Goal: Task Accomplishment & Management: Complete application form

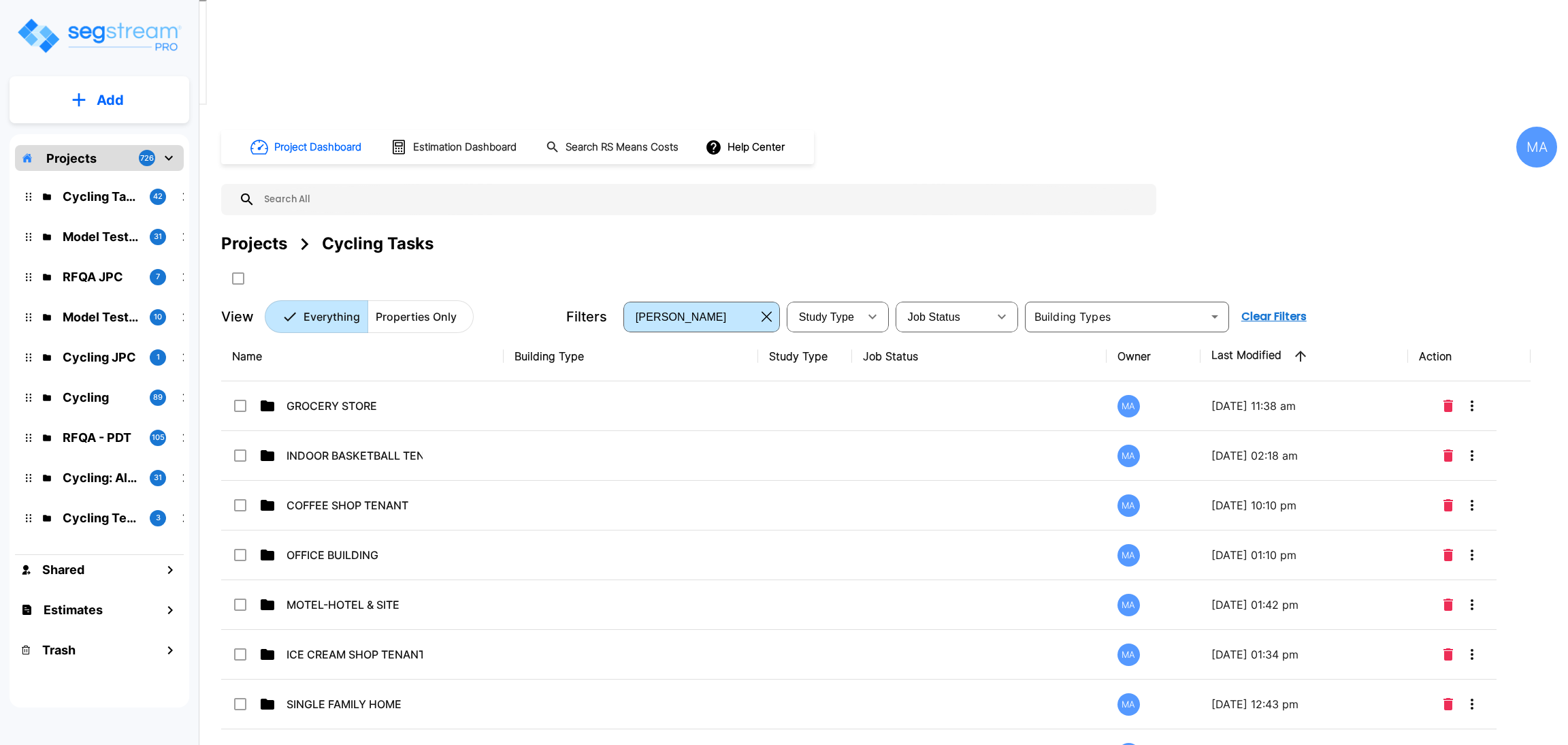
click at [341, 398] on p "GROCERY STORE" at bounding box center [355, 406] width 136 height 16
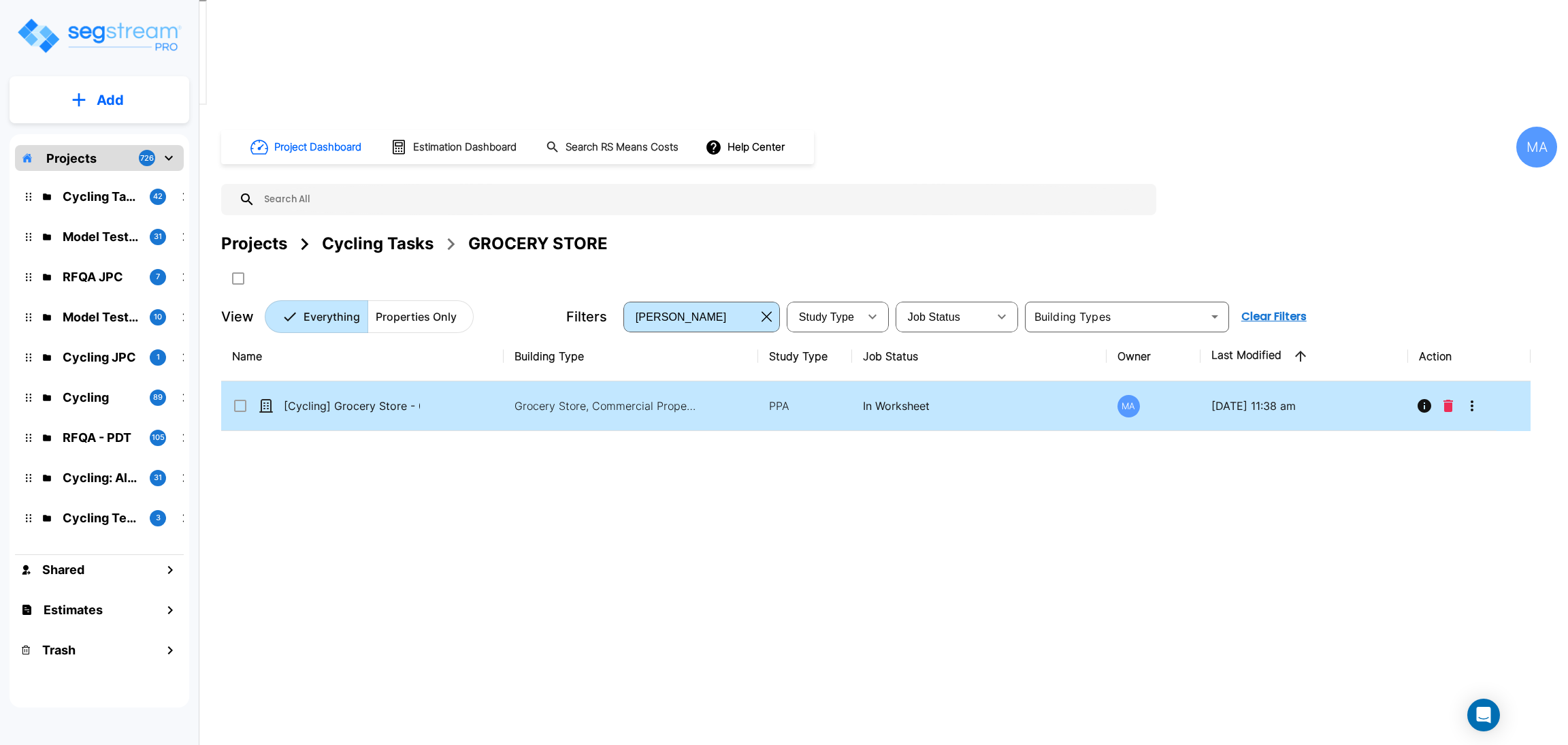
click at [441, 381] on td "[Cycling] Grocery Store - 082025" at bounding box center [362, 406] width 282 height 50
checkbox 082025"] "true"
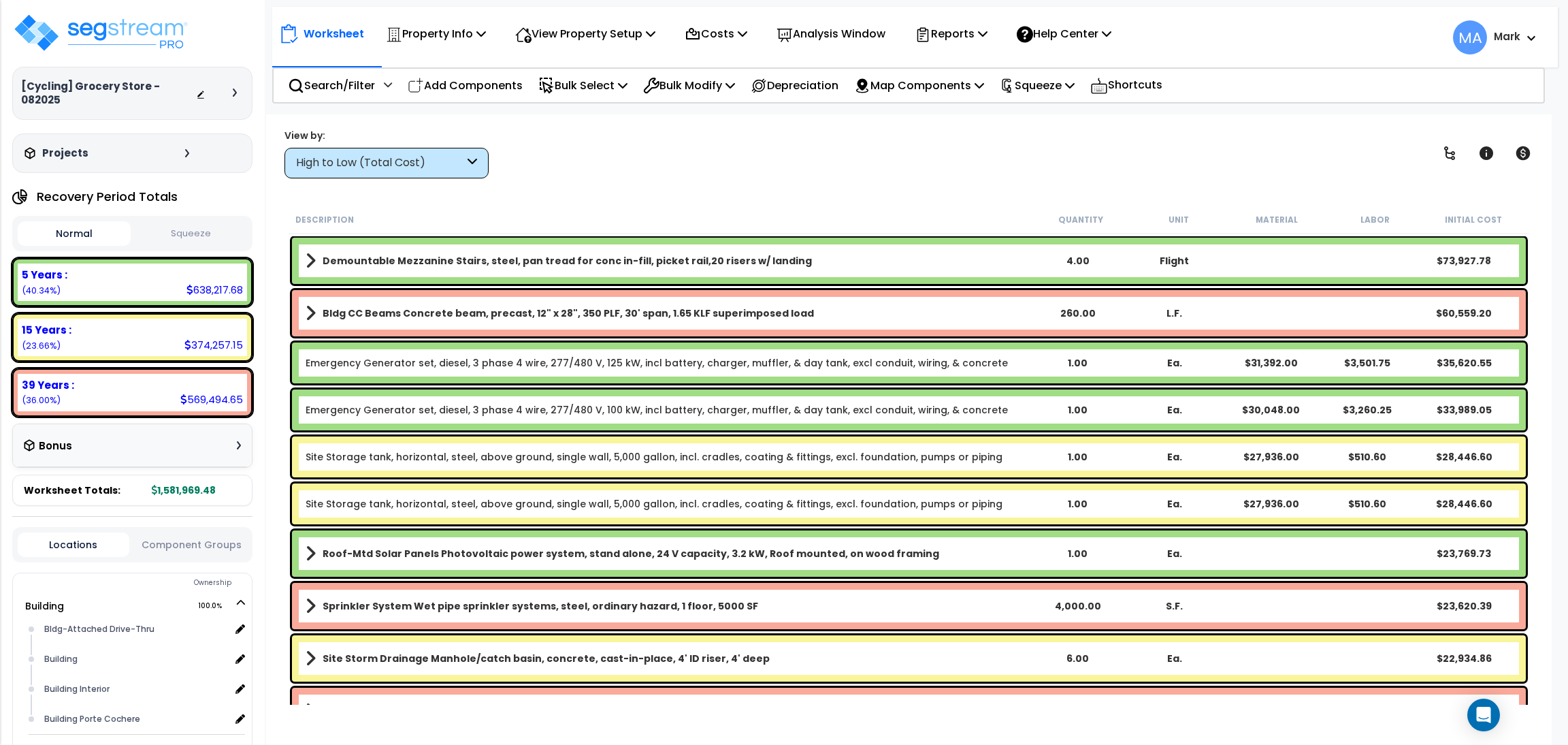
click at [394, 159] on div "High to Low (Total Cost)" at bounding box center [380, 163] width 168 height 15
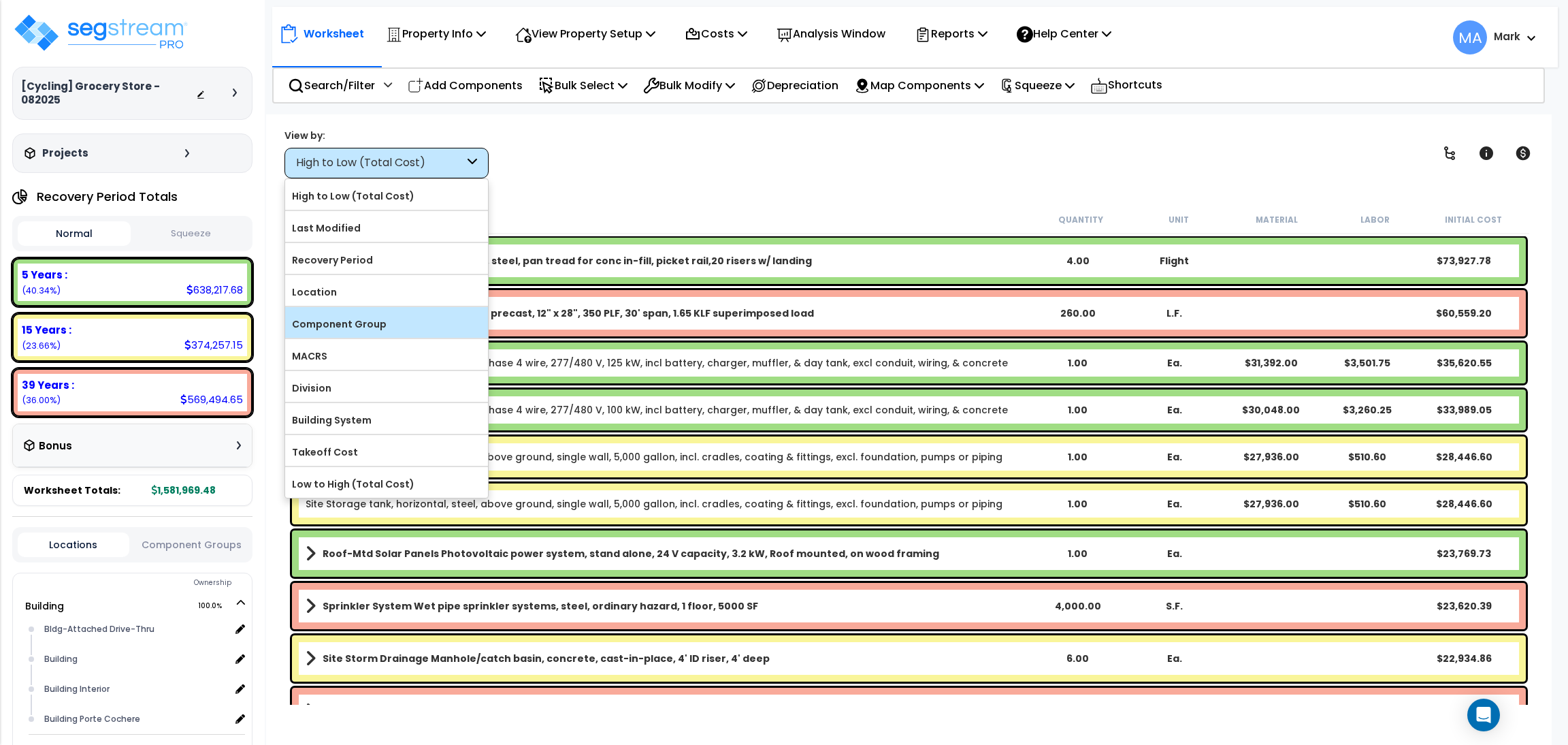
click at [395, 320] on label "Component Group" at bounding box center [387, 324] width 203 height 20
click at [0, 0] on input "Component Group" at bounding box center [0, 0] width 0 height 0
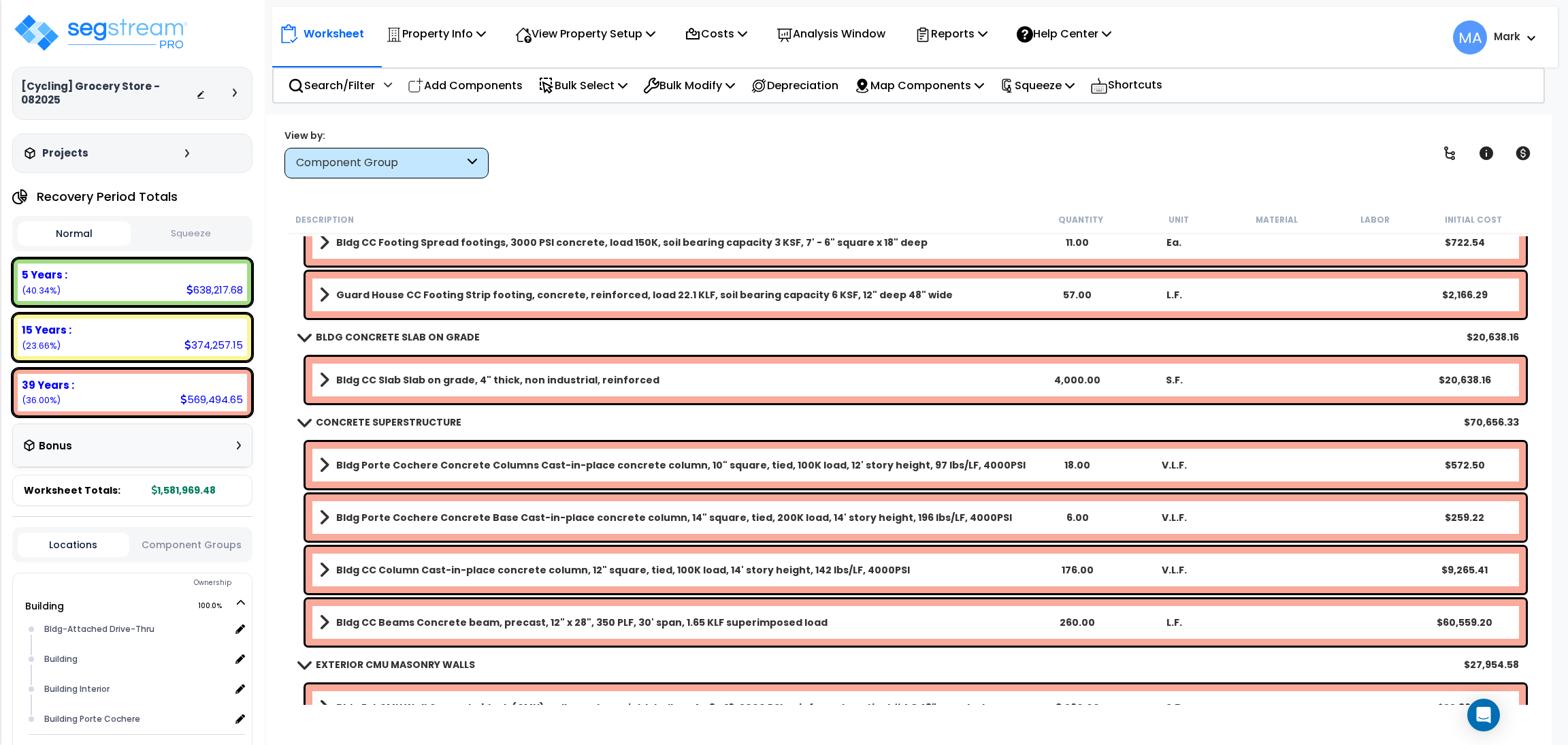
scroll to position [102, 0]
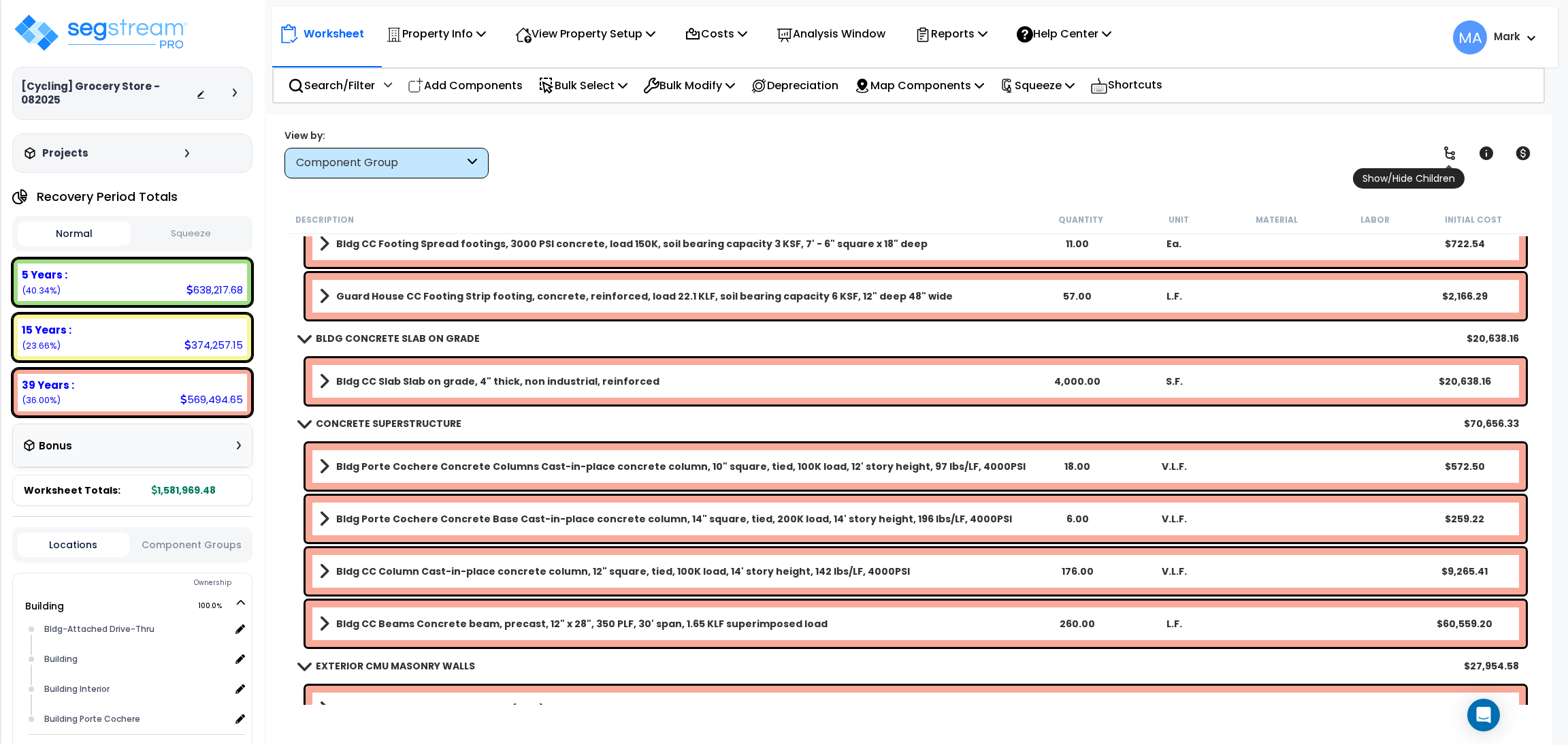
click at [1448, 156] on icon at bounding box center [1450, 153] width 16 height 16
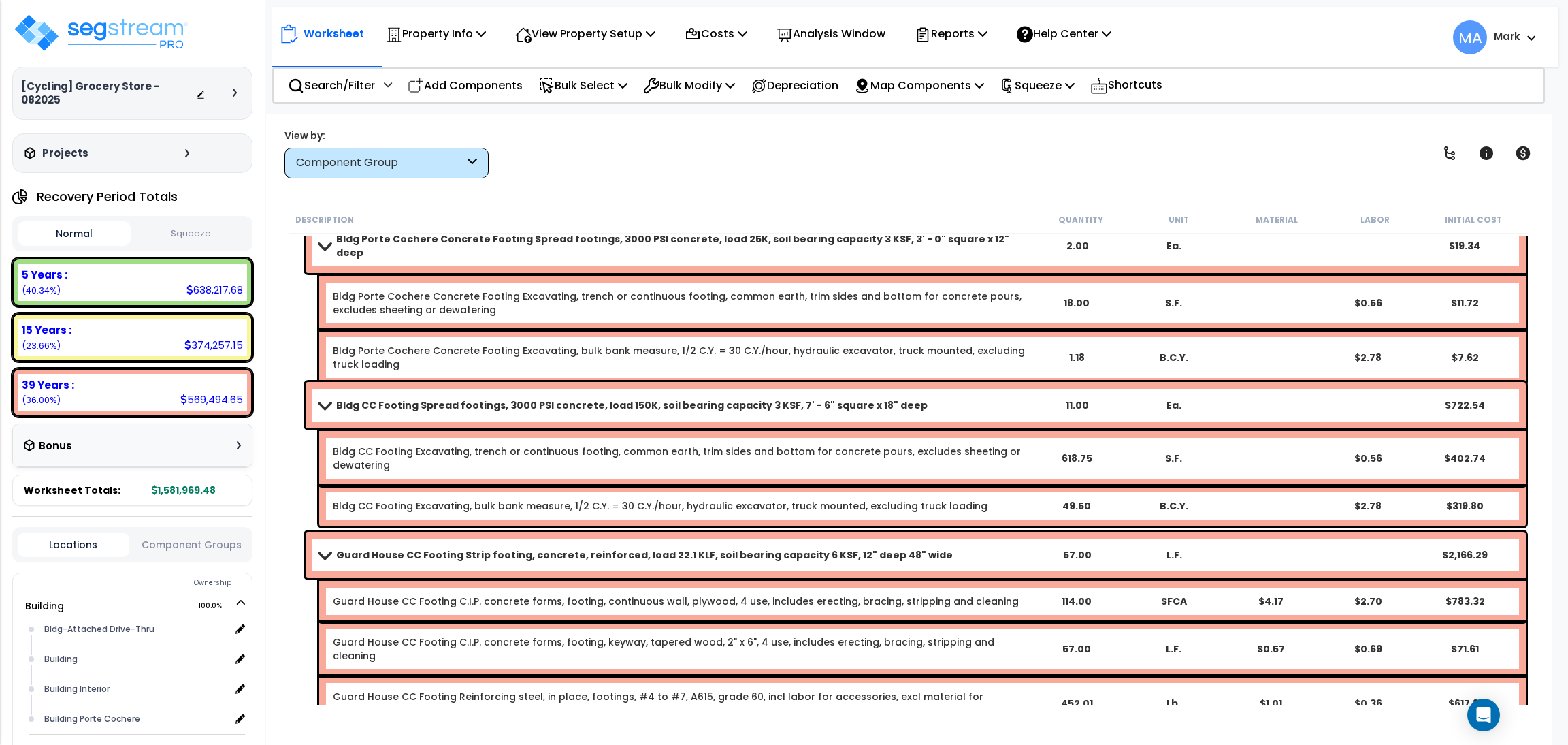
scroll to position [0, 0]
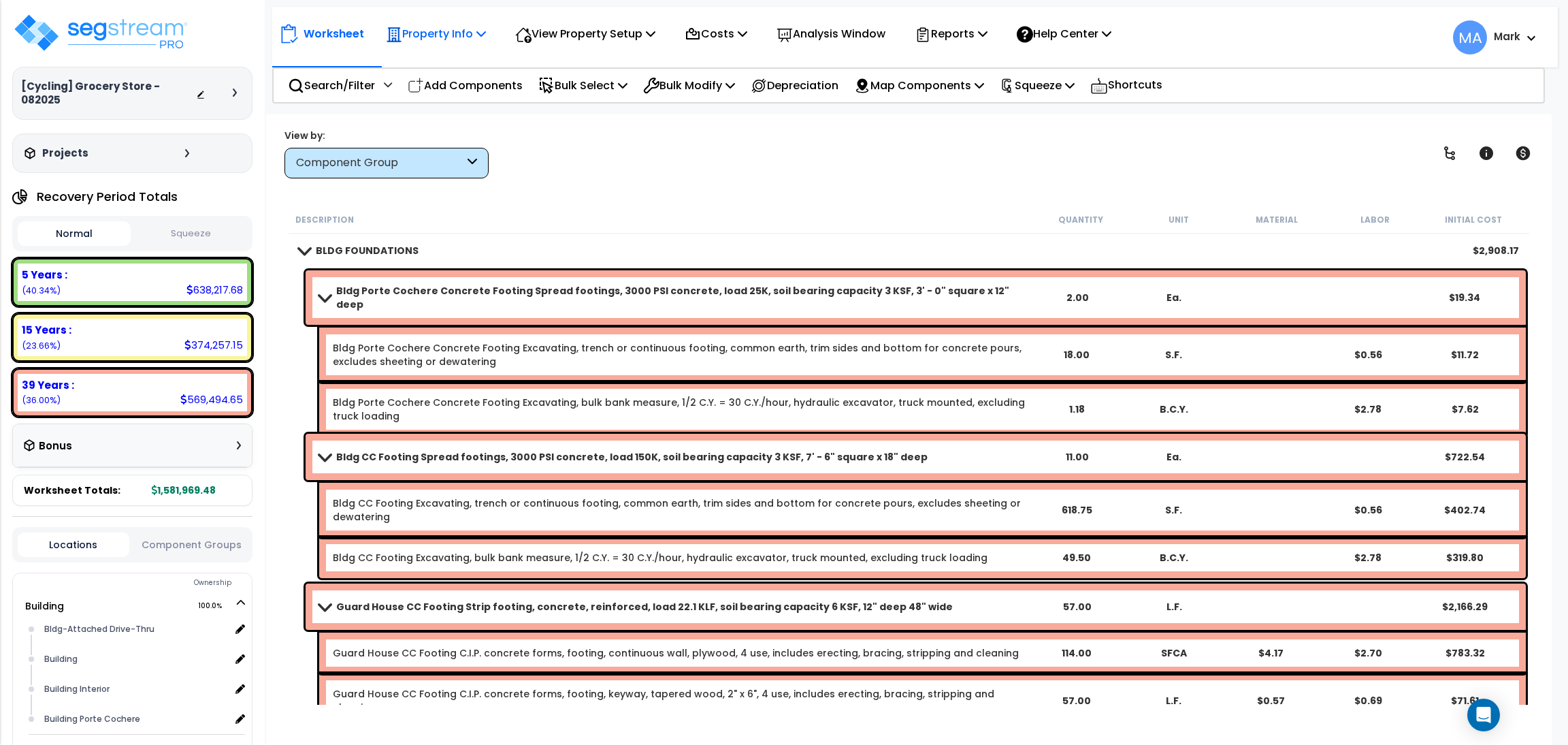
click at [439, 42] on p "Property Info" at bounding box center [436, 34] width 100 height 18
click at [486, 30] on p "View Property Setup" at bounding box center [436, 34] width 100 height 18
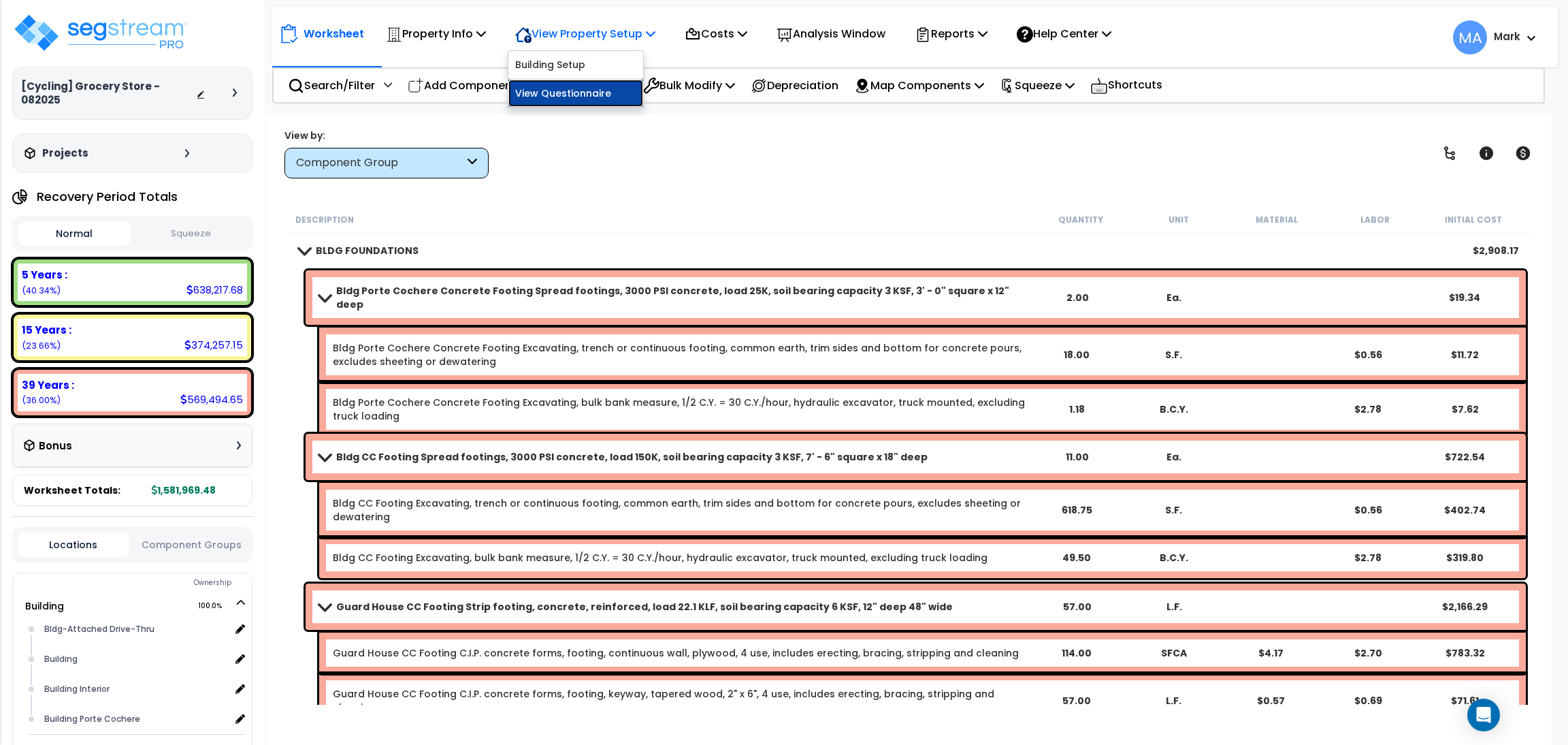
click at [571, 85] on link "View Questionnaire" at bounding box center [576, 93] width 135 height 27
click at [982, 26] on p "Reports" at bounding box center [951, 34] width 73 height 18
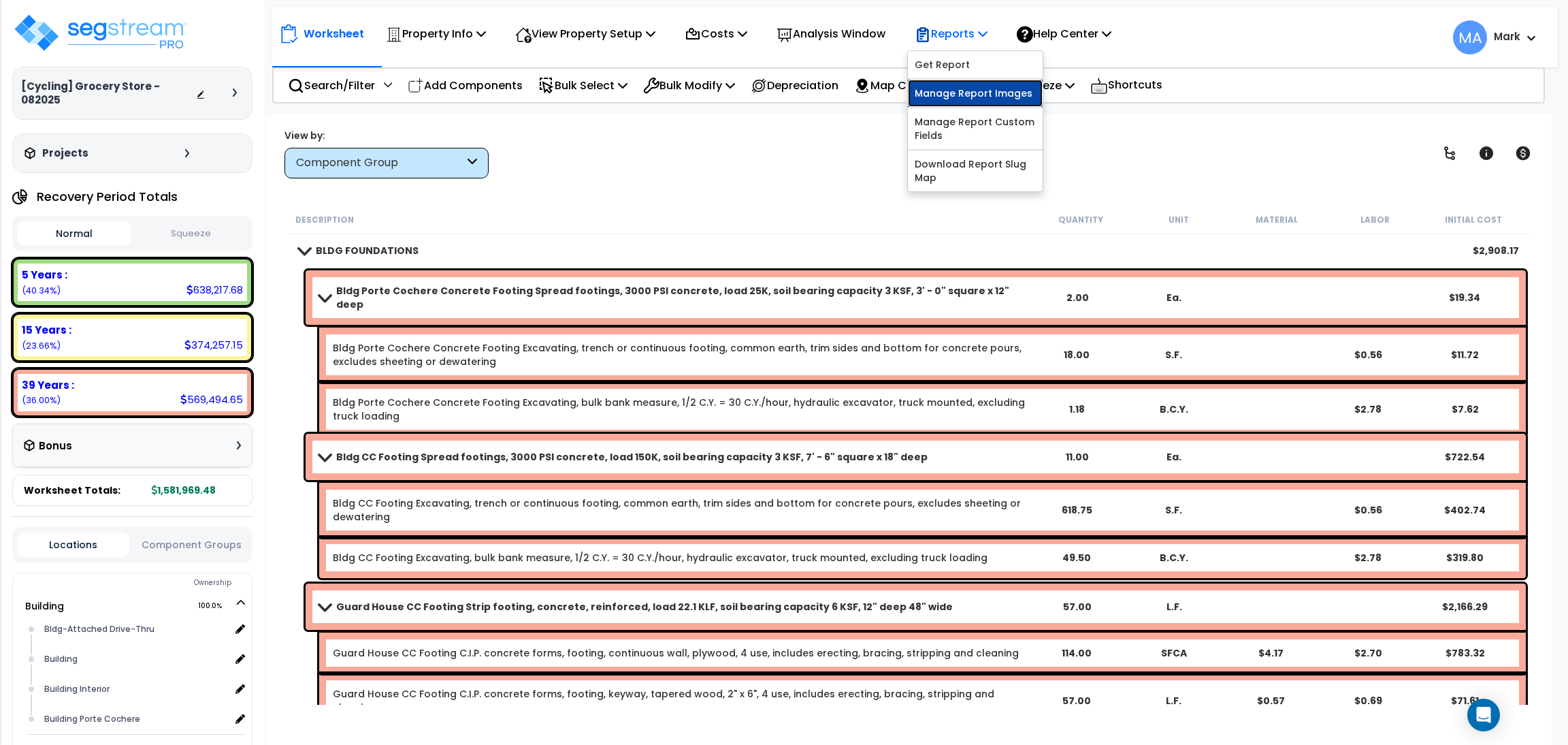
click at [974, 98] on link "Manage Report Images" at bounding box center [976, 93] width 135 height 27
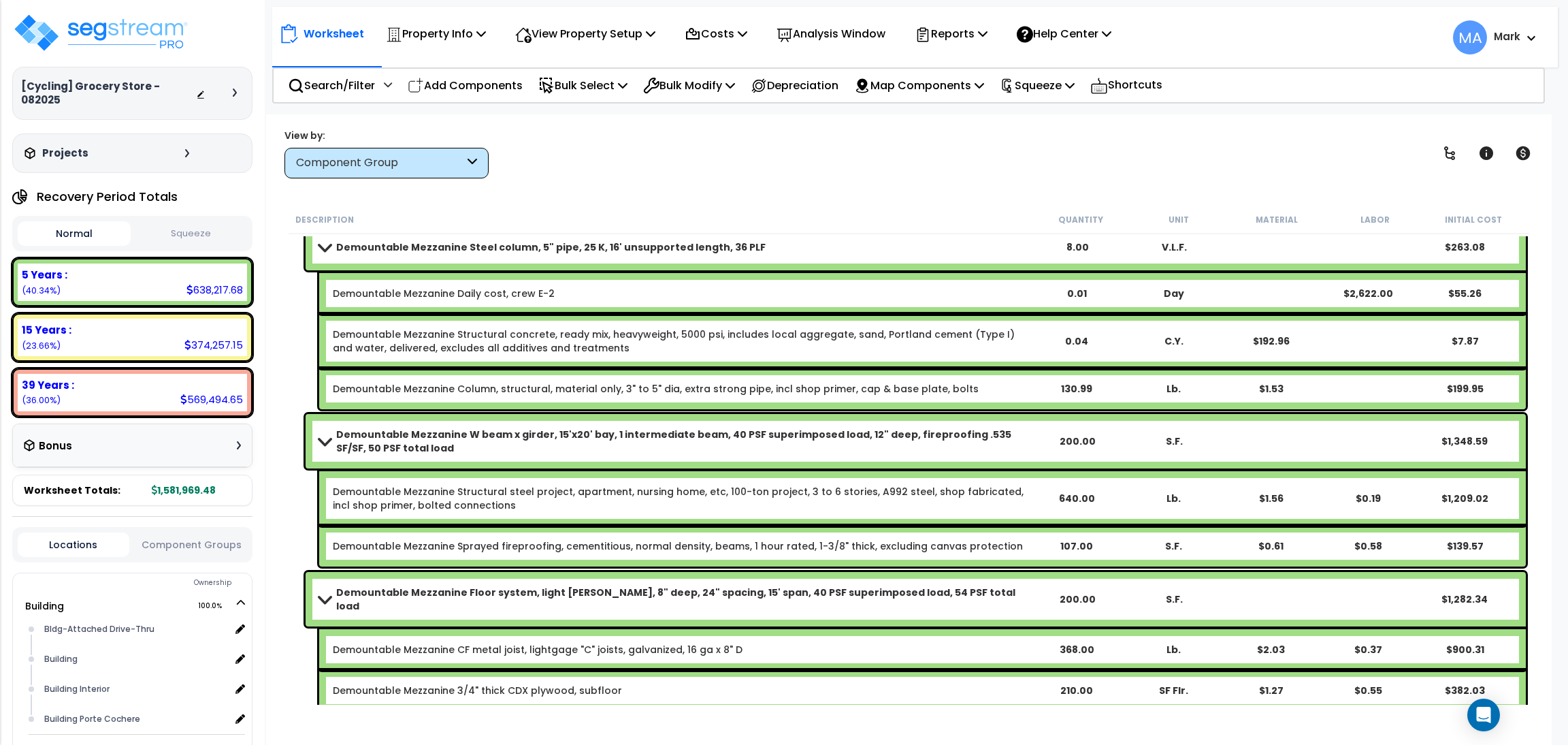
scroll to position [2859, 0]
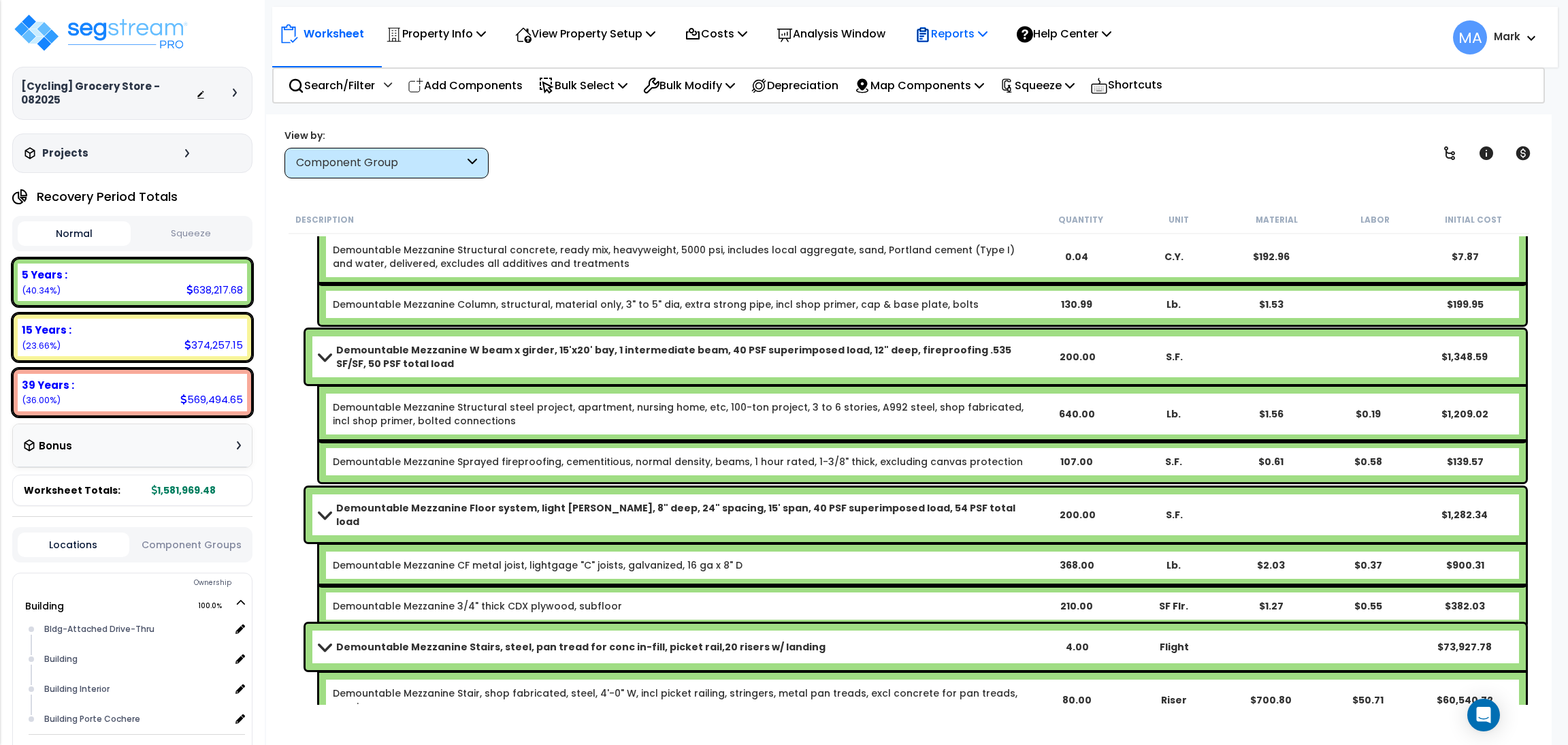
click at [950, 28] on p "Reports" at bounding box center [951, 34] width 73 height 18
click at [955, 168] on link "Download Report Slug Map" at bounding box center [976, 171] width 135 height 41
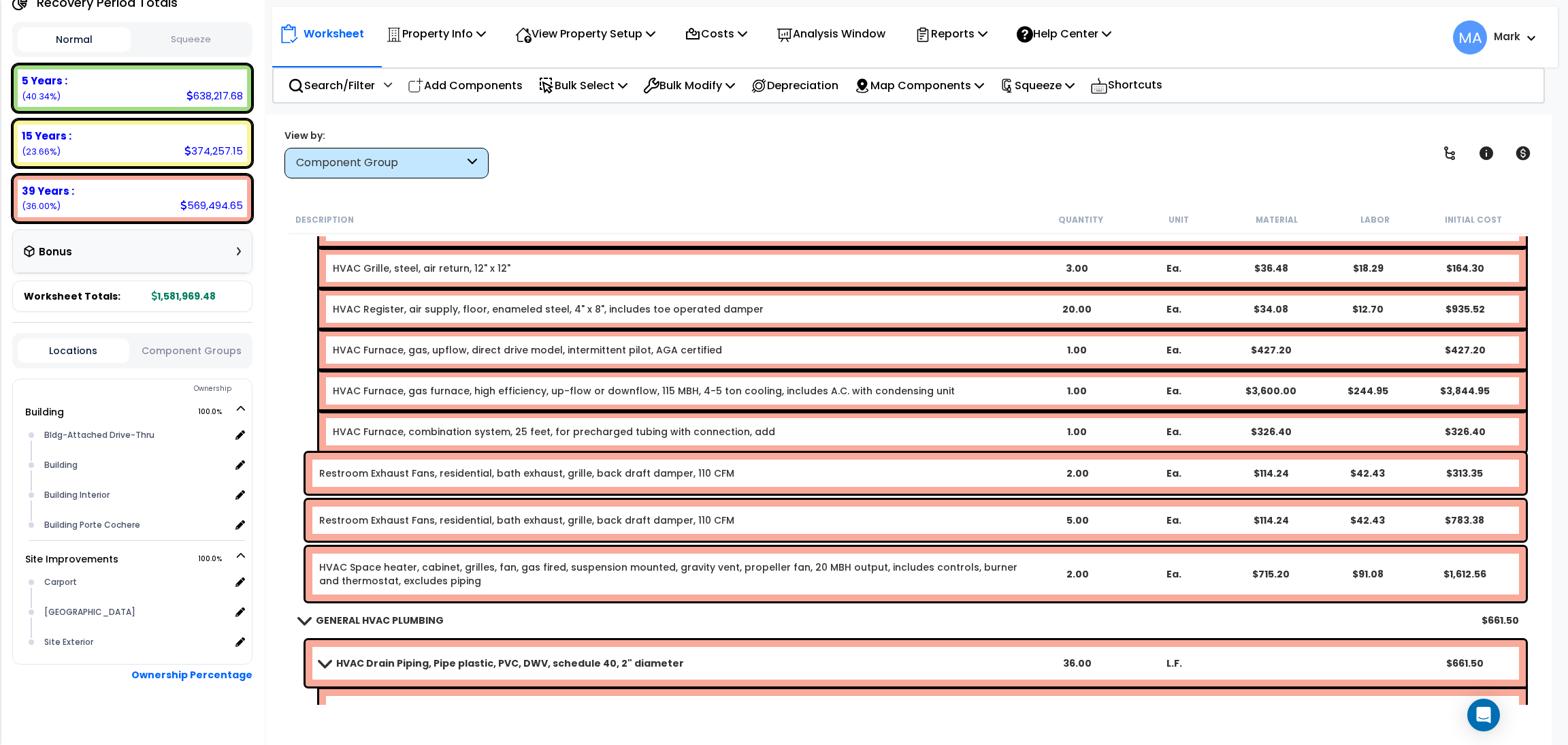
scroll to position [24302, 0]
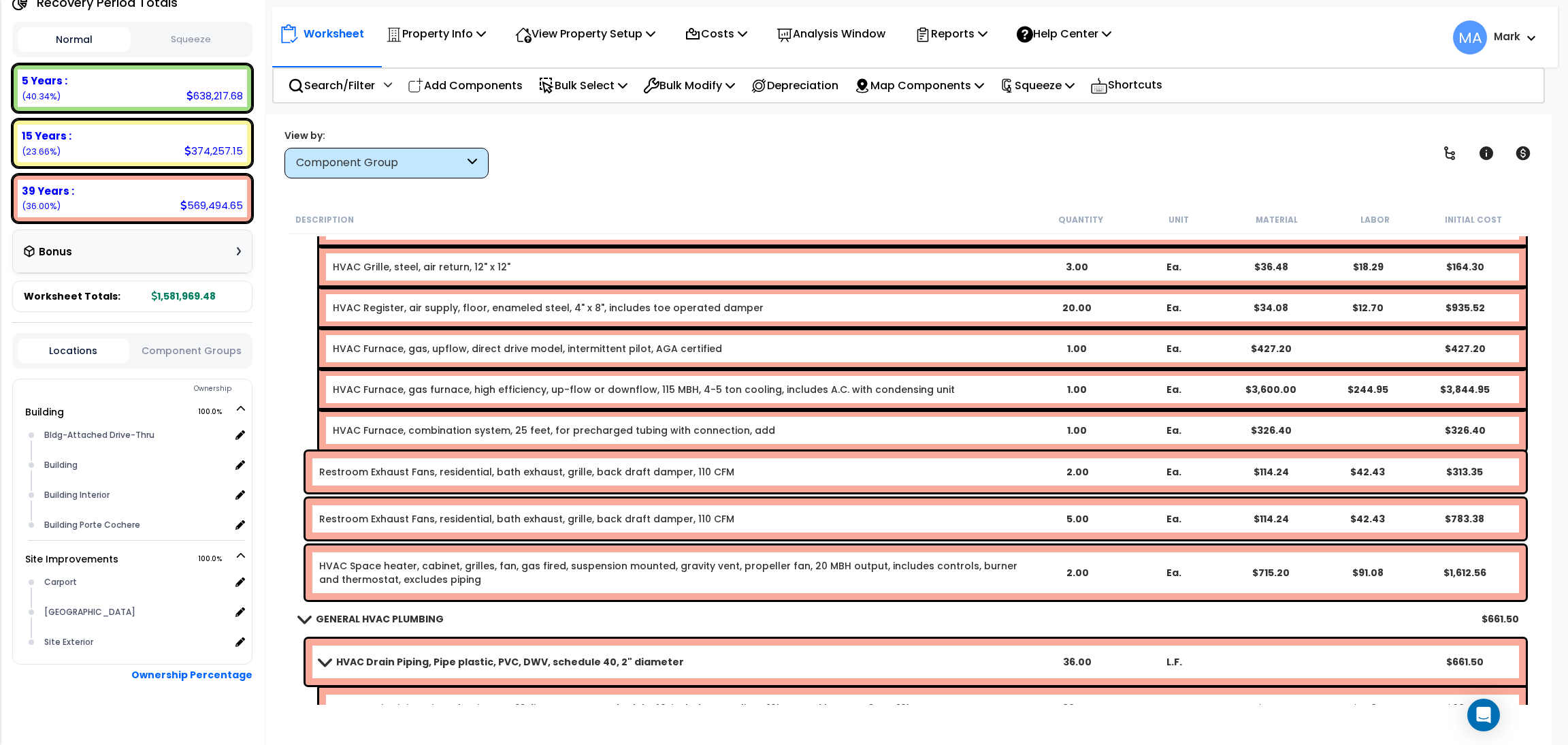
click at [316, 37] on p "Worksheet" at bounding box center [333, 34] width 61 height 18
click at [323, 67] on nav "Worksheet Property Info Property Setup Add Property Unit Template property Clon…" at bounding box center [915, 36] width 1286 height 61
click at [340, 84] on p "Search/Filter" at bounding box center [331, 85] width 87 height 18
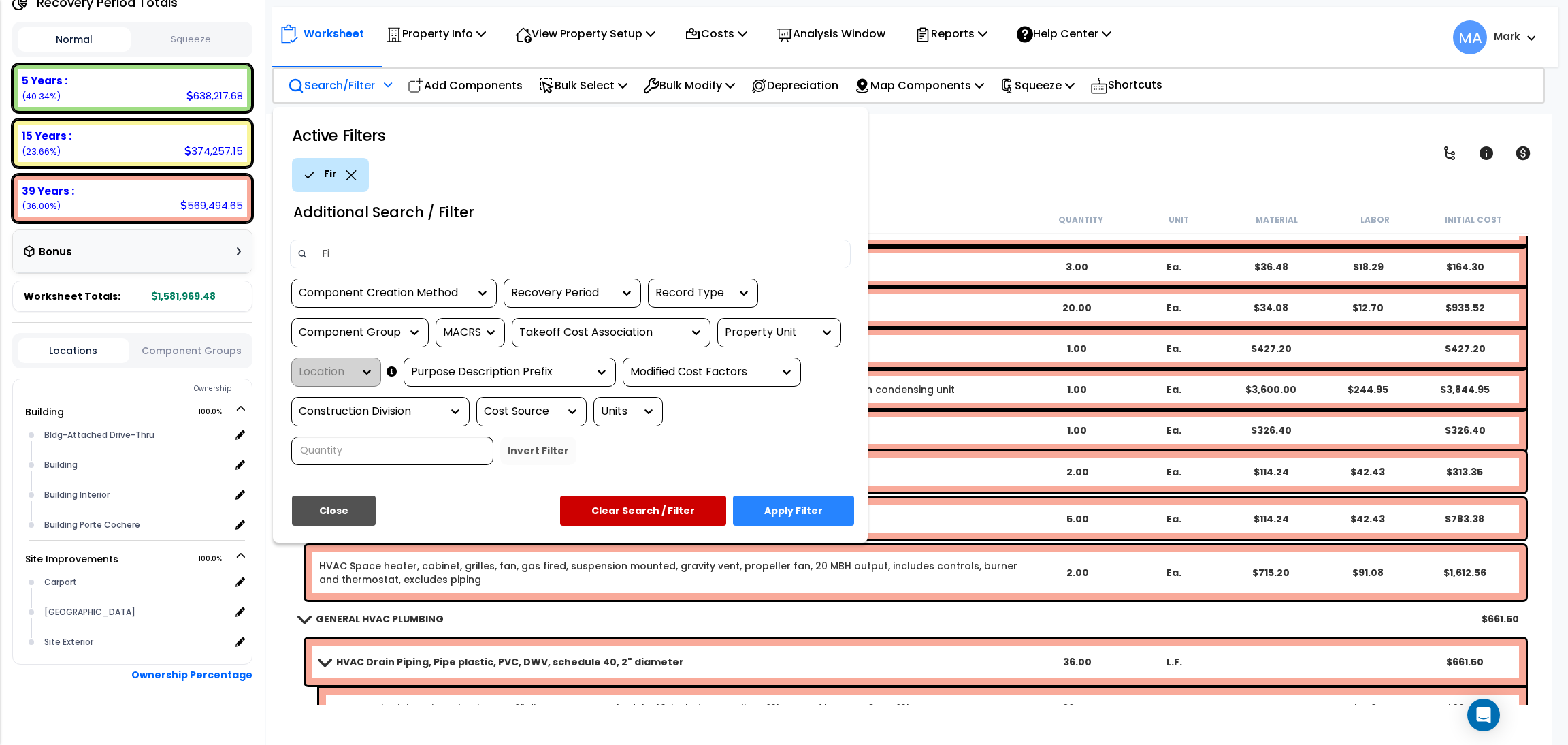
type input "F"
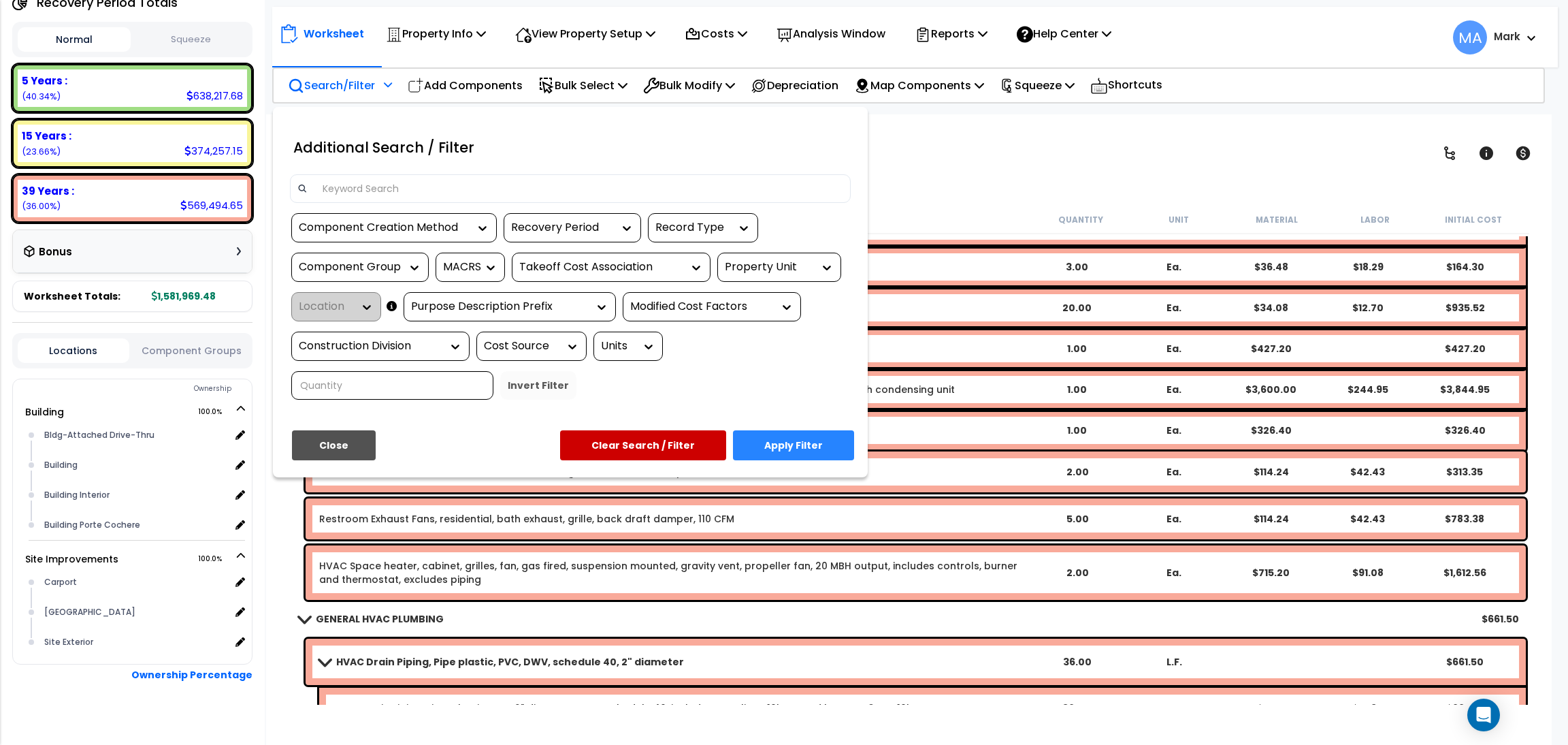
click at [365, 180] on input at bounding box center [579, 188] width 529 height 20
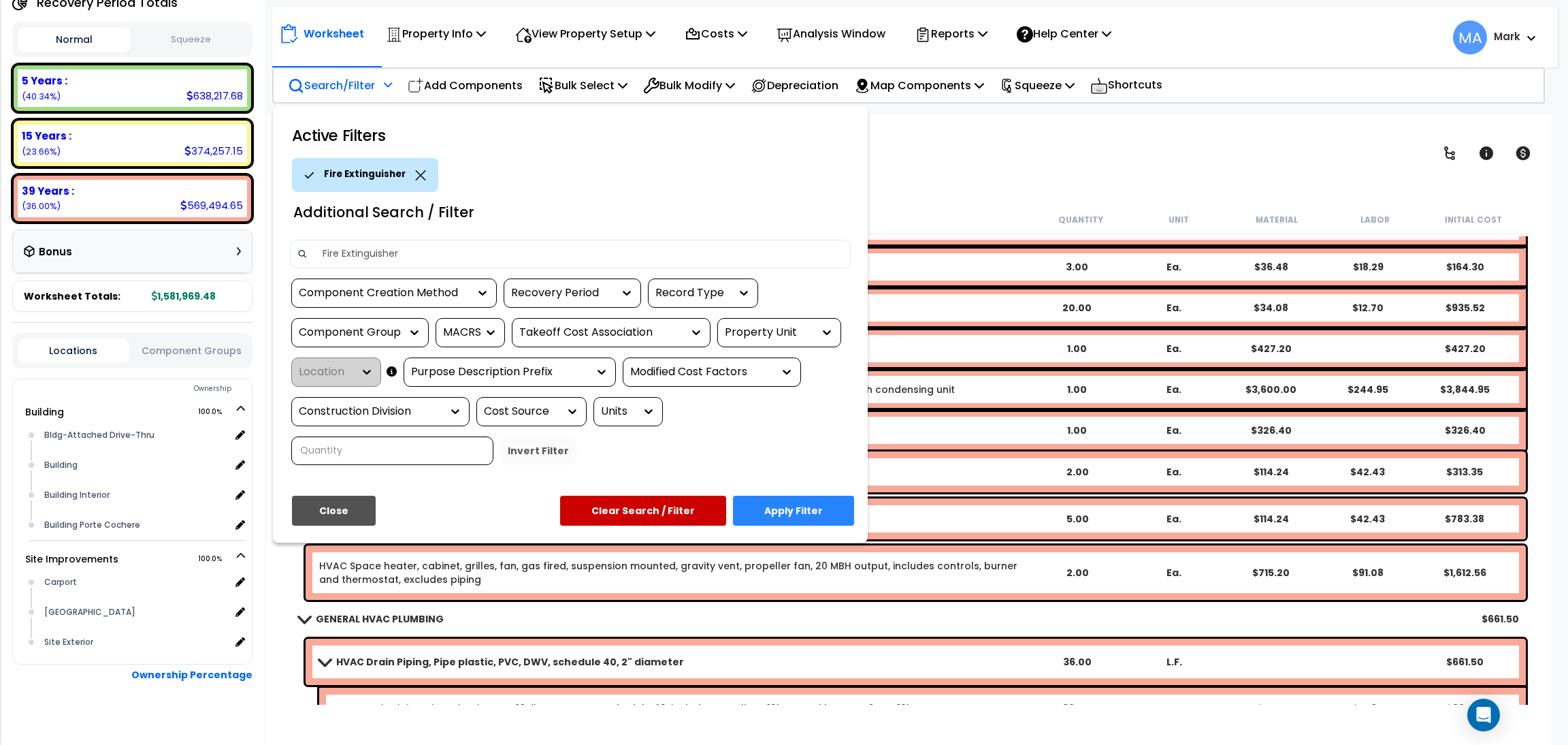
type input "Fire Extinguisher"
click at [809, 512] on button "Apply Filter" at bounding box center [794, 510] width 121 height 30
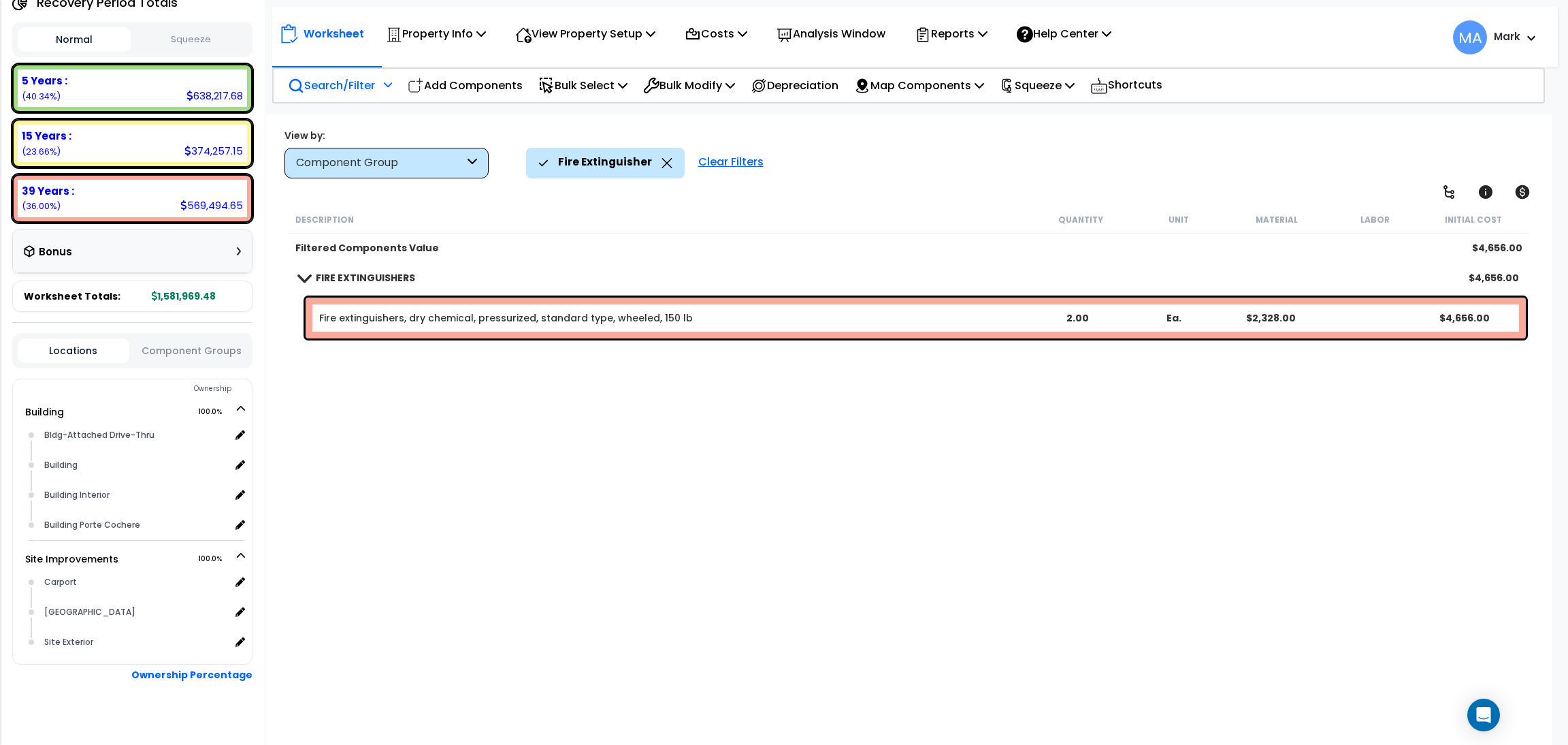
click at [662, 163] on icon at bounding box center [667, 163] width 11 height 10
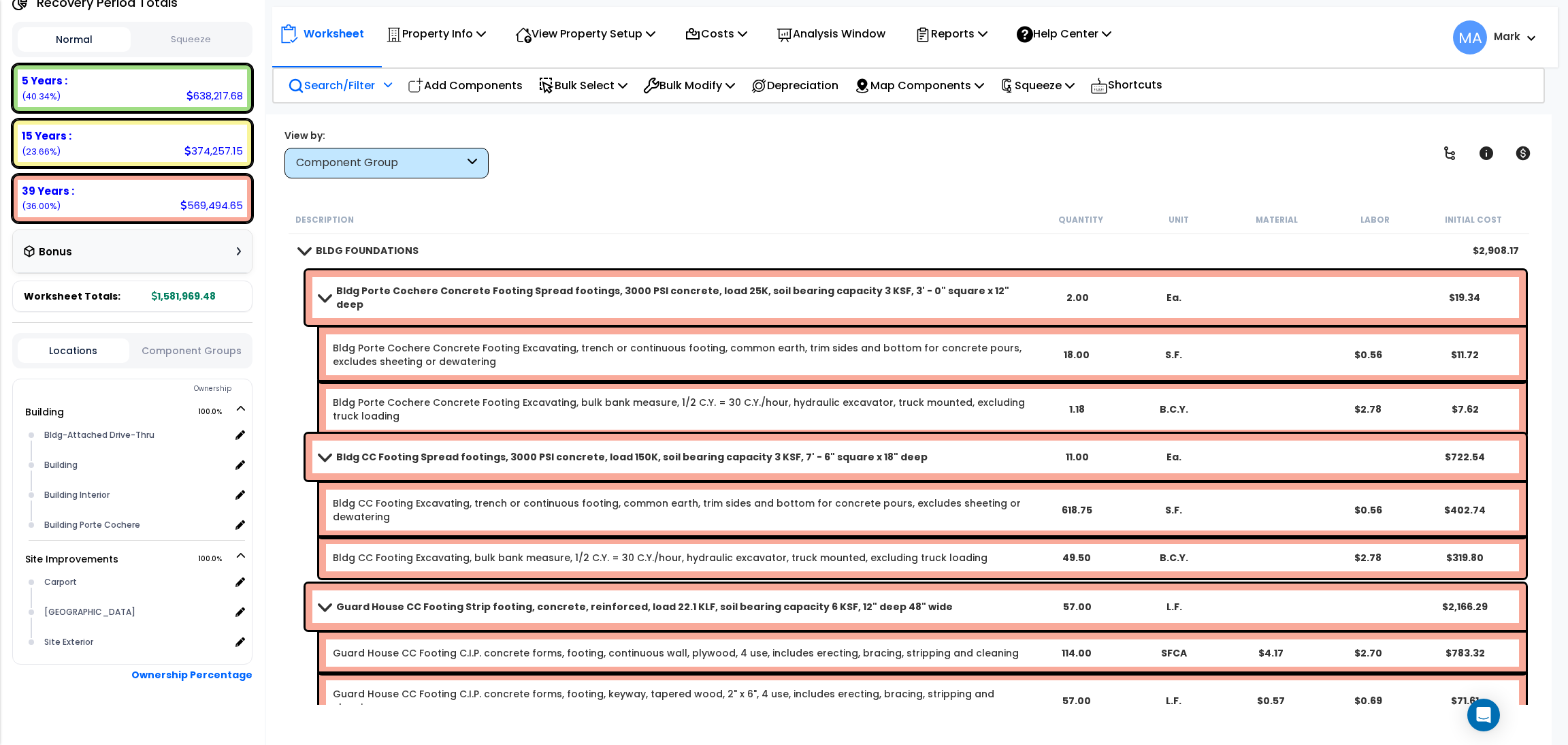
click at [356, 87] on p "Search/Filter" at bounding box center [331, 85] width 87 height 18
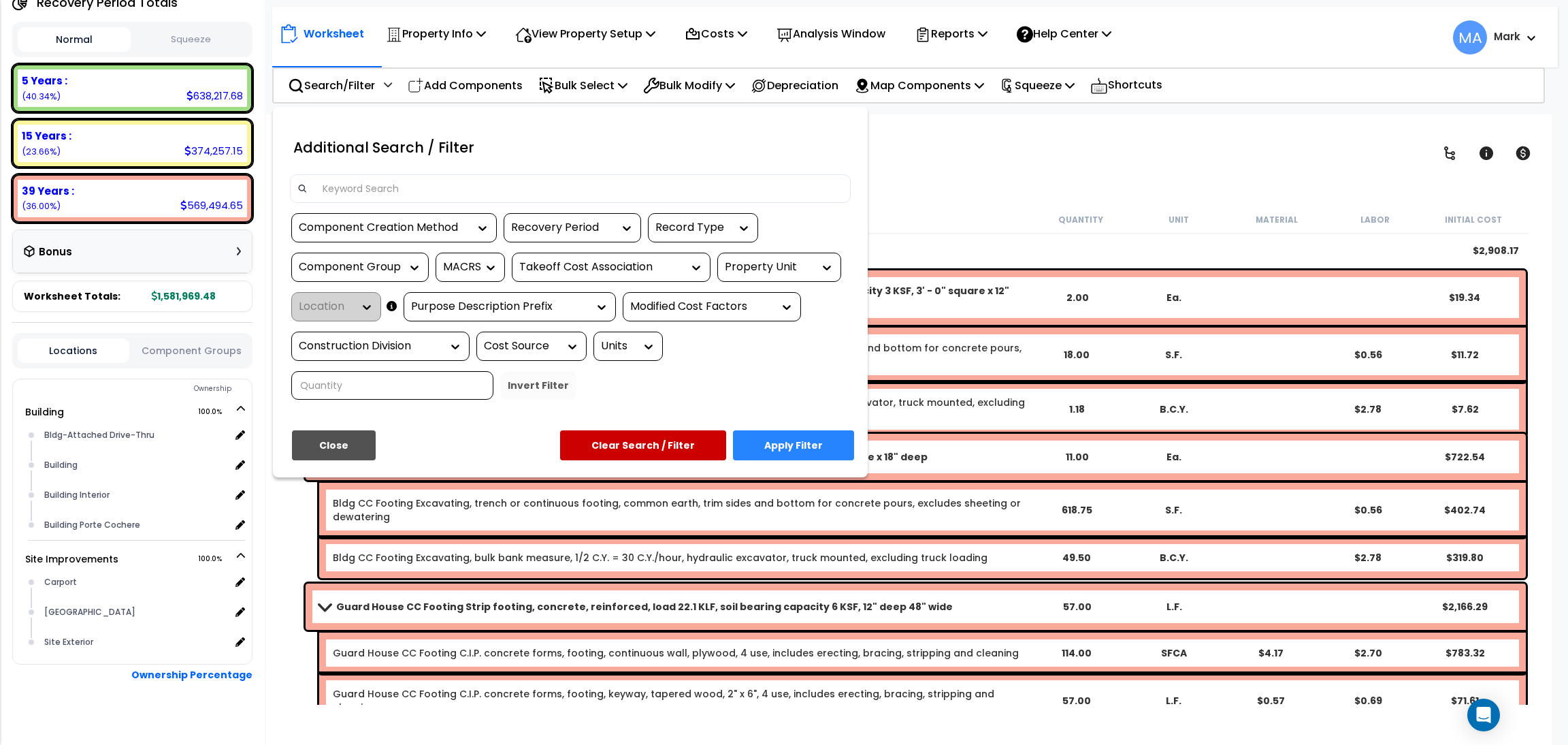
click at [373, 183] on input at bounding box center [579, 188] width 529 height 20
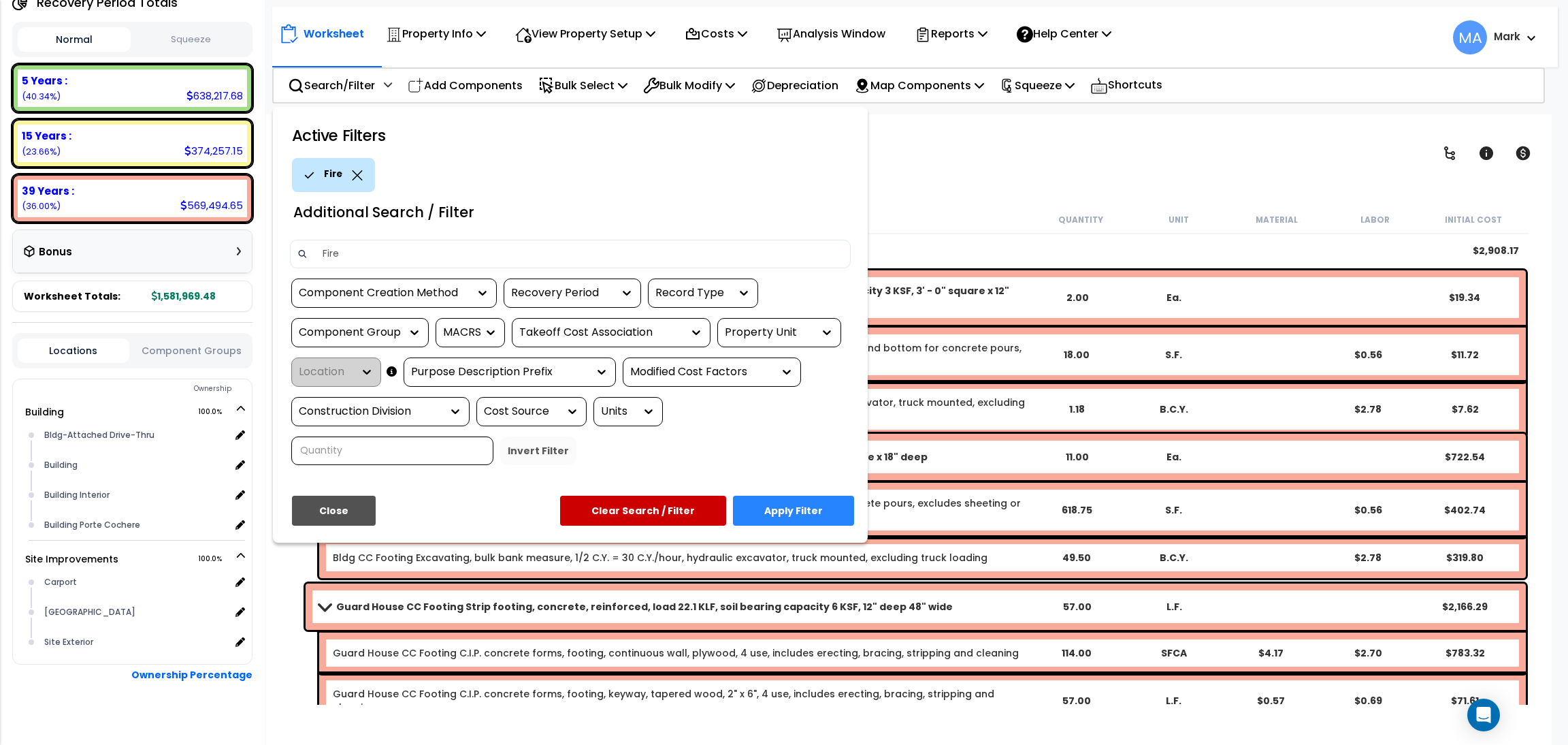
type input "Fire"
click at [777, 514] on button "Apply Filter" at bounding box center [794, 510] width 121 height 30
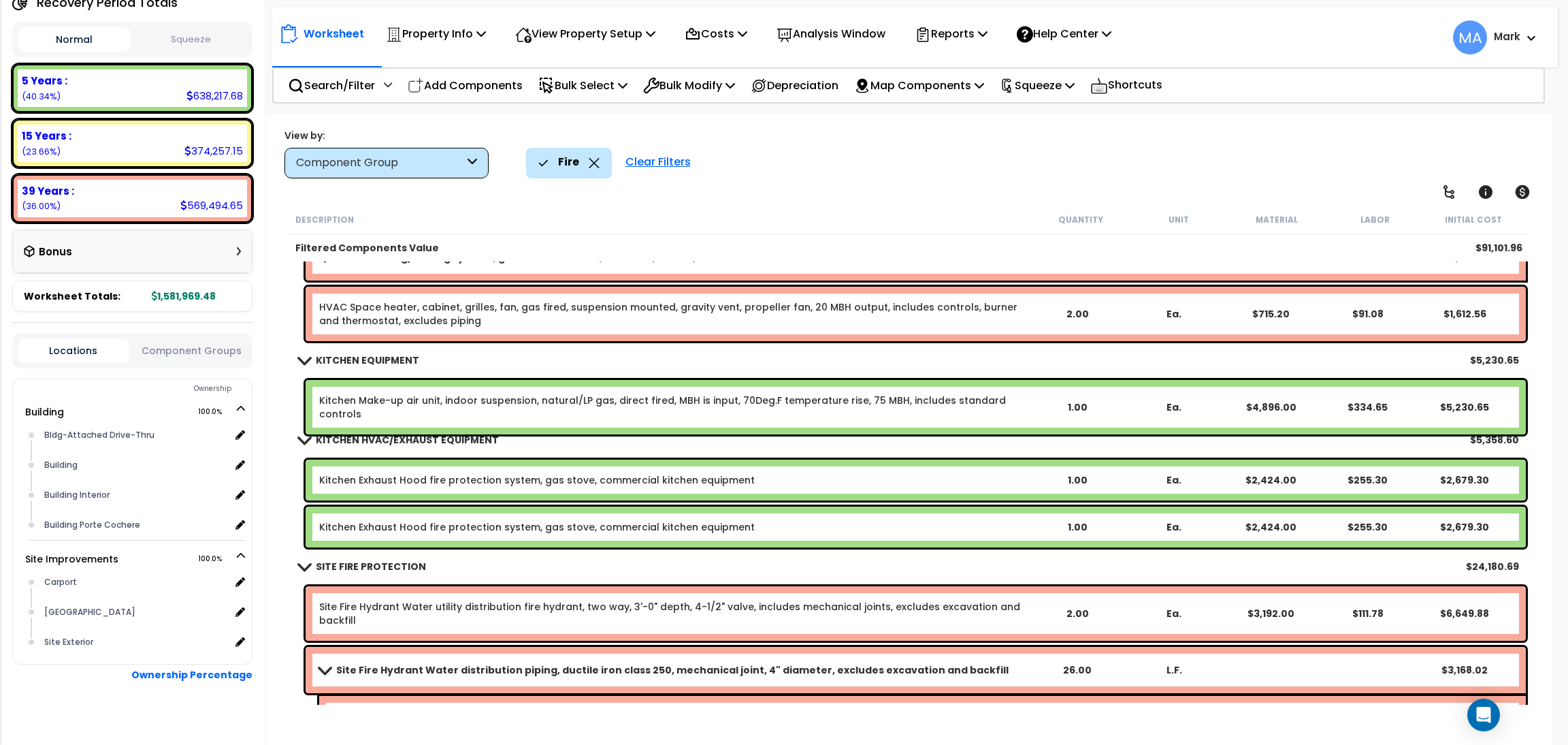
scroll to position [598, 0]
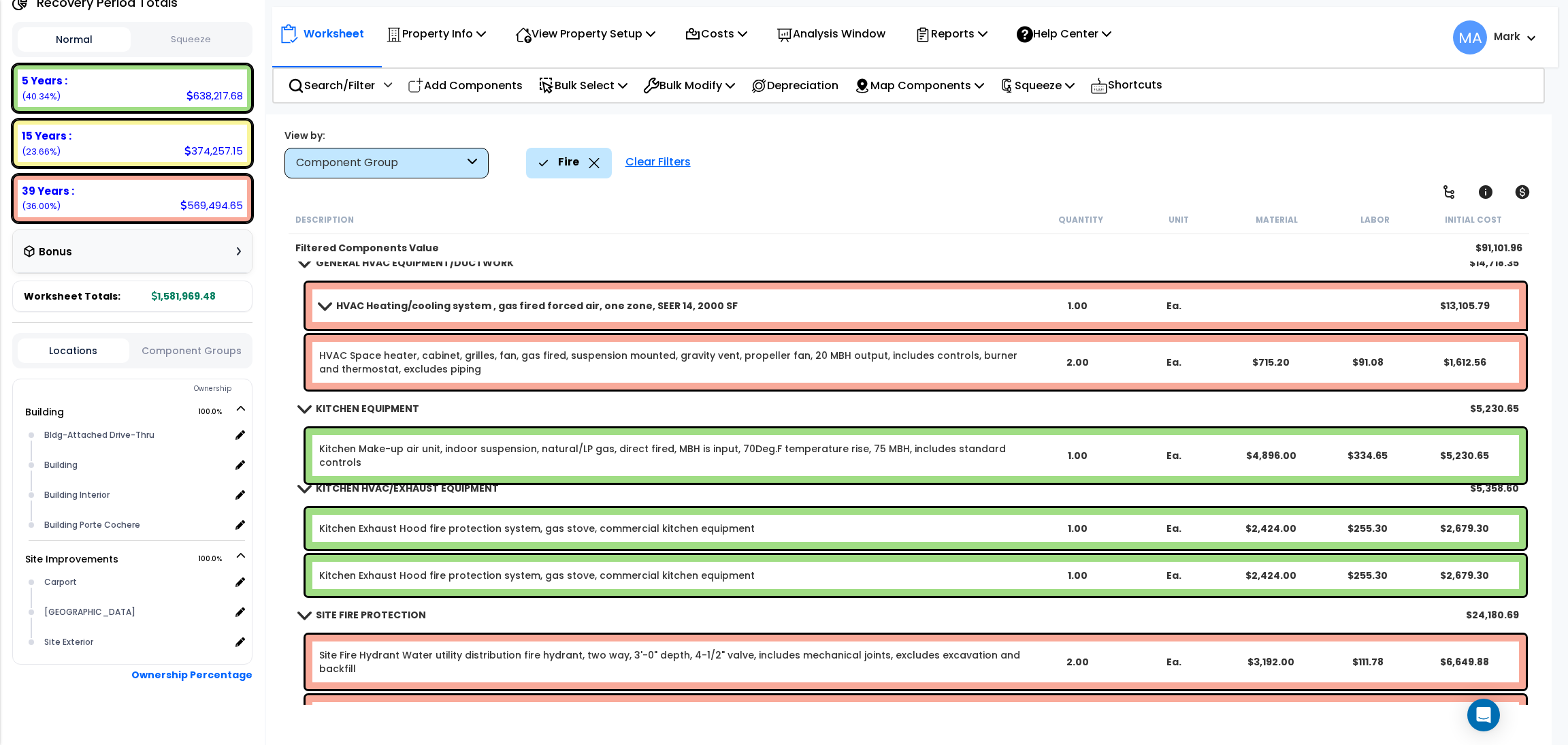
click at [594, 156] on div "Fire" at bounding box center [569, 162] width 61 height 30
click at [589, 167] on icon at bounding box center [594, 163] width 11 height 10
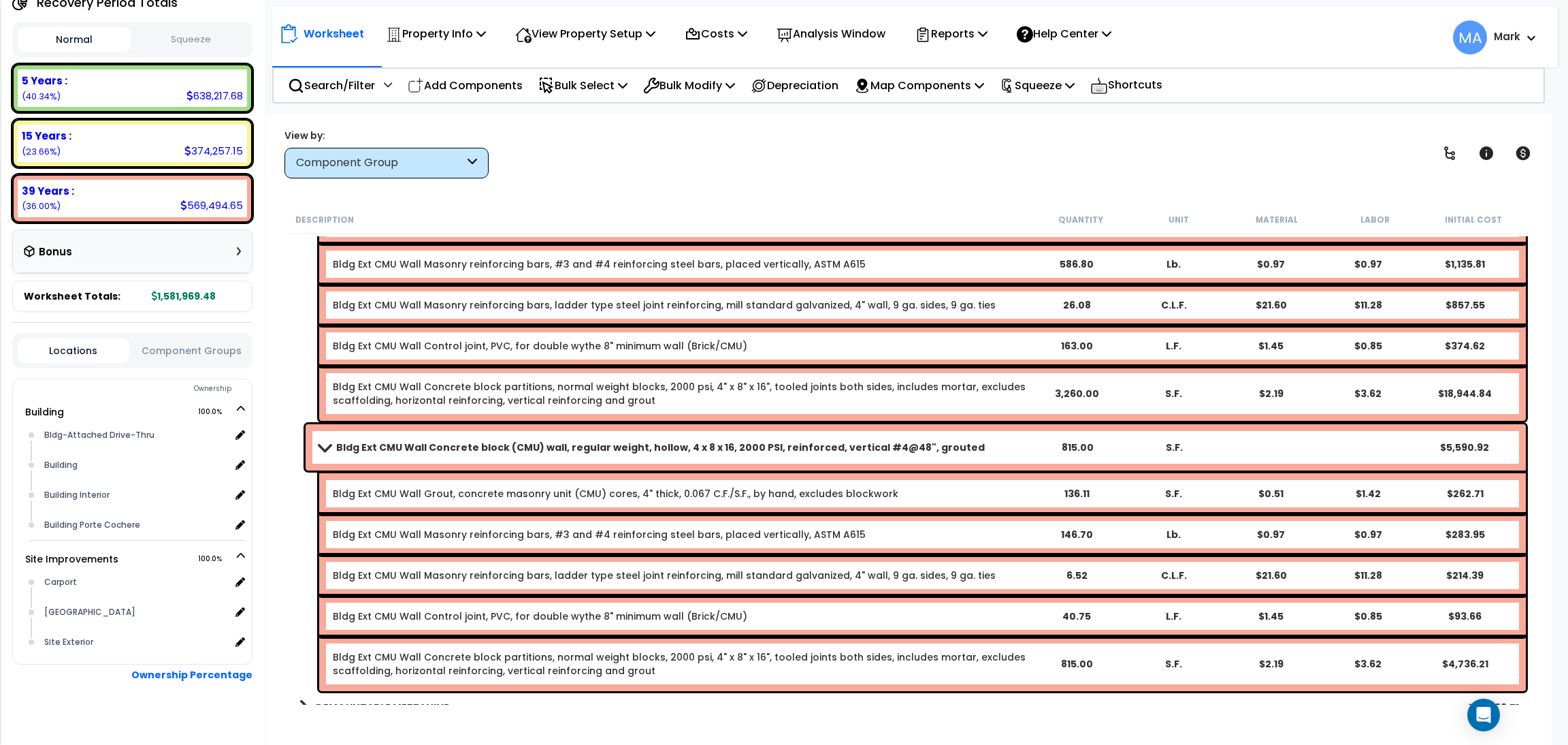
scroll to position [2334, 0]
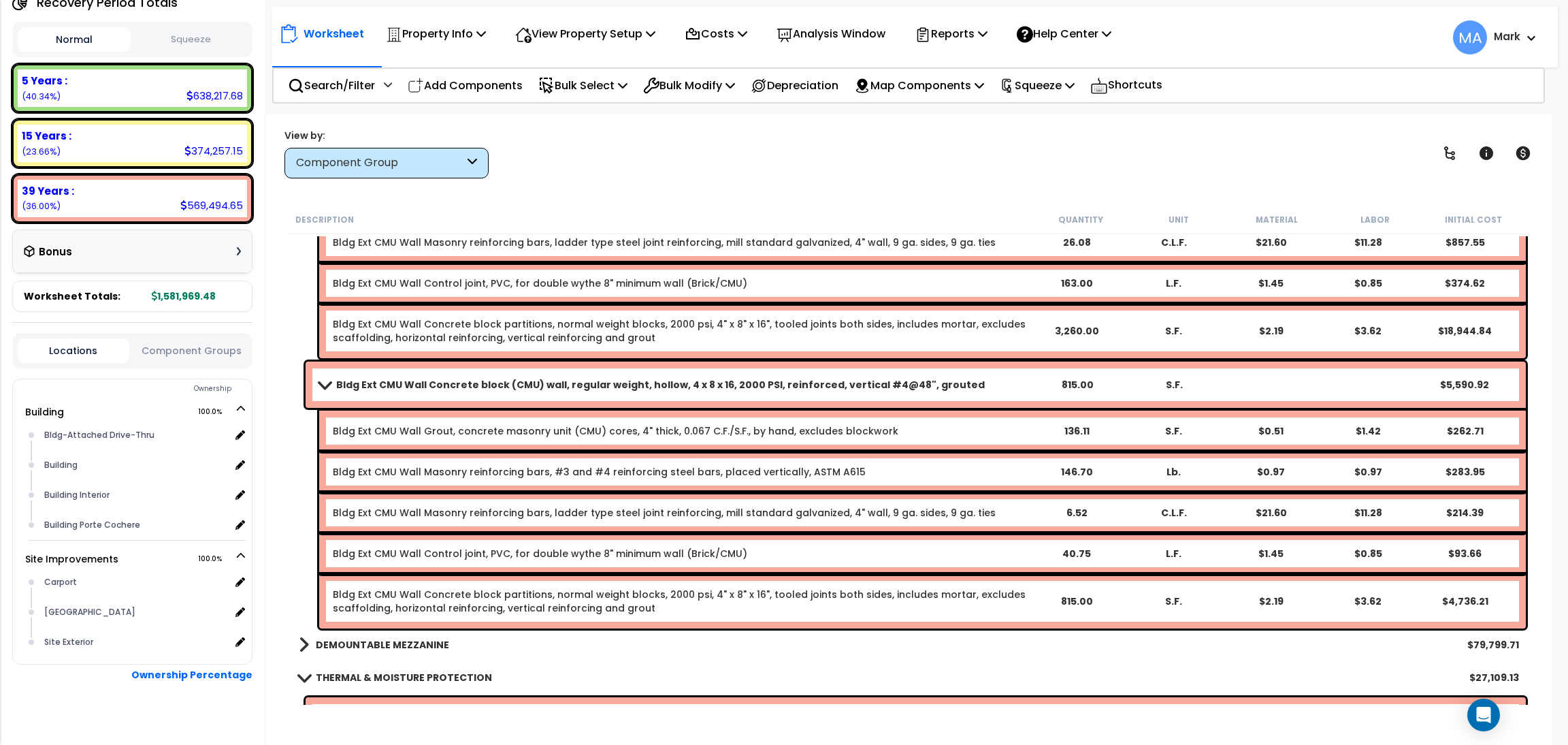
click at [385, 655] on div "DEMOUNTABLE MEZZANINE $79,799.71" at bounding box center [908, 644] width 1234 height 33
click at [373, 645] on b "DEMOUNTABLE MEZZANINE" at bounding box center [382, 644] width 134 height 14
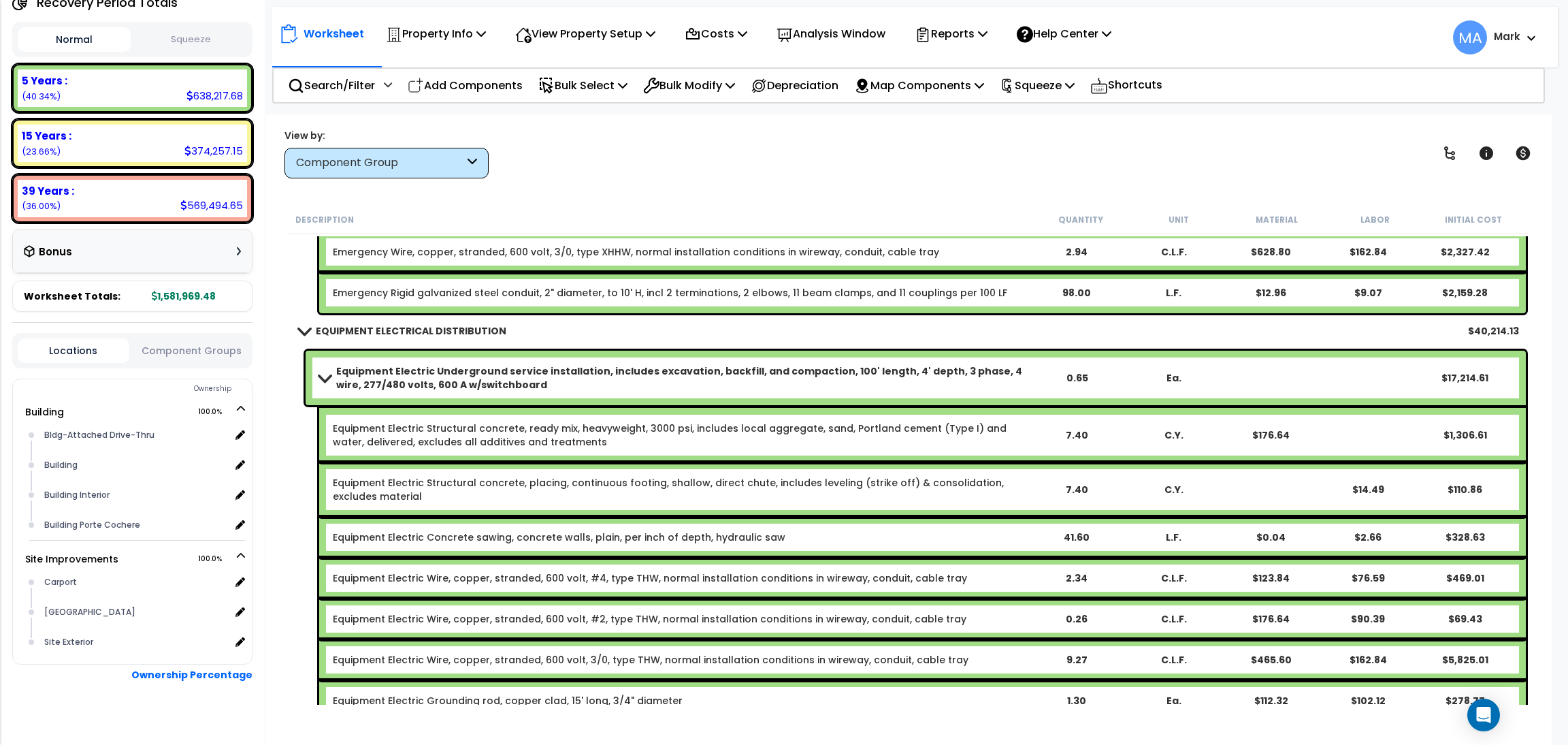
scroll to position [34825, 0]
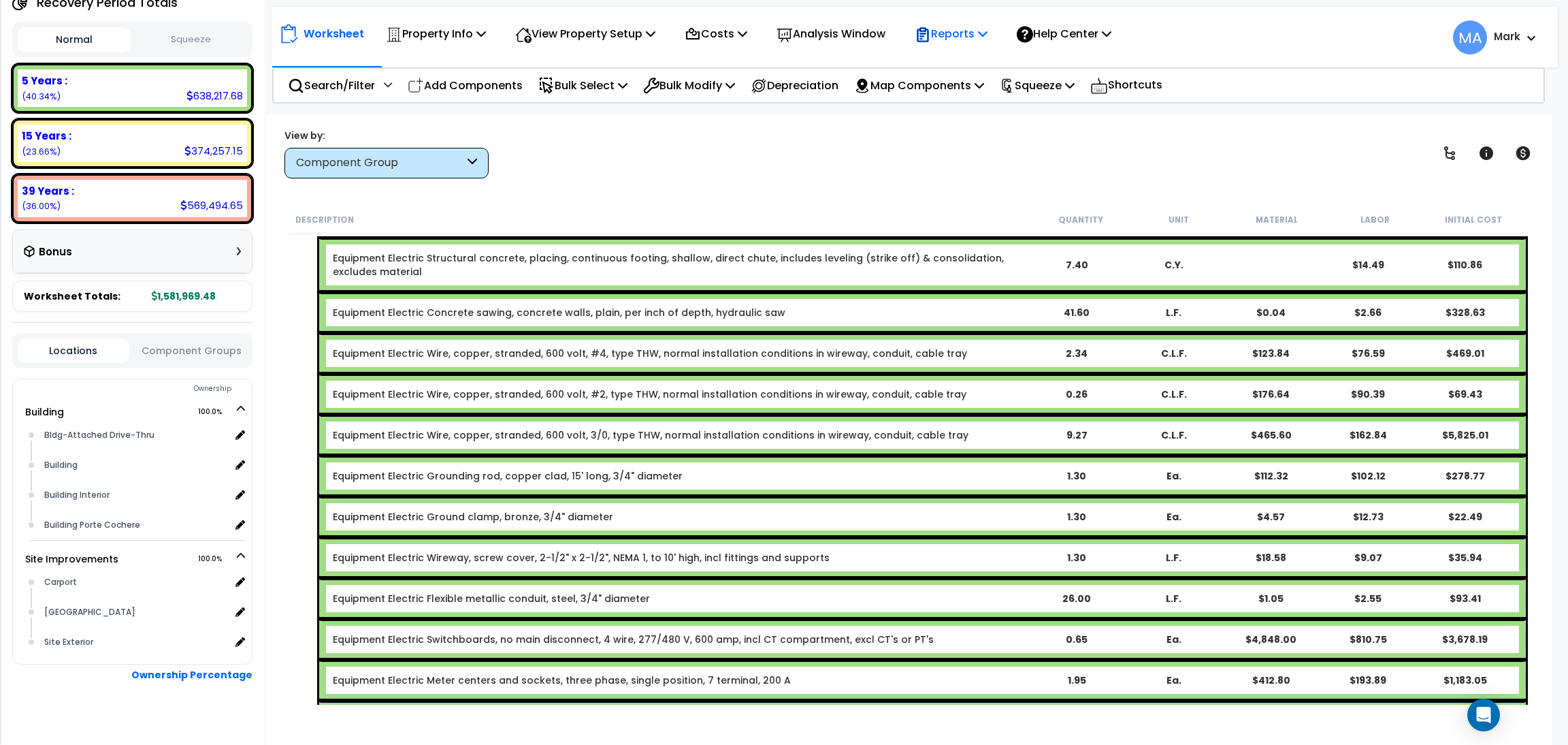
click at [969, 21] on div "Reports" at bounding box center [951, 34] width 73 height 32
click at [977, 71] on link "Get Report" at bounding box center [976, 64] width 135 height 27
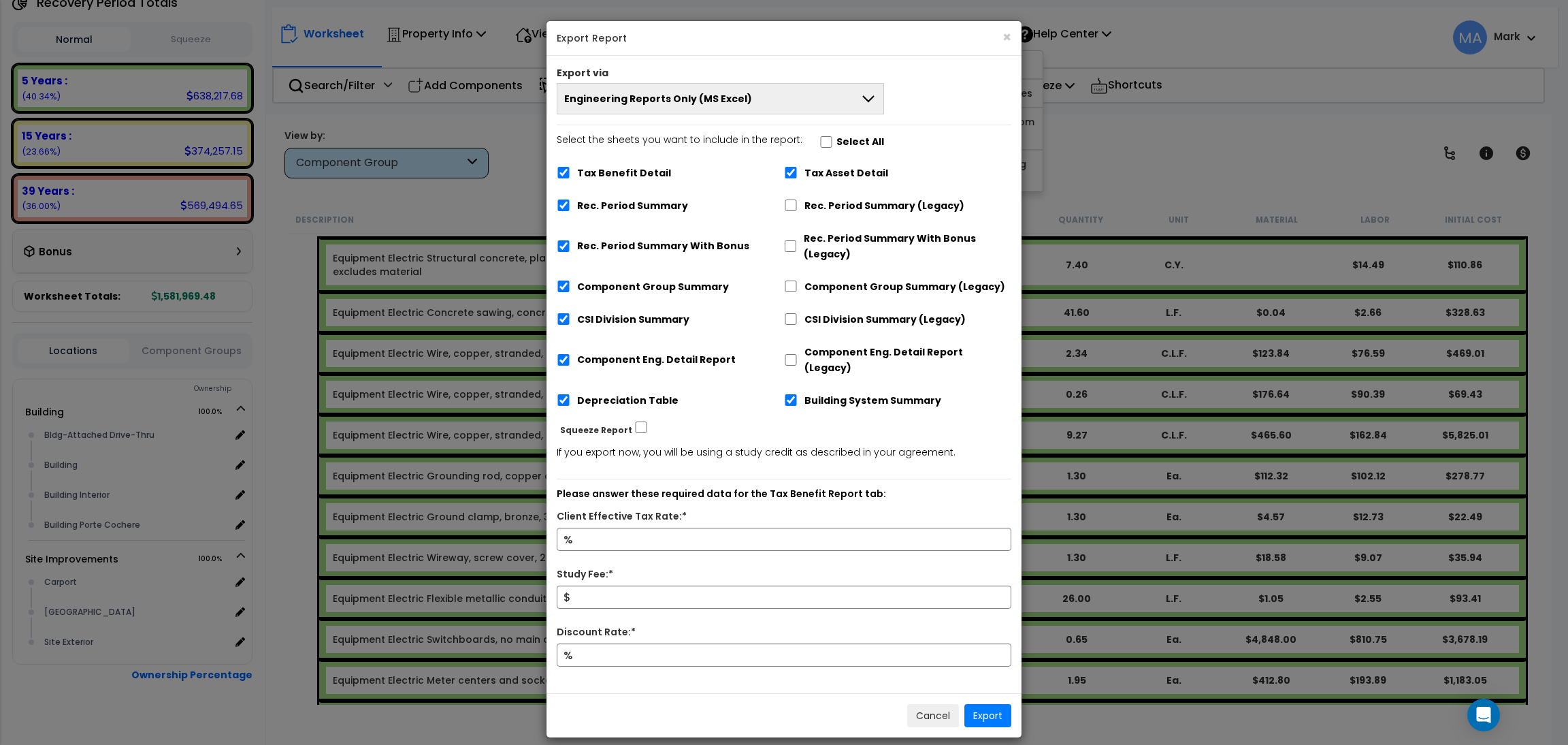
click at [710, 89] on button "Engineering Reports Only (MS Excel)" at bounding box center [720, 99] width 328 height 31
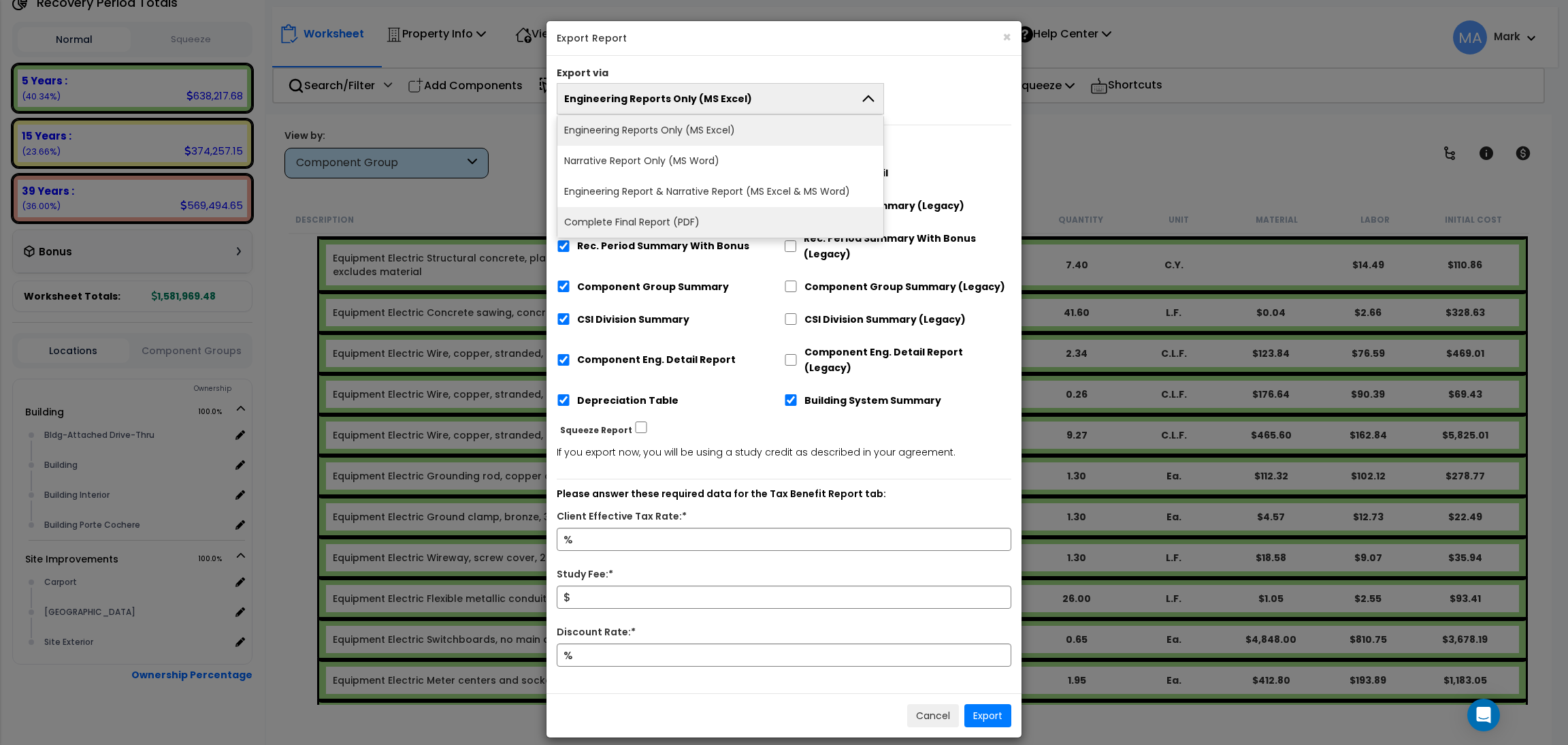
click at [675, 216] on li "Complete Final Report (PDF)" at bounding box center [720, 223] width 326 height 31
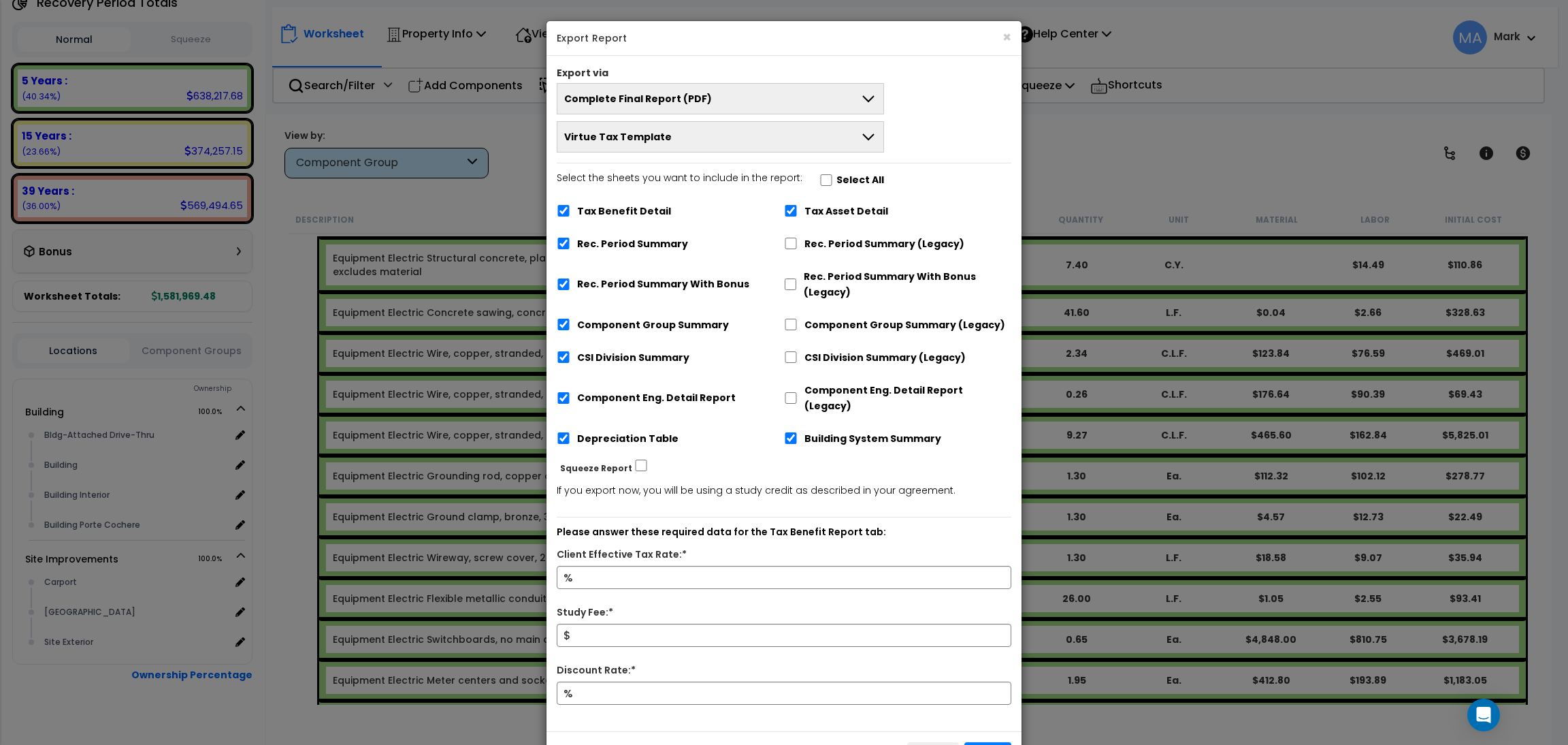
click at [837, 177] on label "Select All" at bounding box center [860, 180] width 47 height 15
click at [833, 177] on input "Select the sheets you want to include in the report: Select All" at bounding box center [826, 180] width 14 height 12
checkbox input "true"
click at [614, 549] on div "Client Effective Tax Rate:*" at bounding box center [784, 556] width 475 height 19
click at [614, 565] on input "Client Effective Tax Rate:*" at bounding box center [784, 577] width 455 height 23
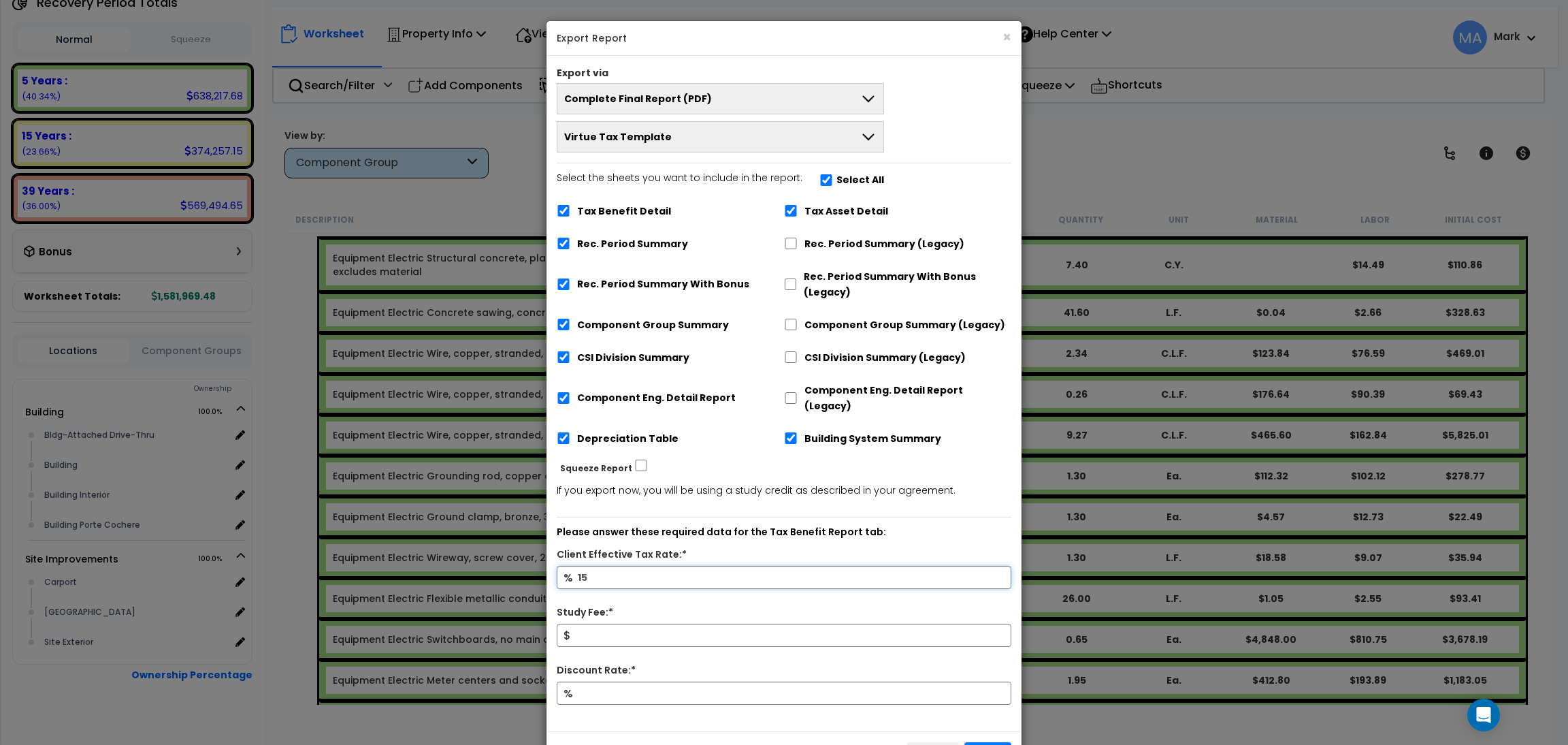
type input "15"
click at [599, 627] on input "Study Fee:*" at bounding box center [784, 636] width 455 height 23
type input "10,000"
click at [614, 682] on input "Discount Rate:*" at bounding box center [784, 693] width 455 height 23
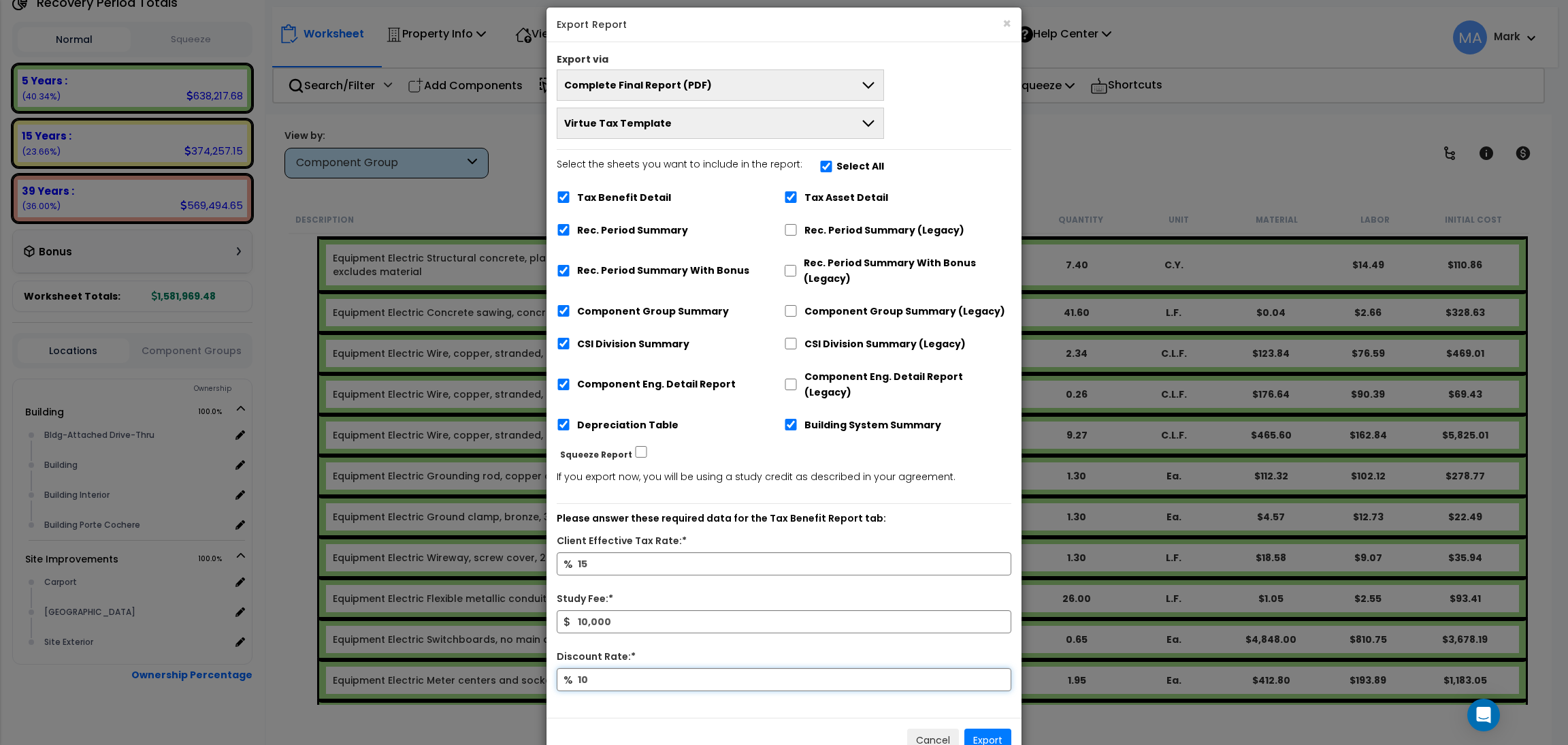
scroll to position [37, 0]
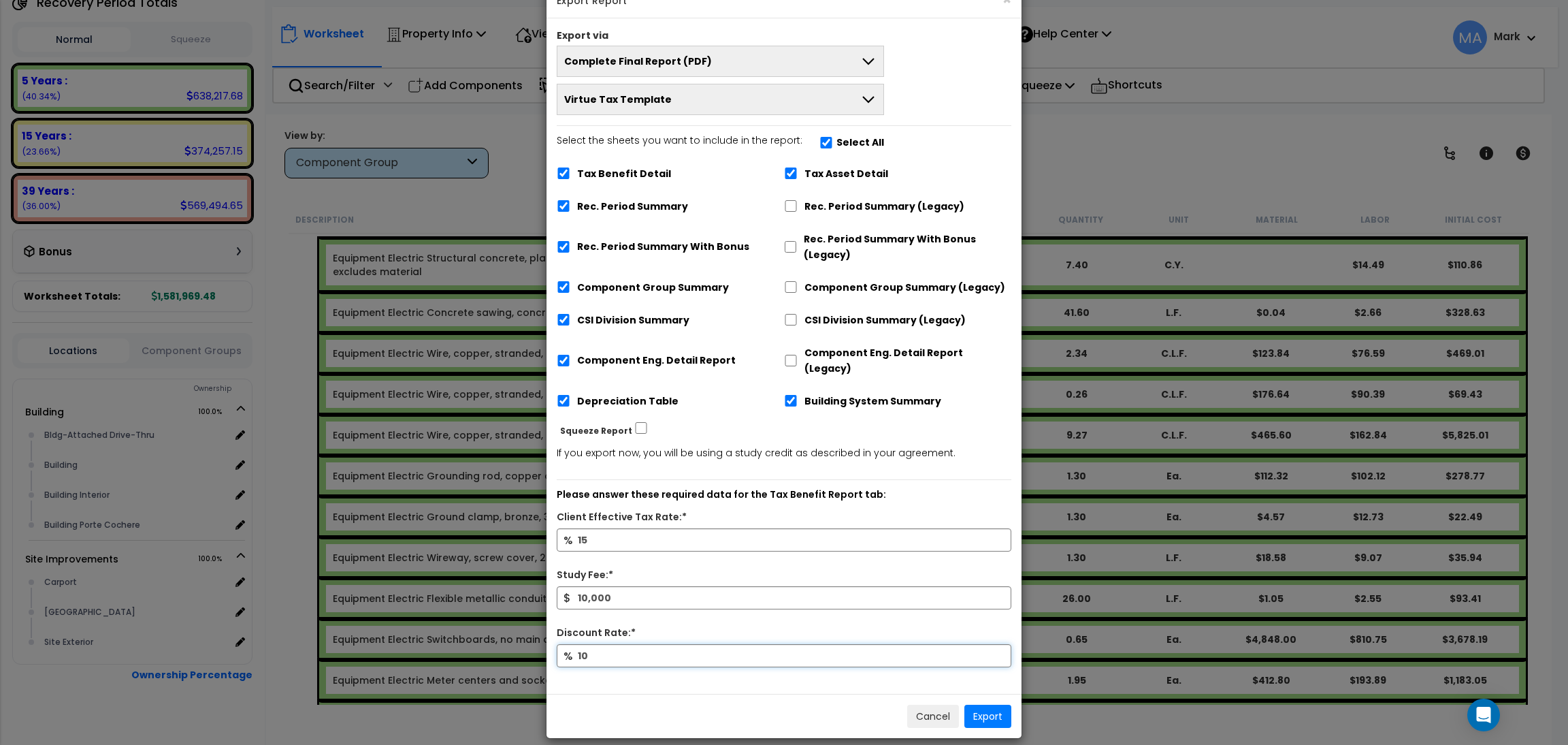
type input "10"
click at [989, 705] on button "Export" at bounding box center [988, 717] width 47 height 23
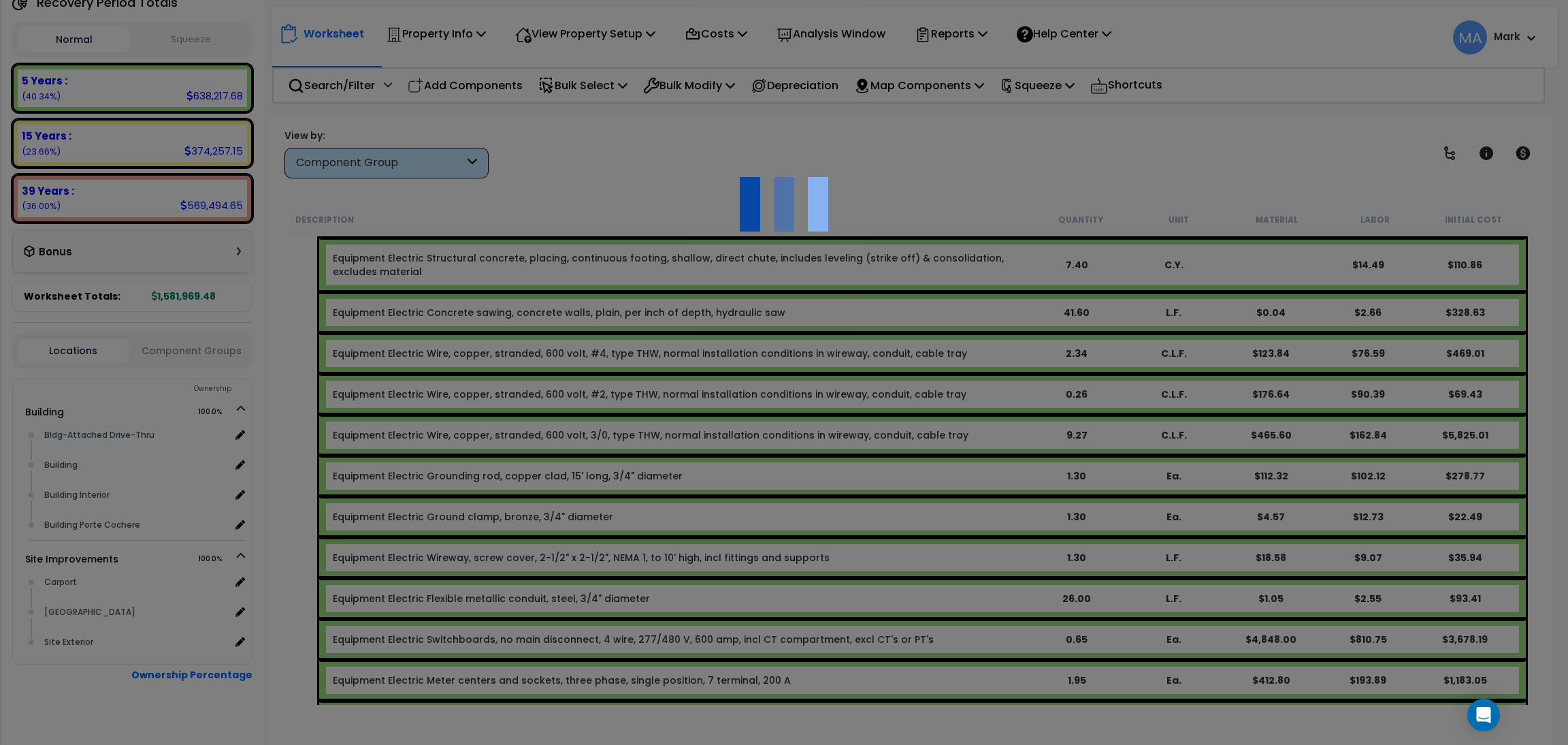
scroll to position [59, 0]
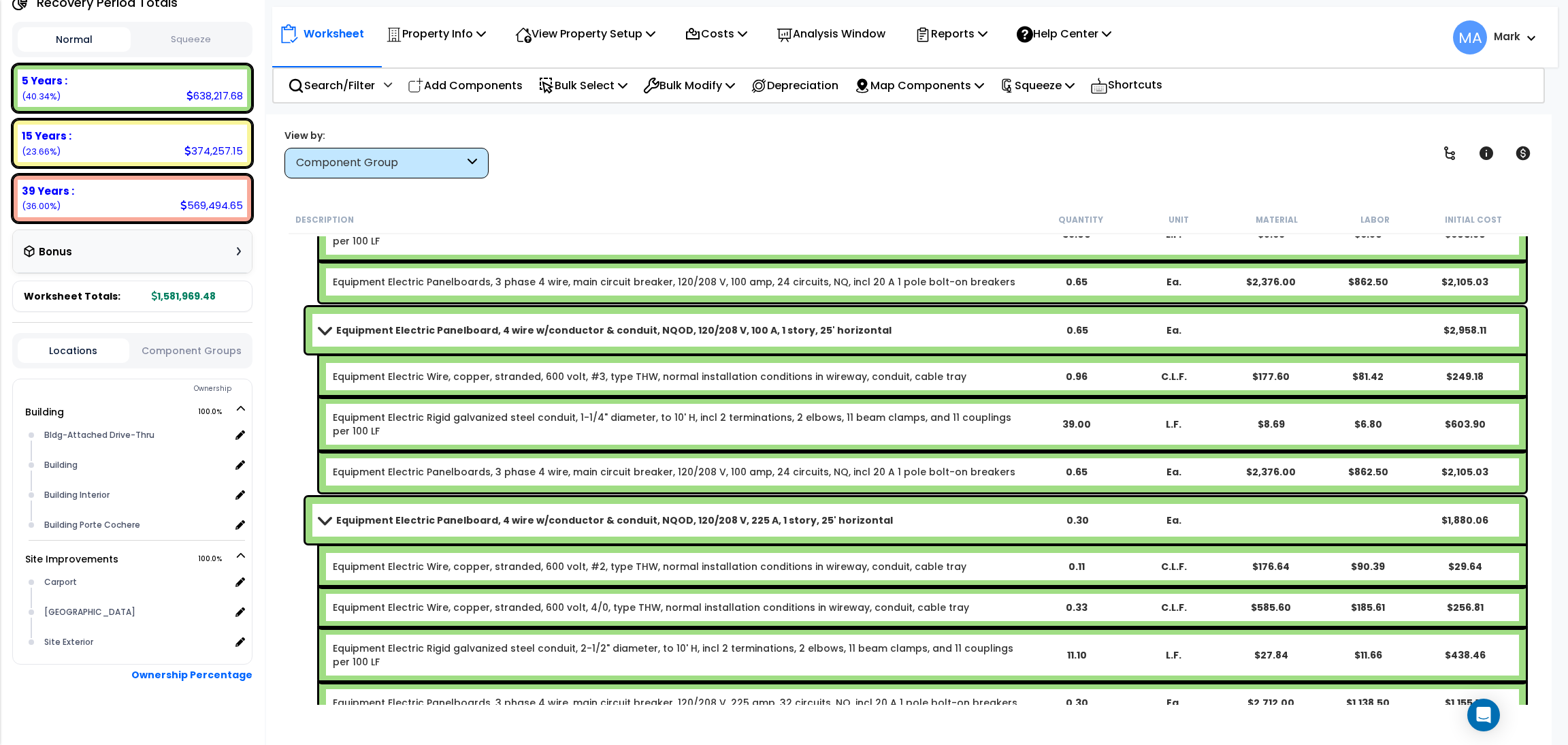
click at [898, 433] on link "Equipment Electric Rigid galvanized steel conduit, 1-1/4" diameter, to 10' H, i…" at bounding box center [680, 424] width 695 height 27
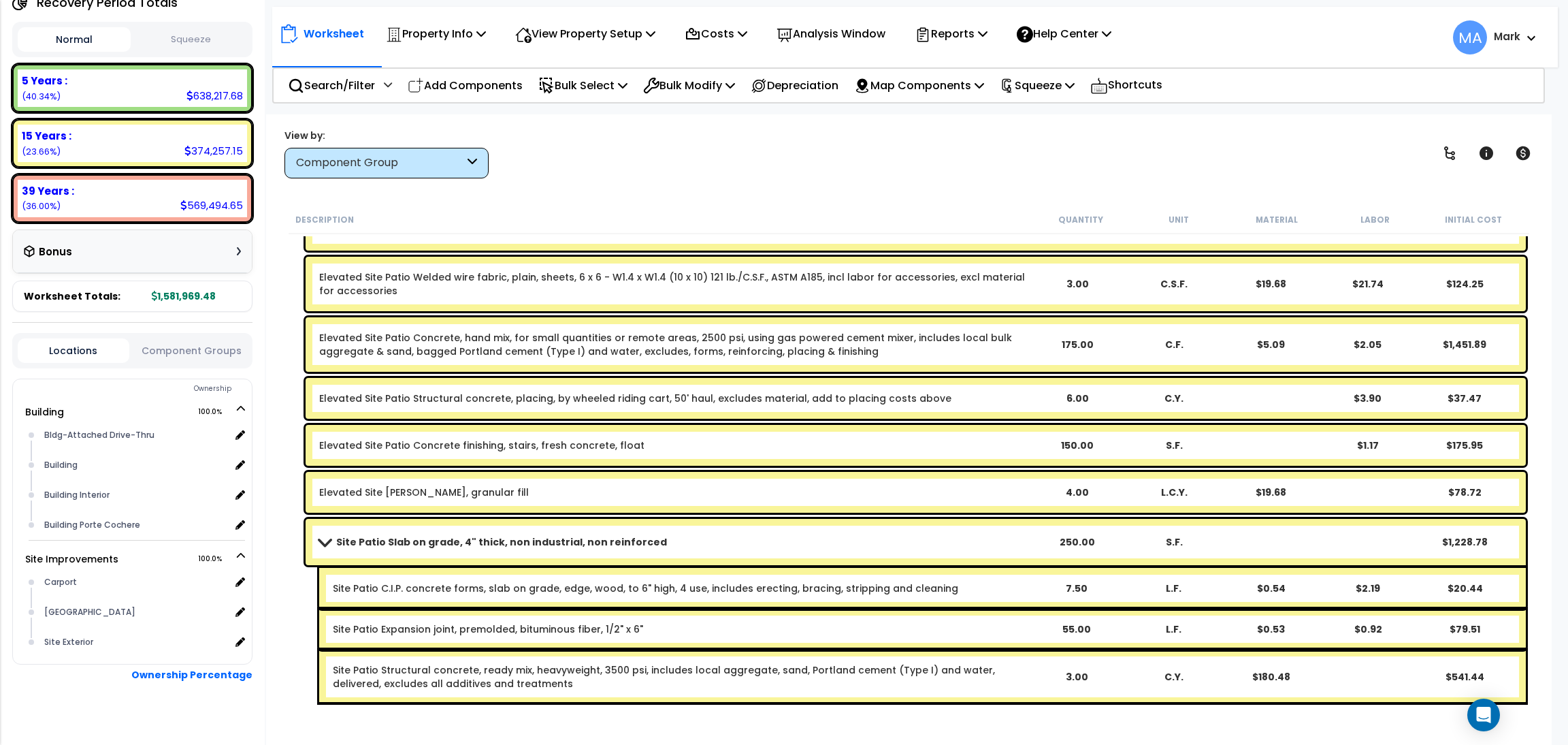
scroll to position [54941, 0]
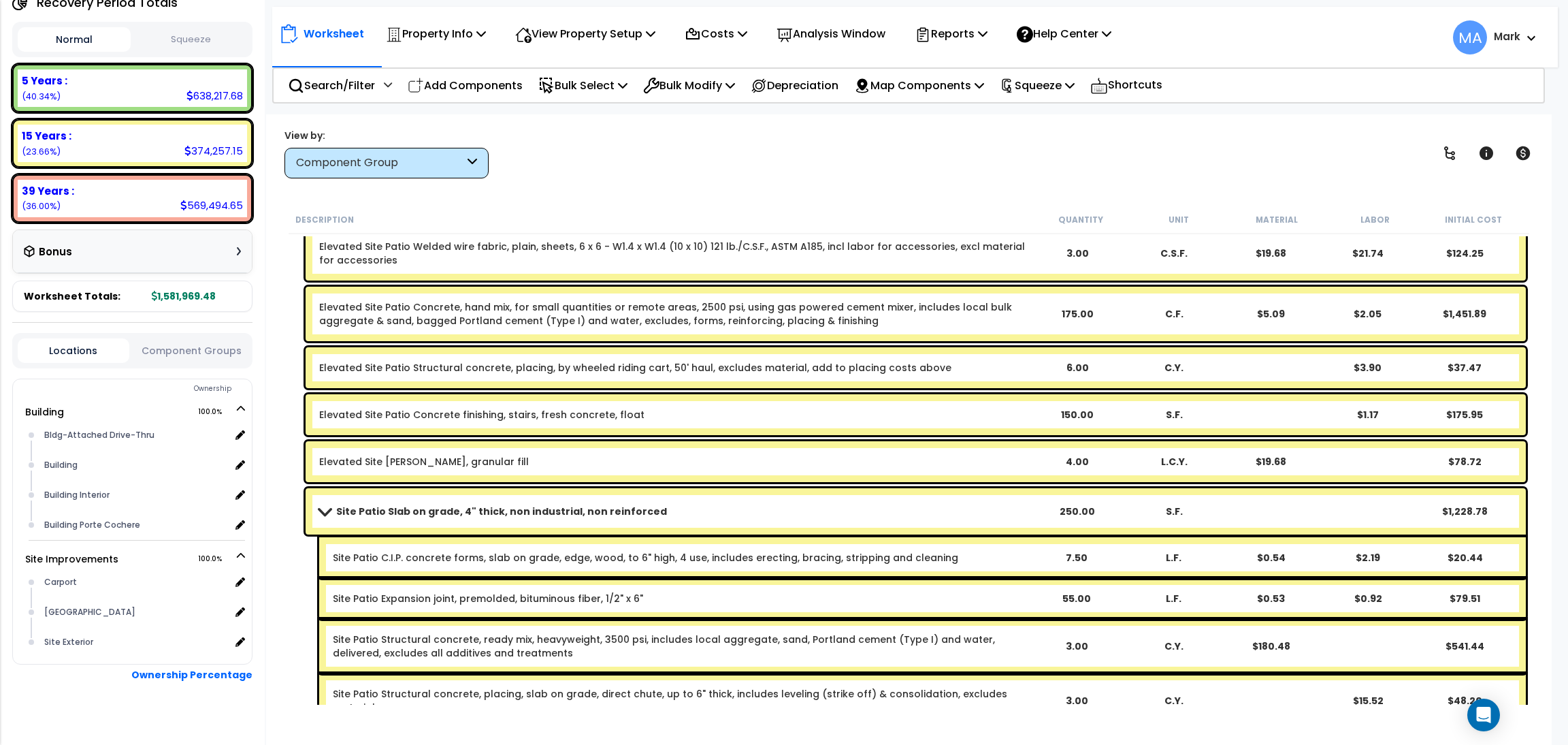
click at [717, 172] on div "View by: Component Group High to Low (Total Cost)" at bounding box center [908, 153] width 1259 height 50
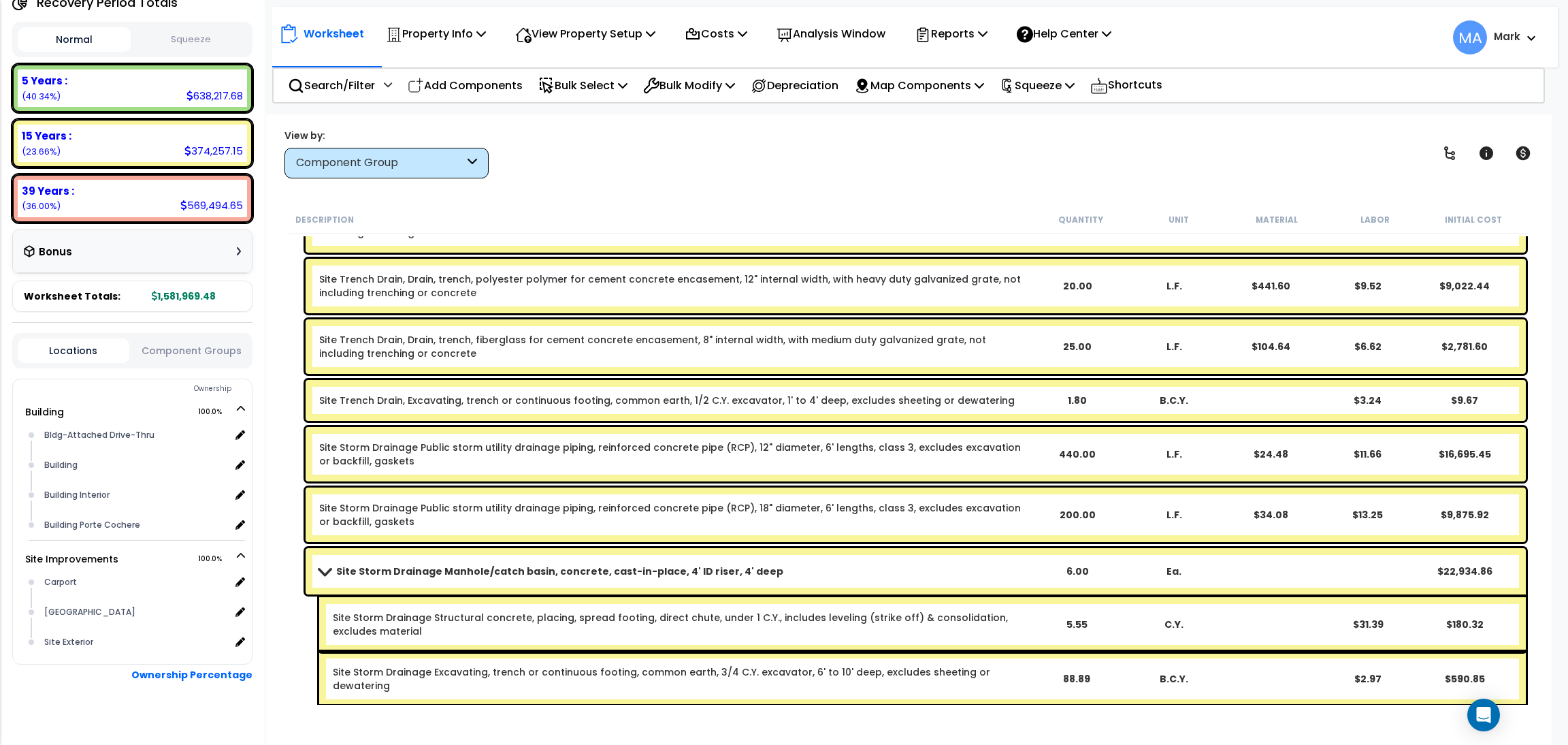
scroll to position [67092, 0]
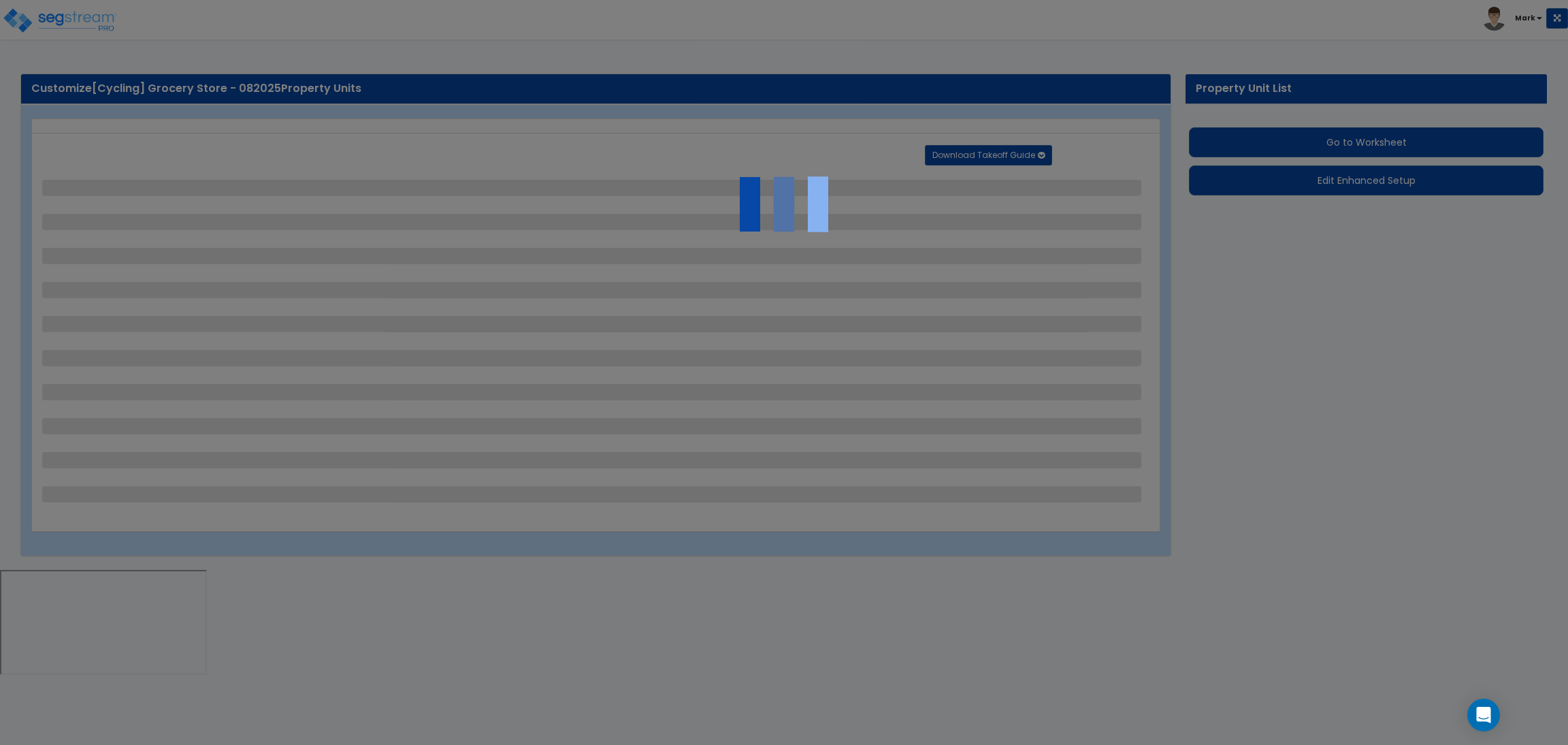
select select "2"
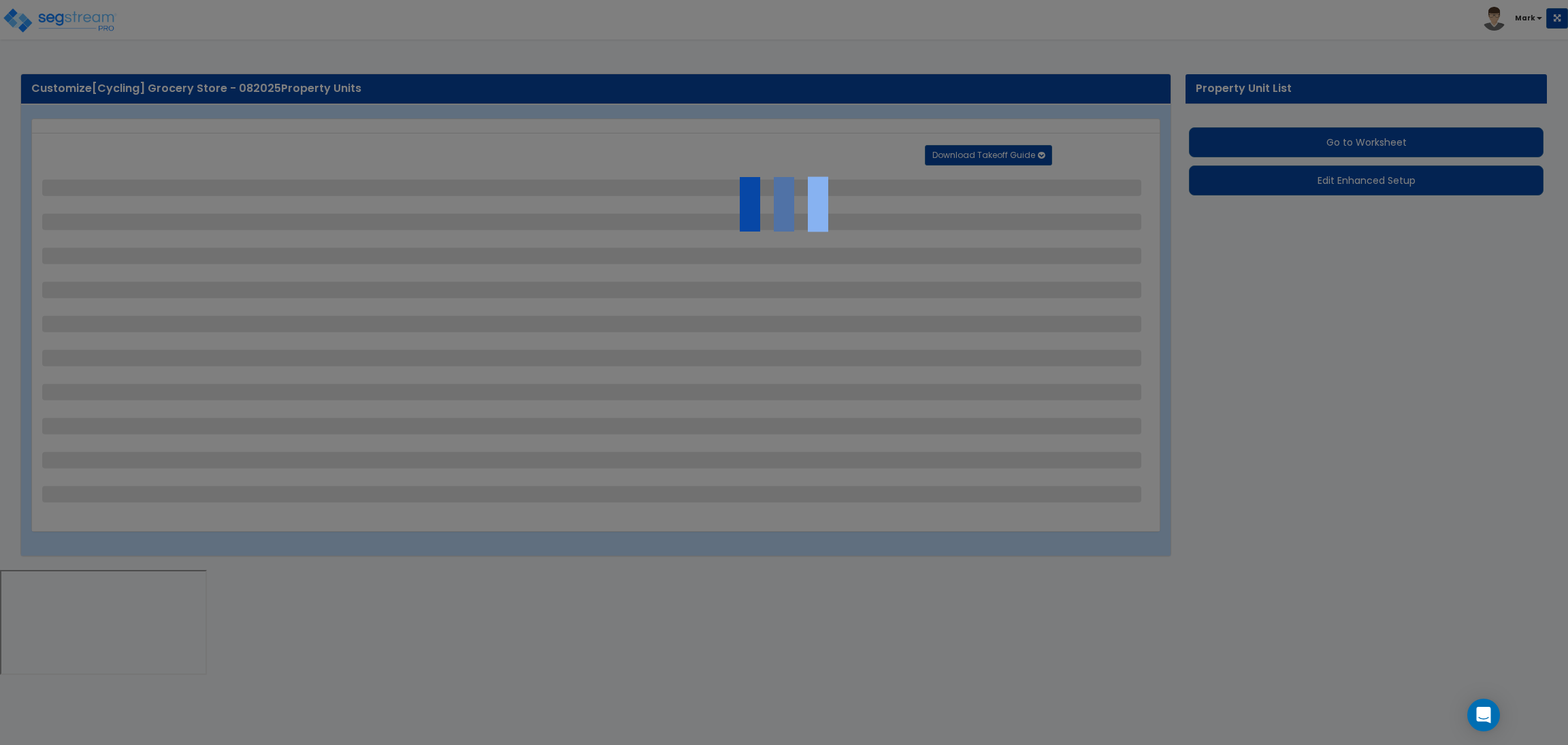
select select "2"
select select "1"
select select "2"
select select "1"
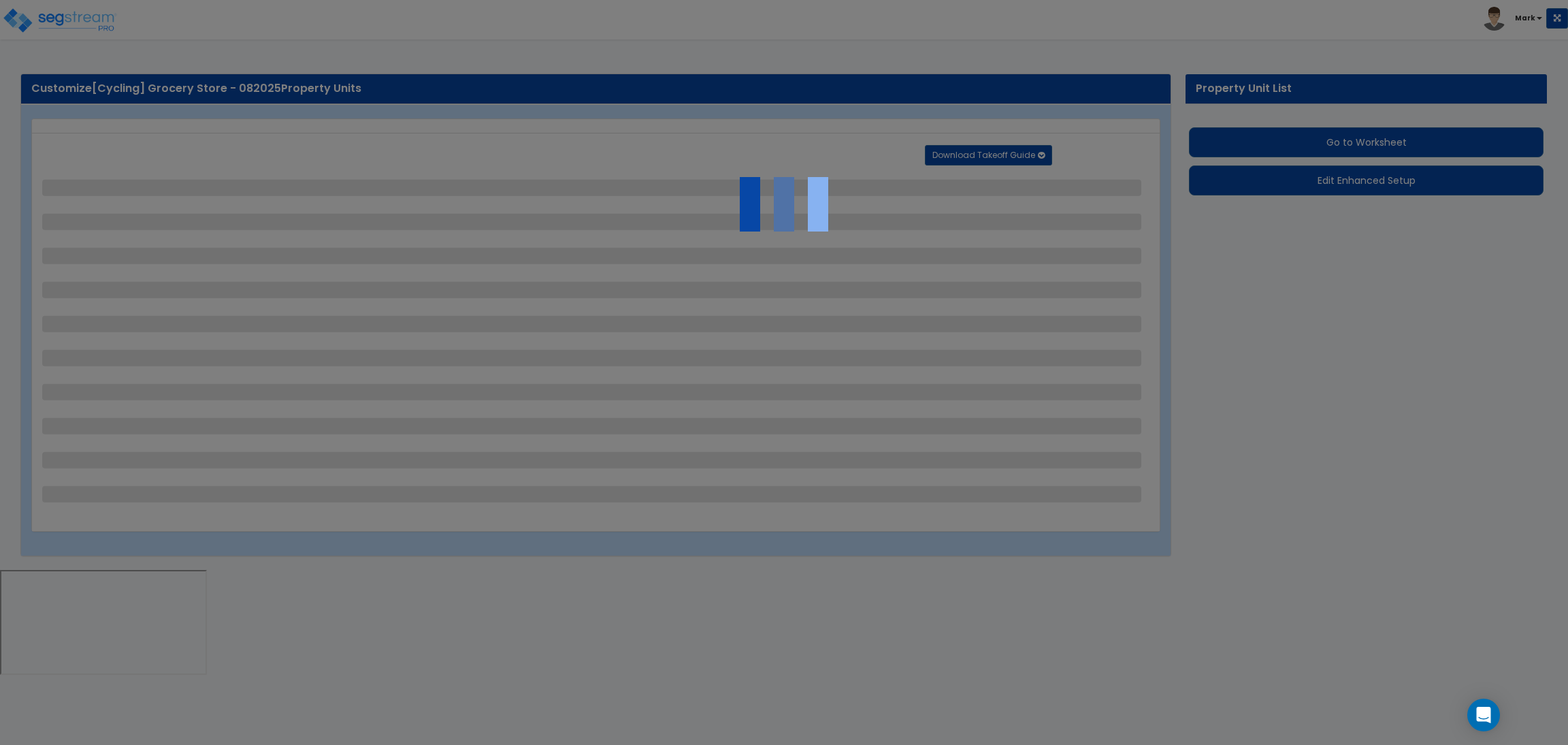
select select "1"
select select "2"
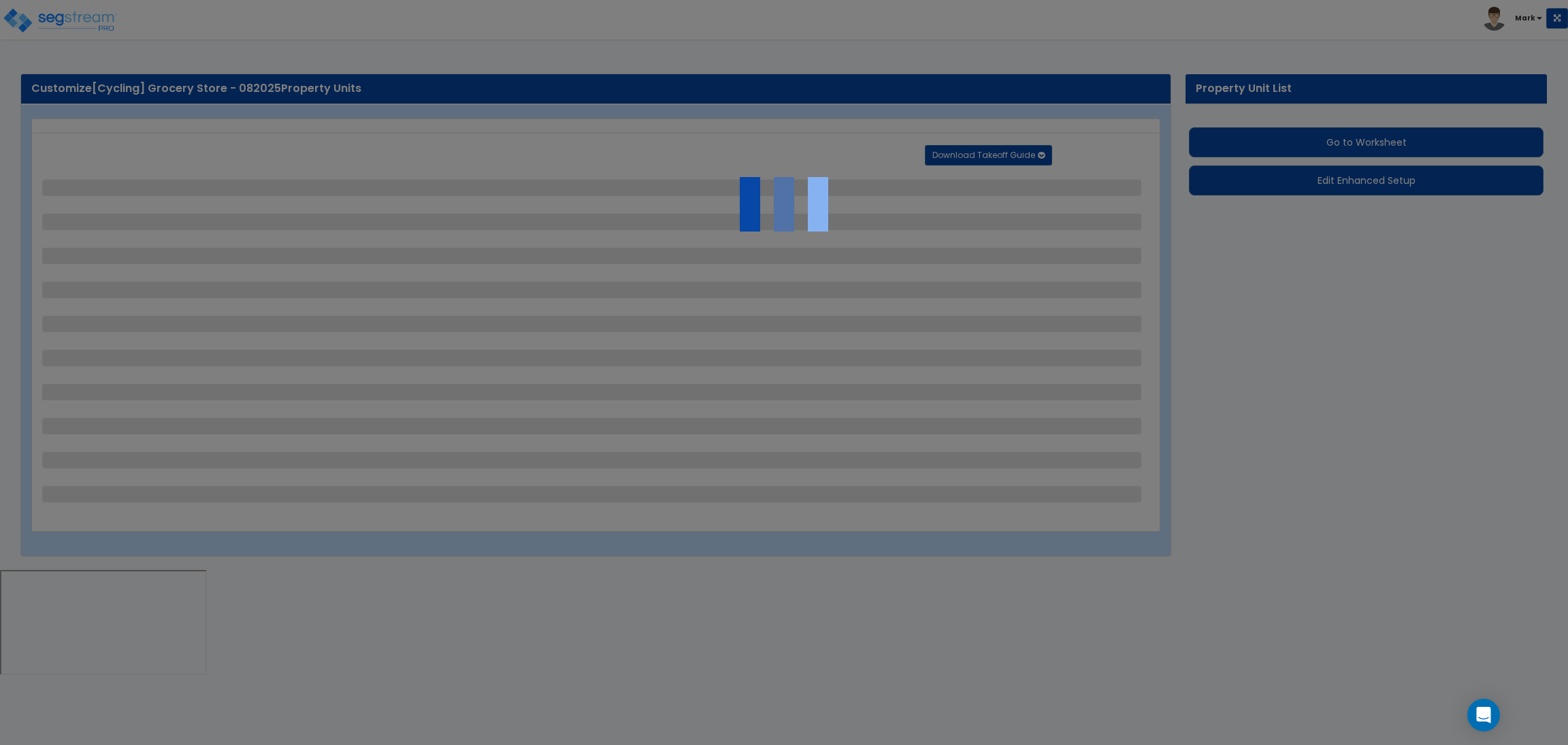
select select "2"
select select "1"
select select "10"
select select "1"
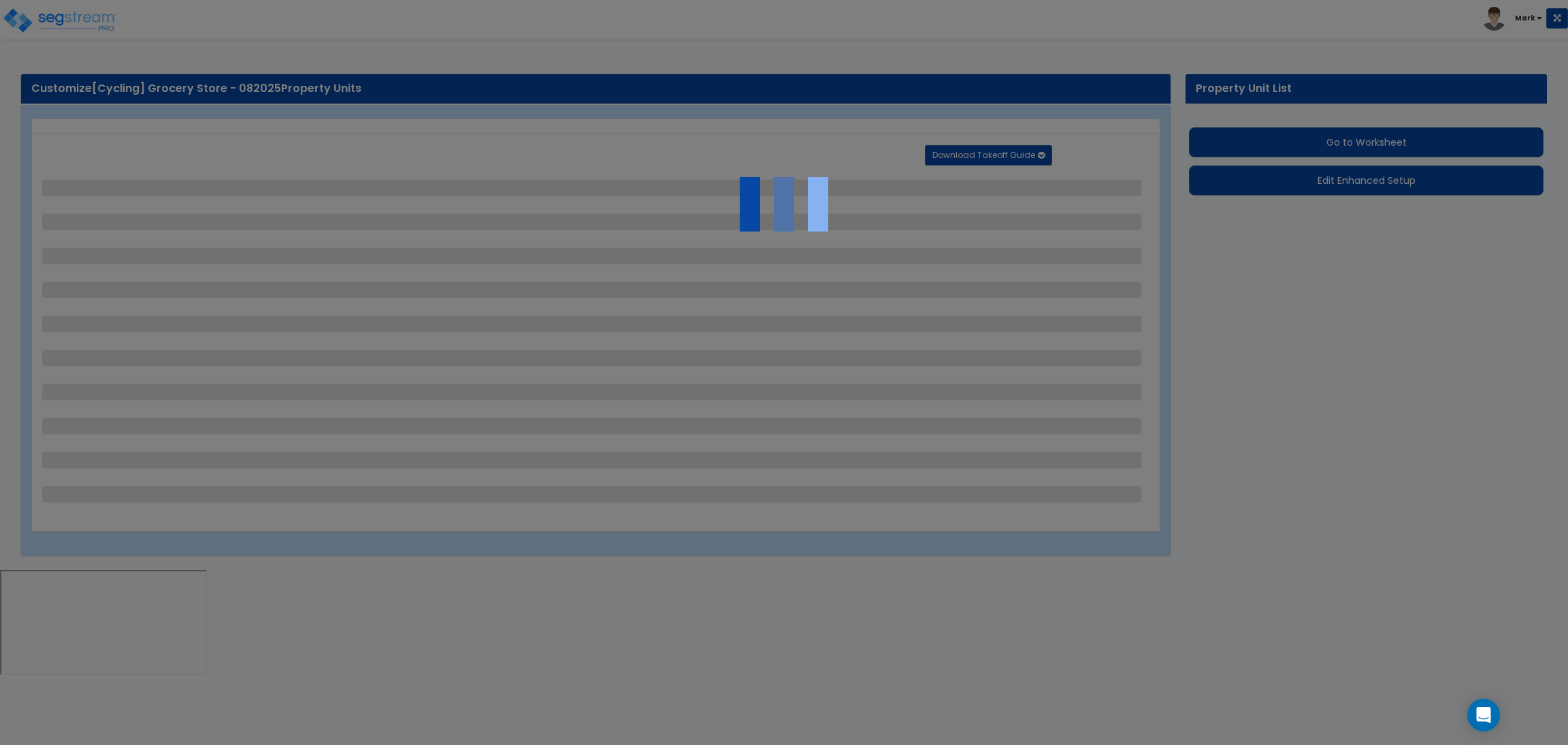
select select "1"
select select "3"
select select "2"
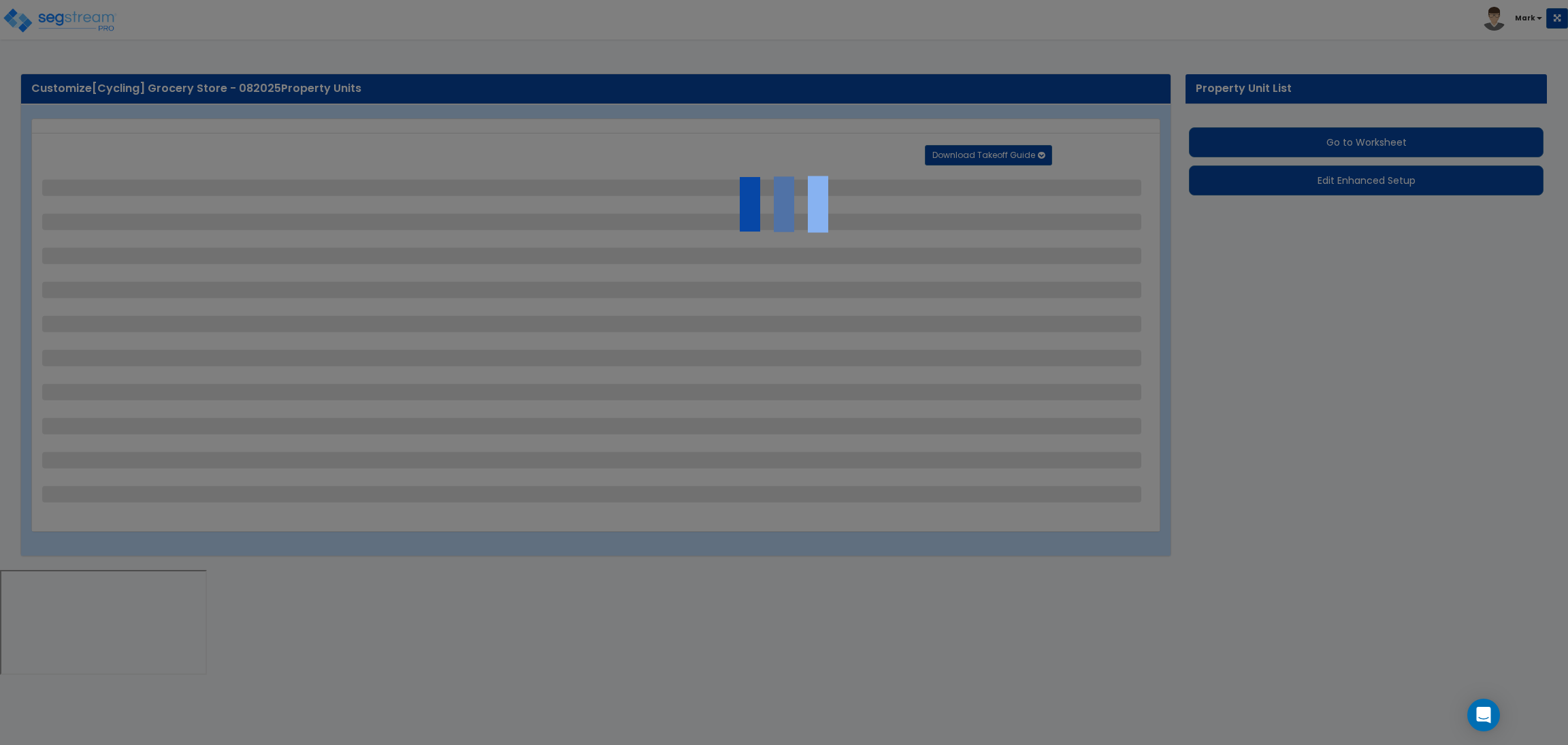
select select "4"
select select "1"
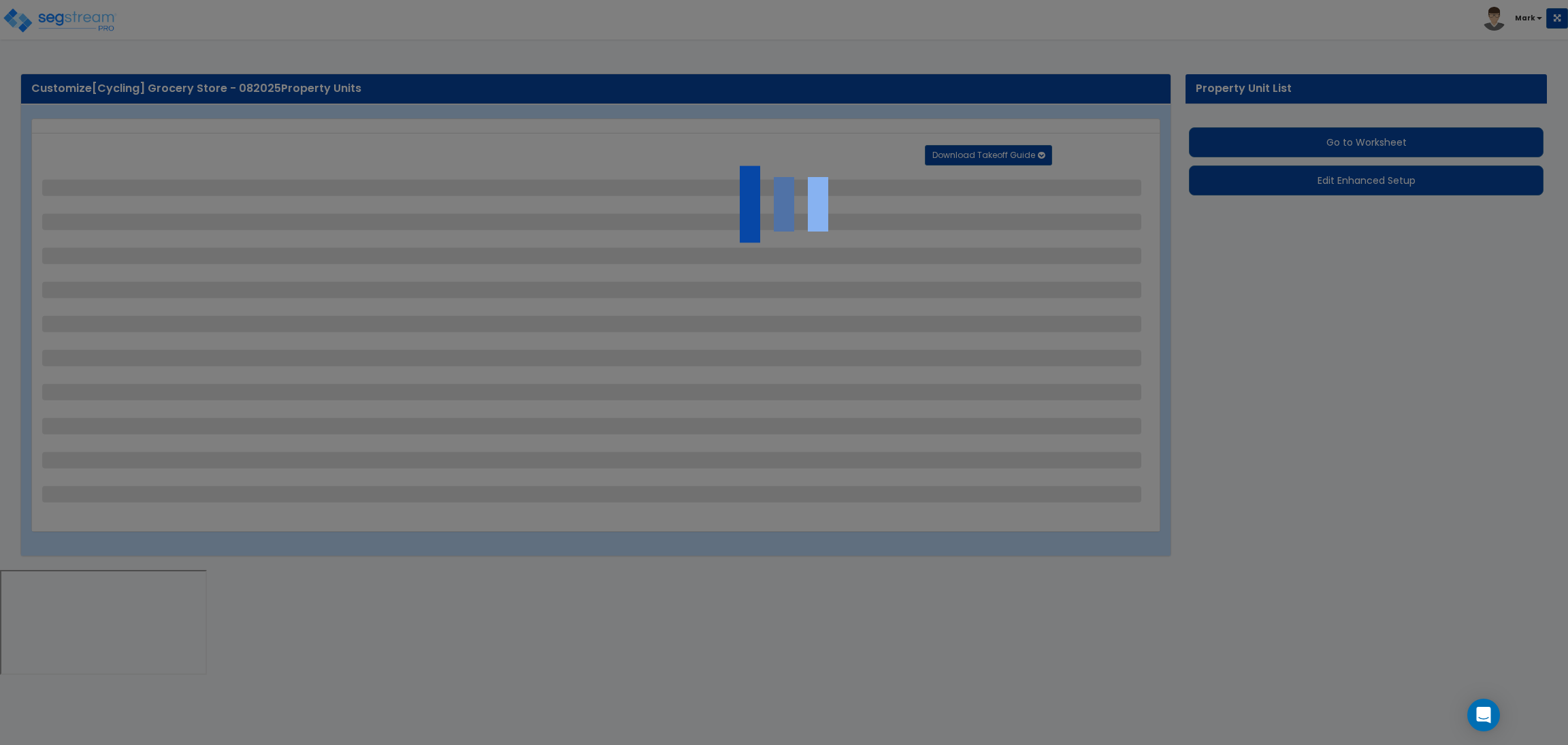
select select "6"
select select "2"
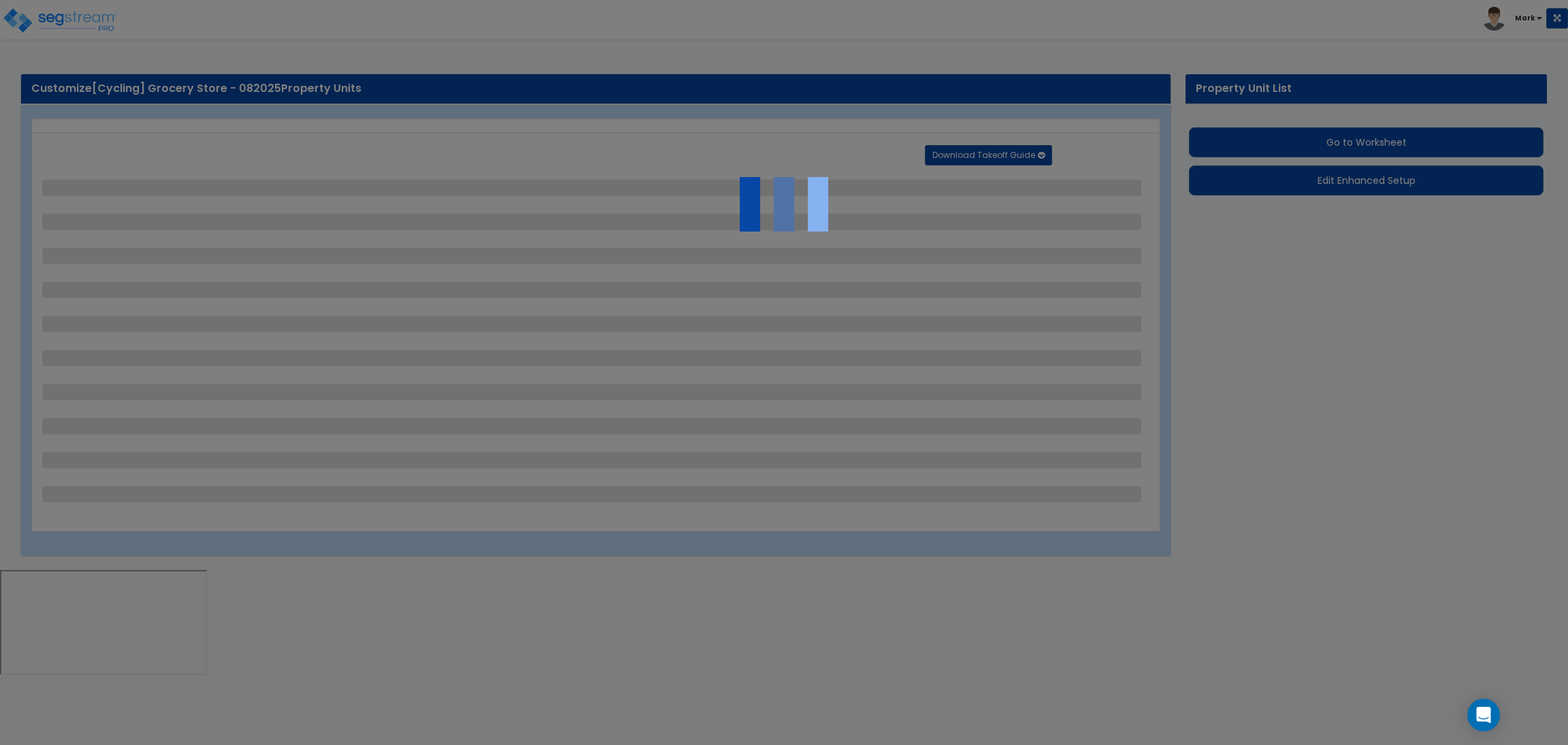
select select "2"
select select "1"
select select "2"
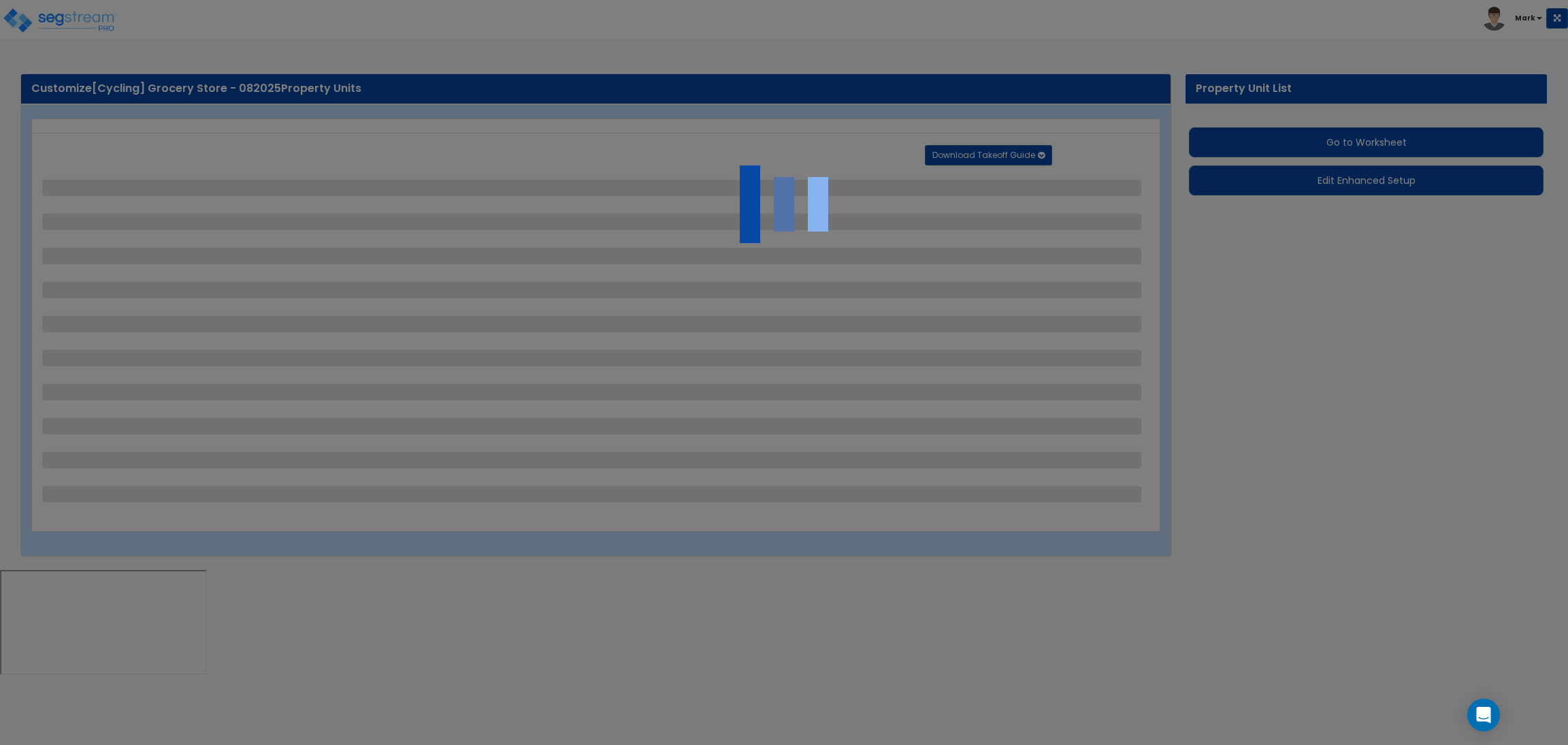
select select "1"
select select "8"
select select "2"
select select "4"
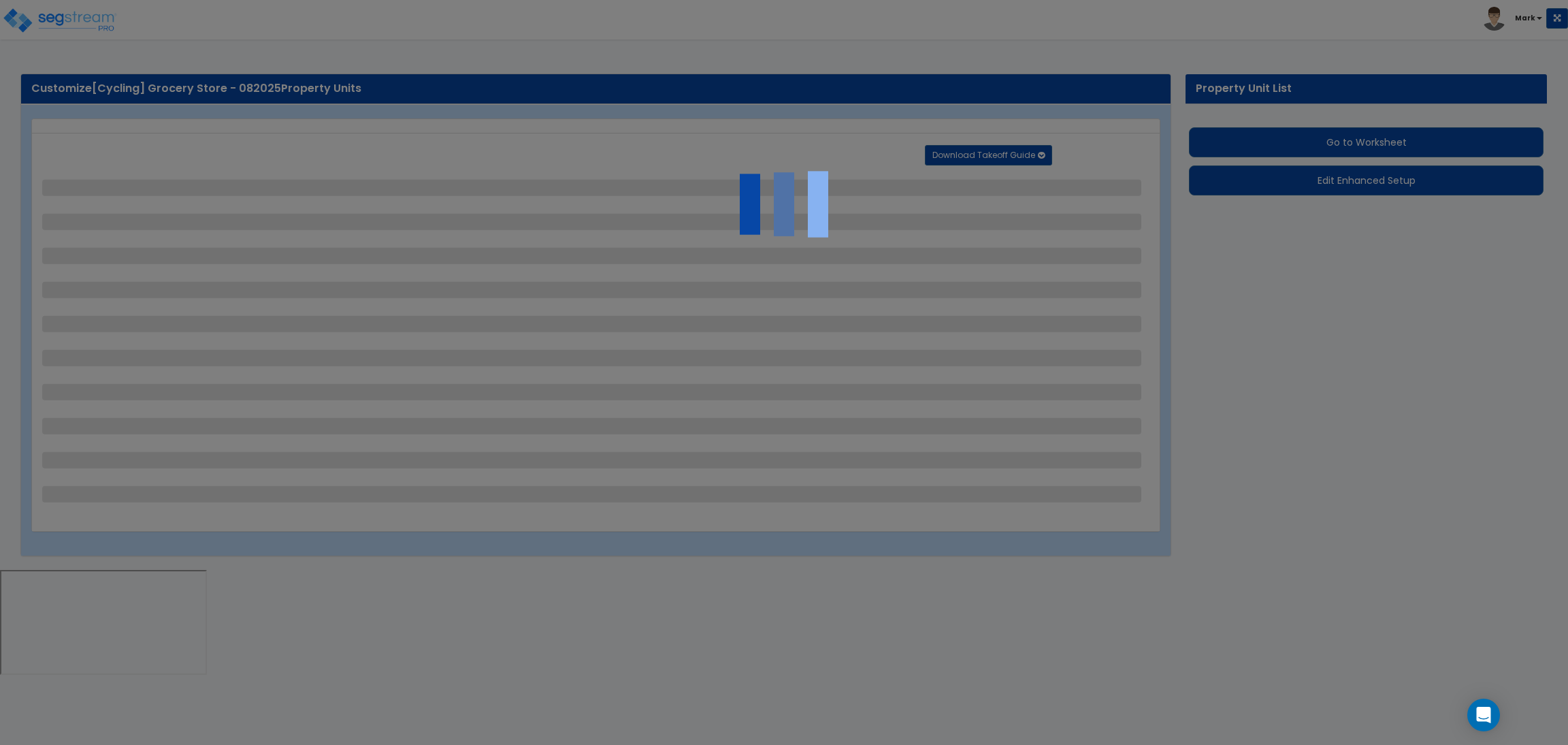
select select "1"
select select "20"
select select "2"
select select "5"
select select "3"
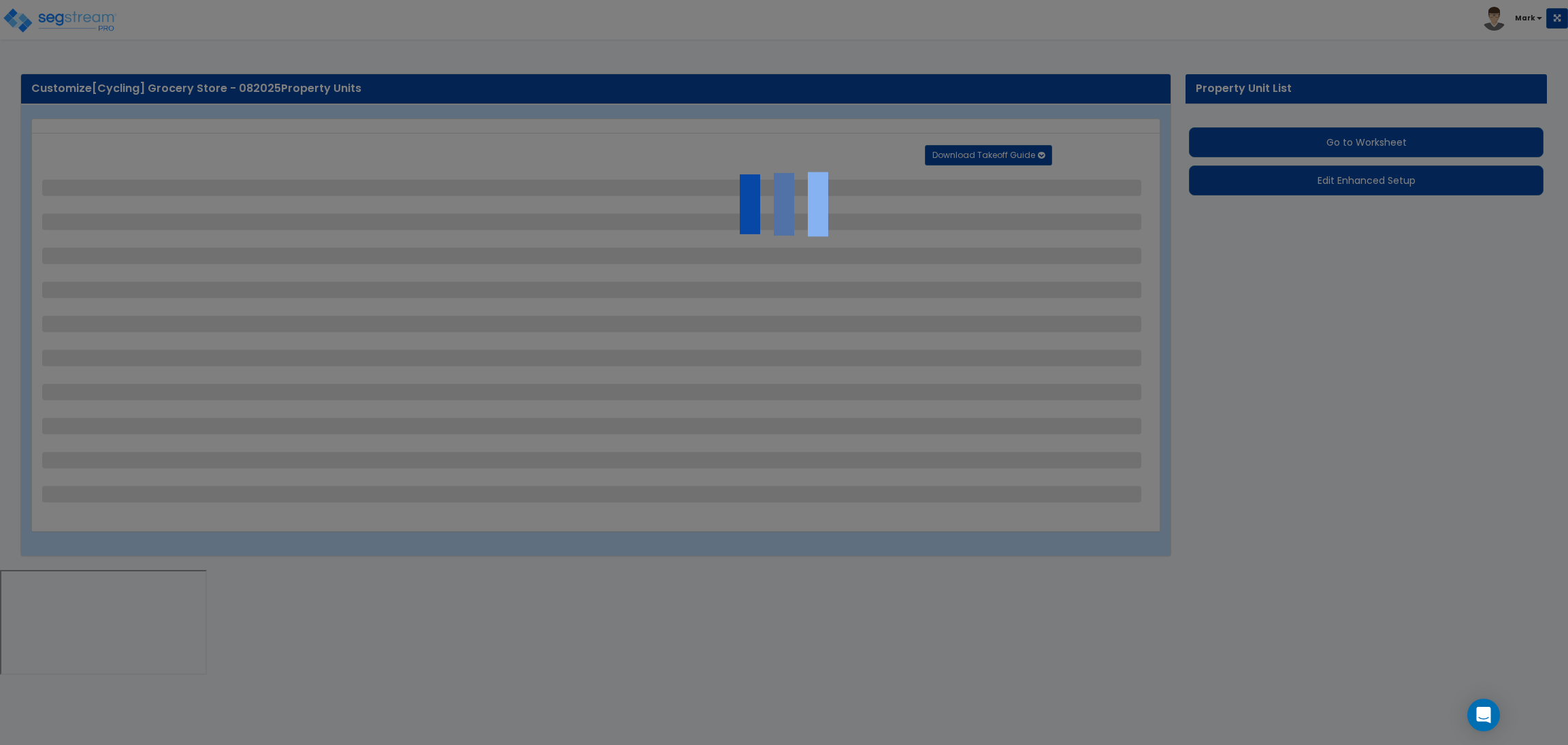
select select "1"
select select "2"
select select "1"
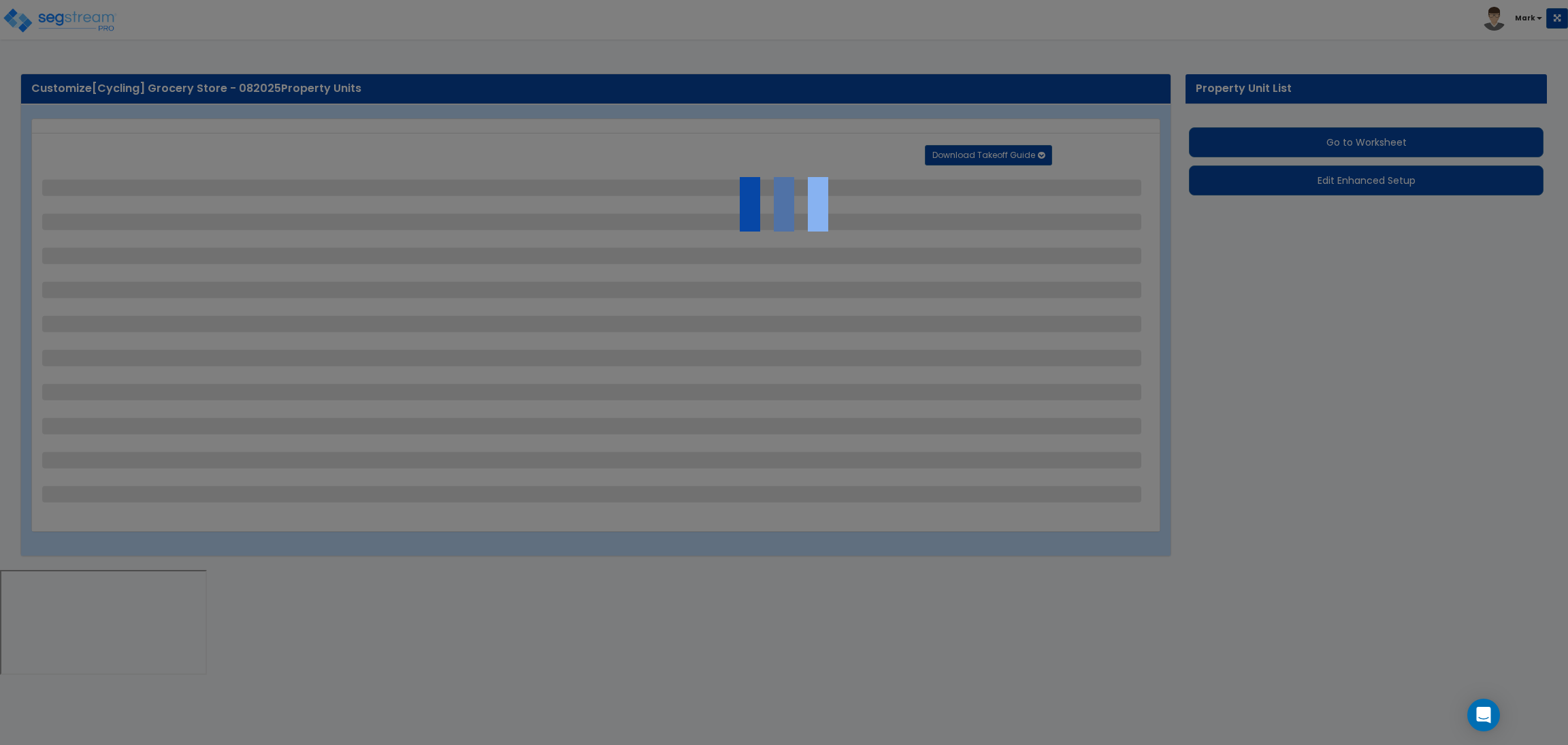
select select "4"
select select "2"
select select "1"
select select "2"
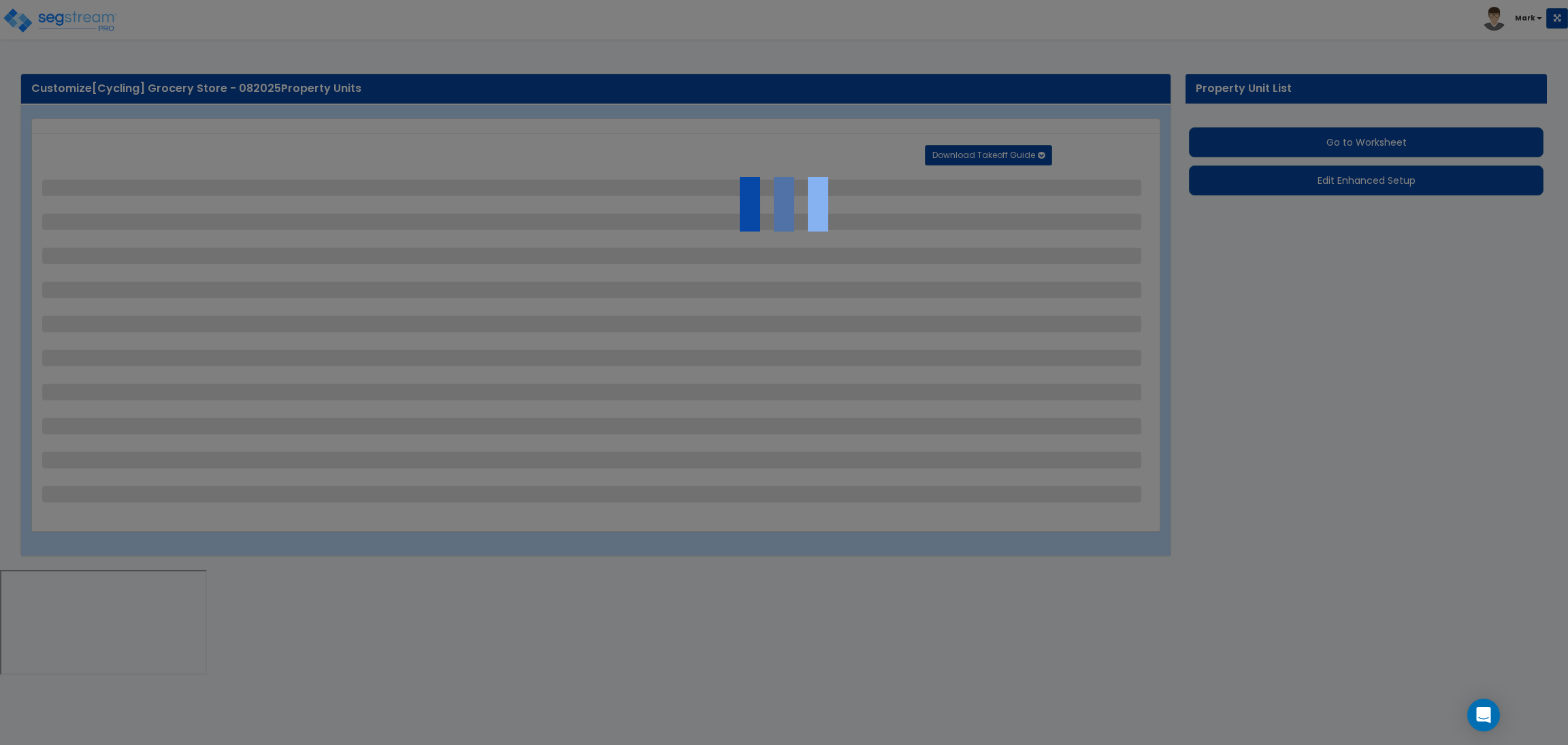
select select "1"
select select "2"
select select "6"
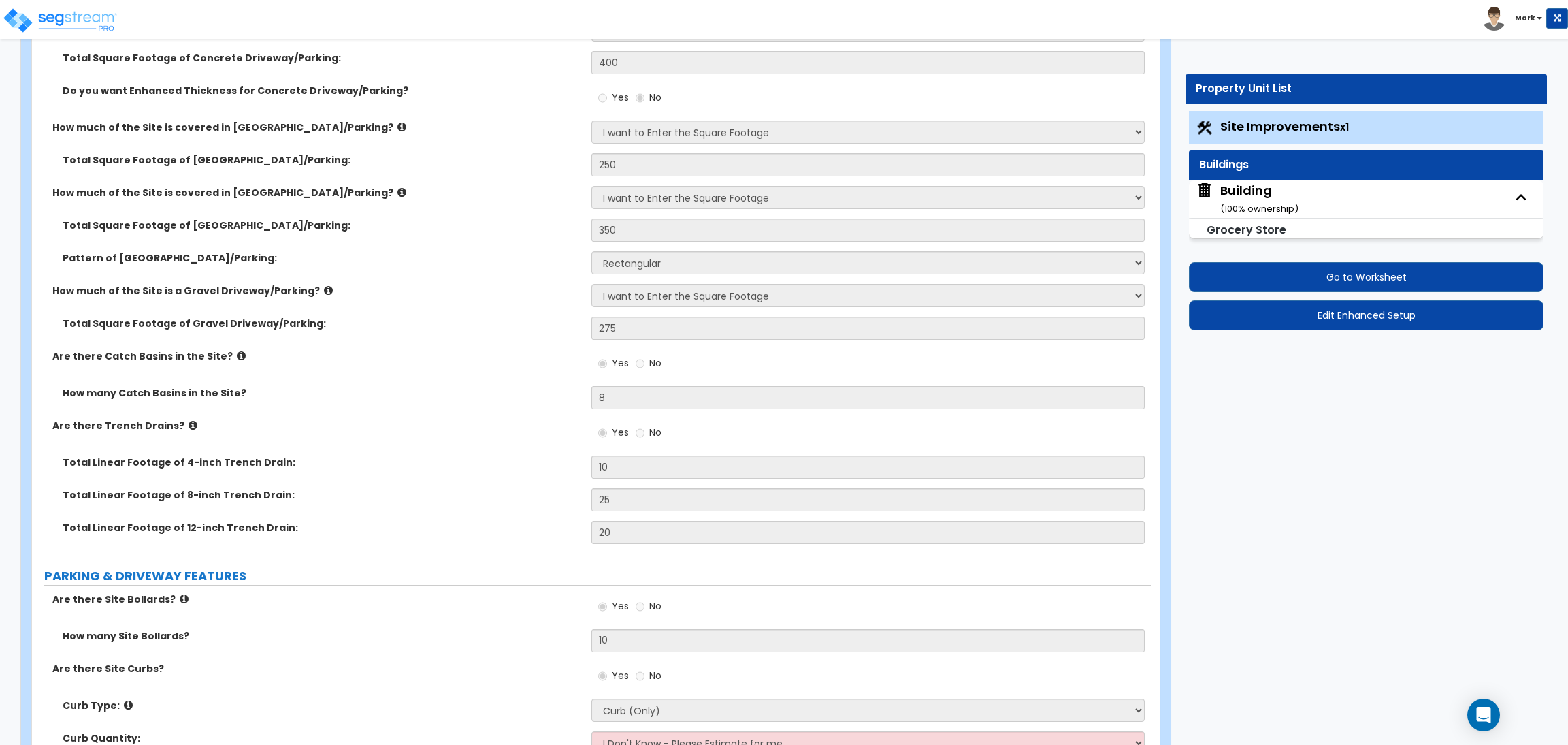
scroll to position [409, 0]
click at [1247, 208] on small "( 100 % ownership)" at bounding box center [1259, 209] width 78 height 13
select select "3"
select select "2"
select select "1"
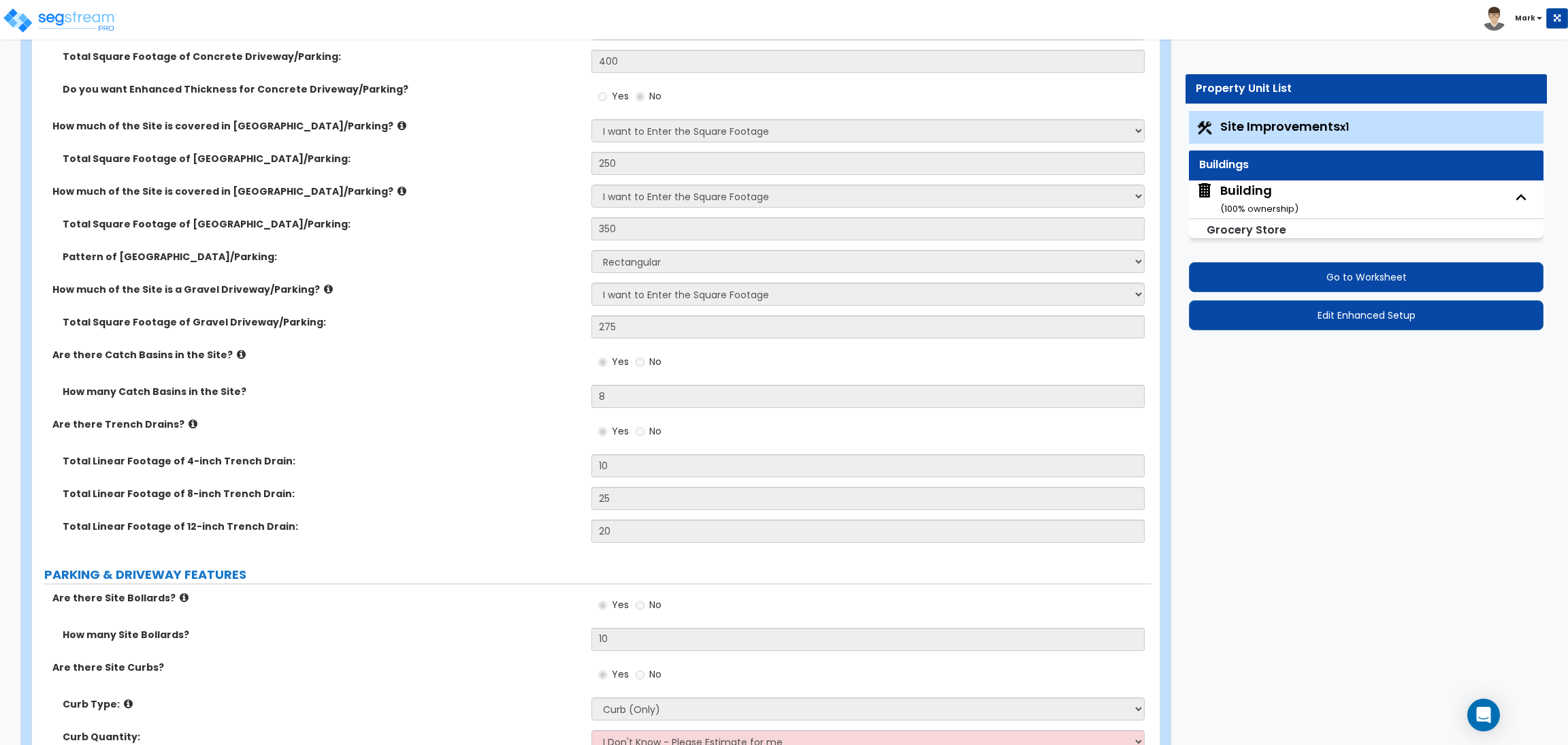
select select "2"
select select "3"
select select "1"
select select "2"
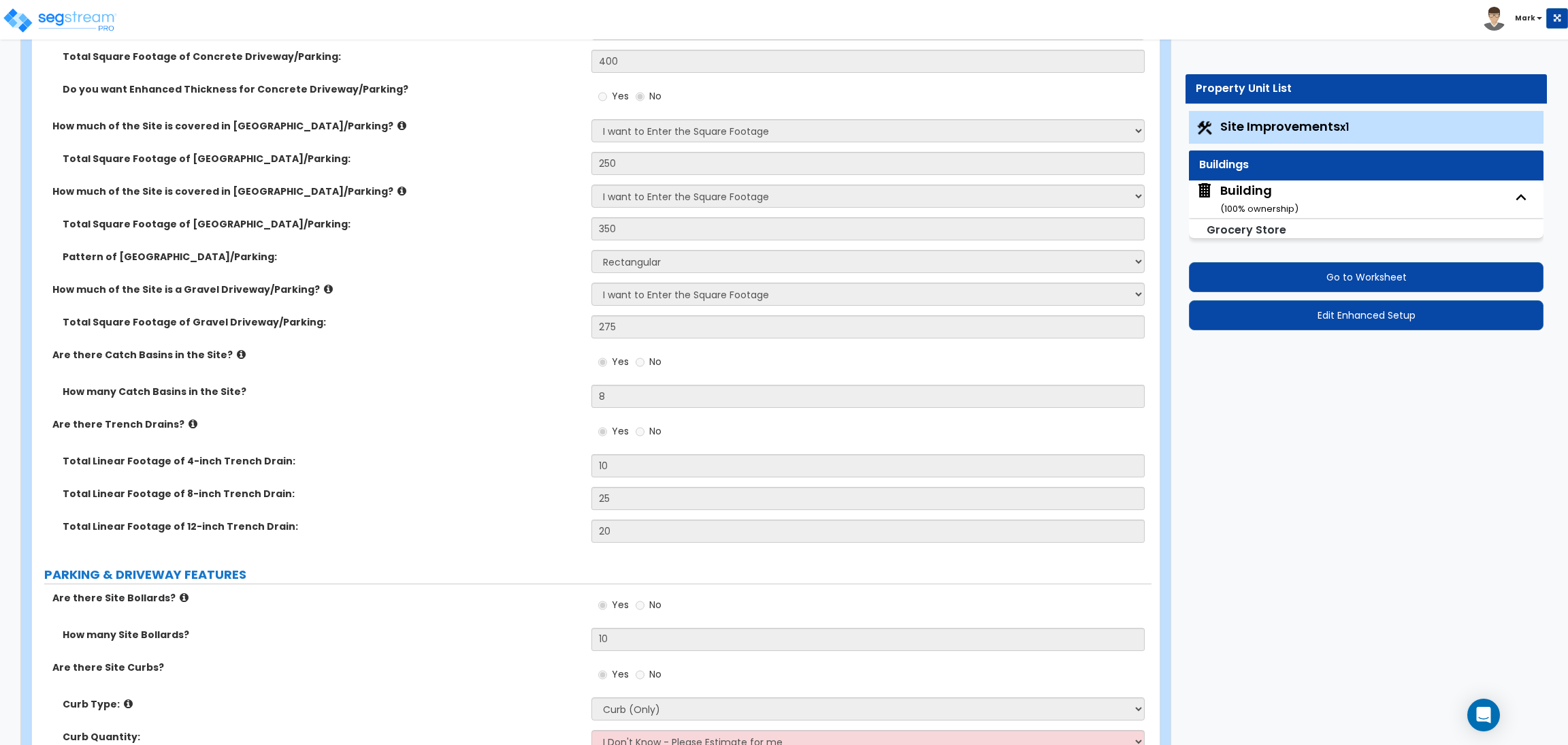
select select "1"
select select "4"
select select "1"
select select "4"
select select "3"
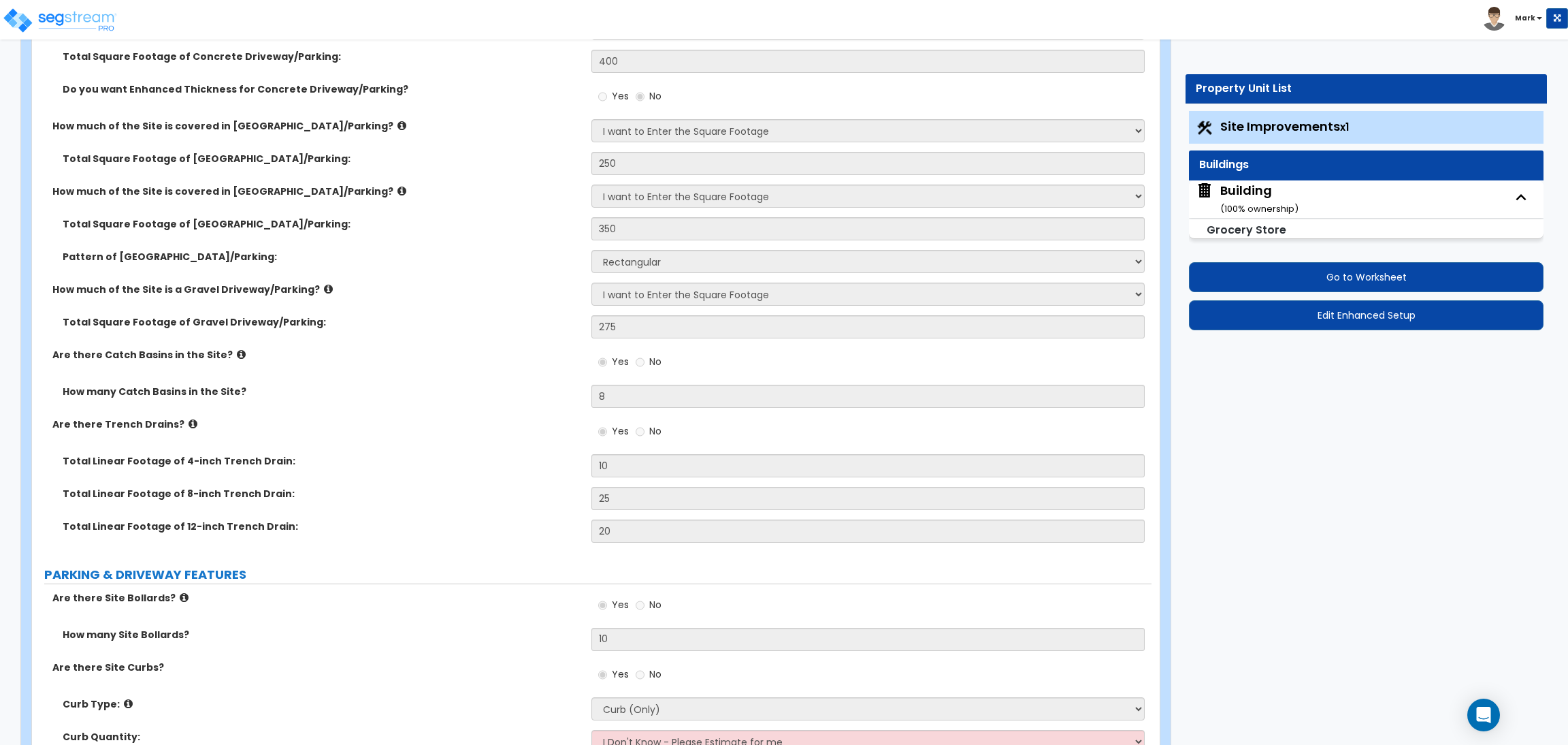
select select "2"
select select "1"
select select "10"
select select "5"
select select "1"
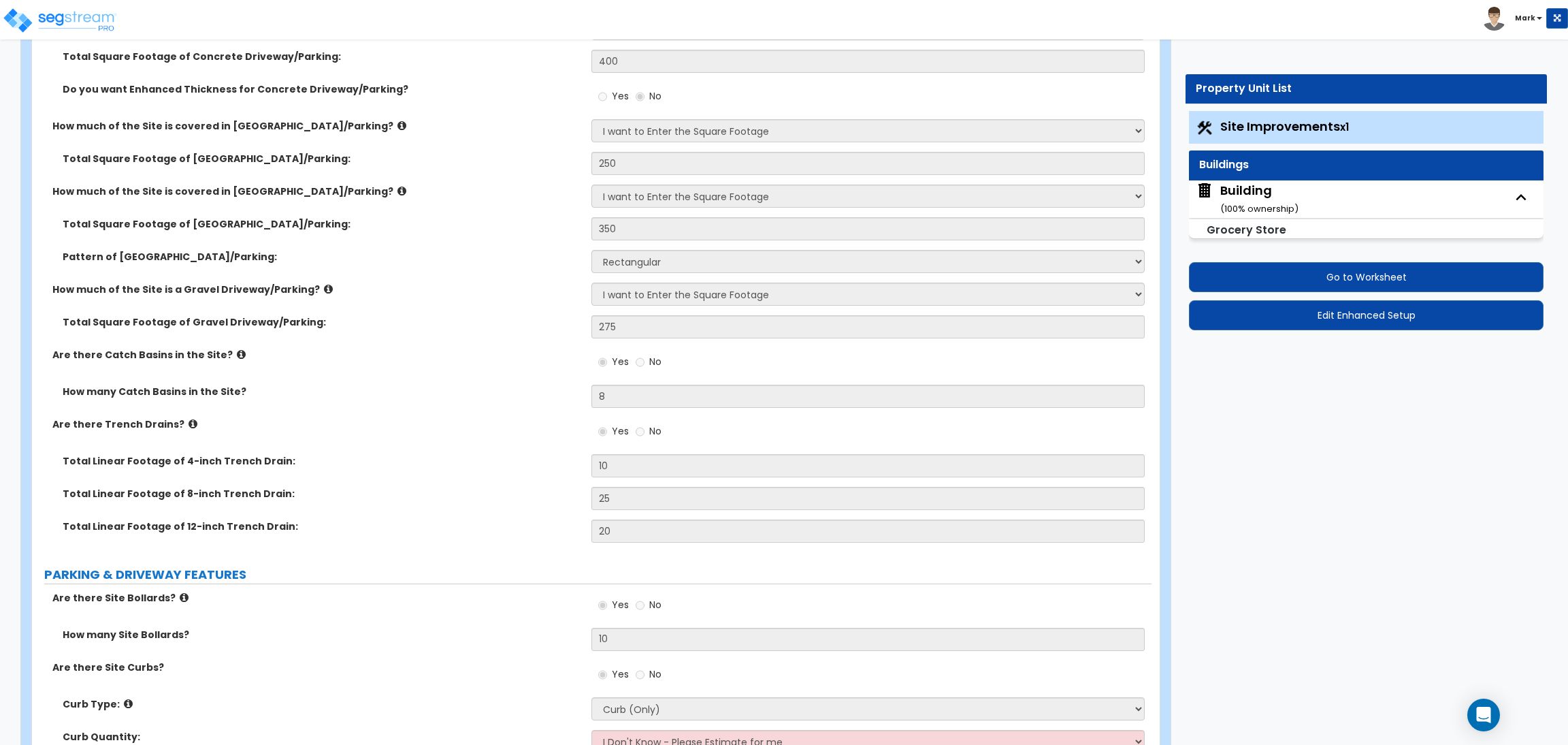
select select "1"
select select "2"
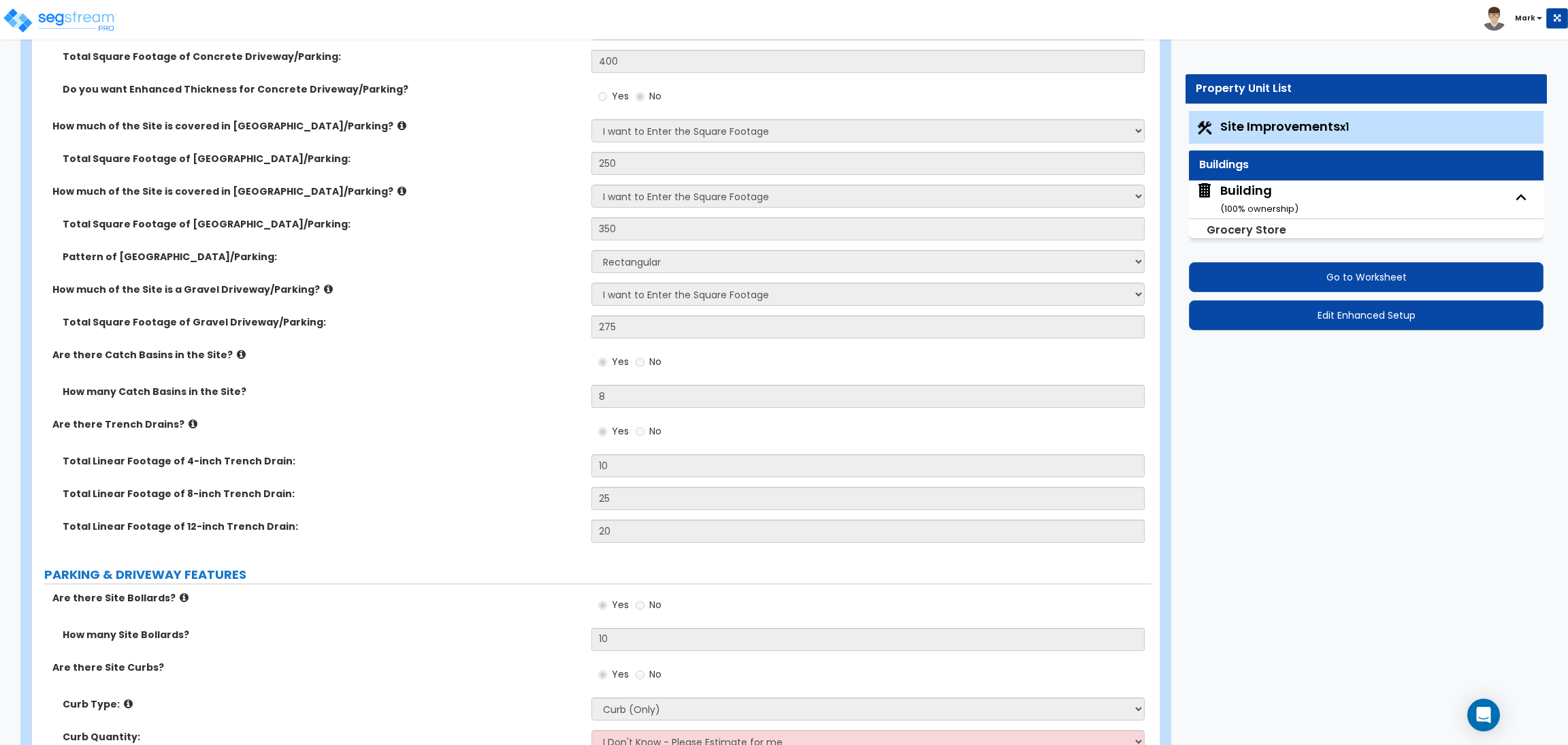
select select "4"
select select "2"
select select "1"
select select "3"
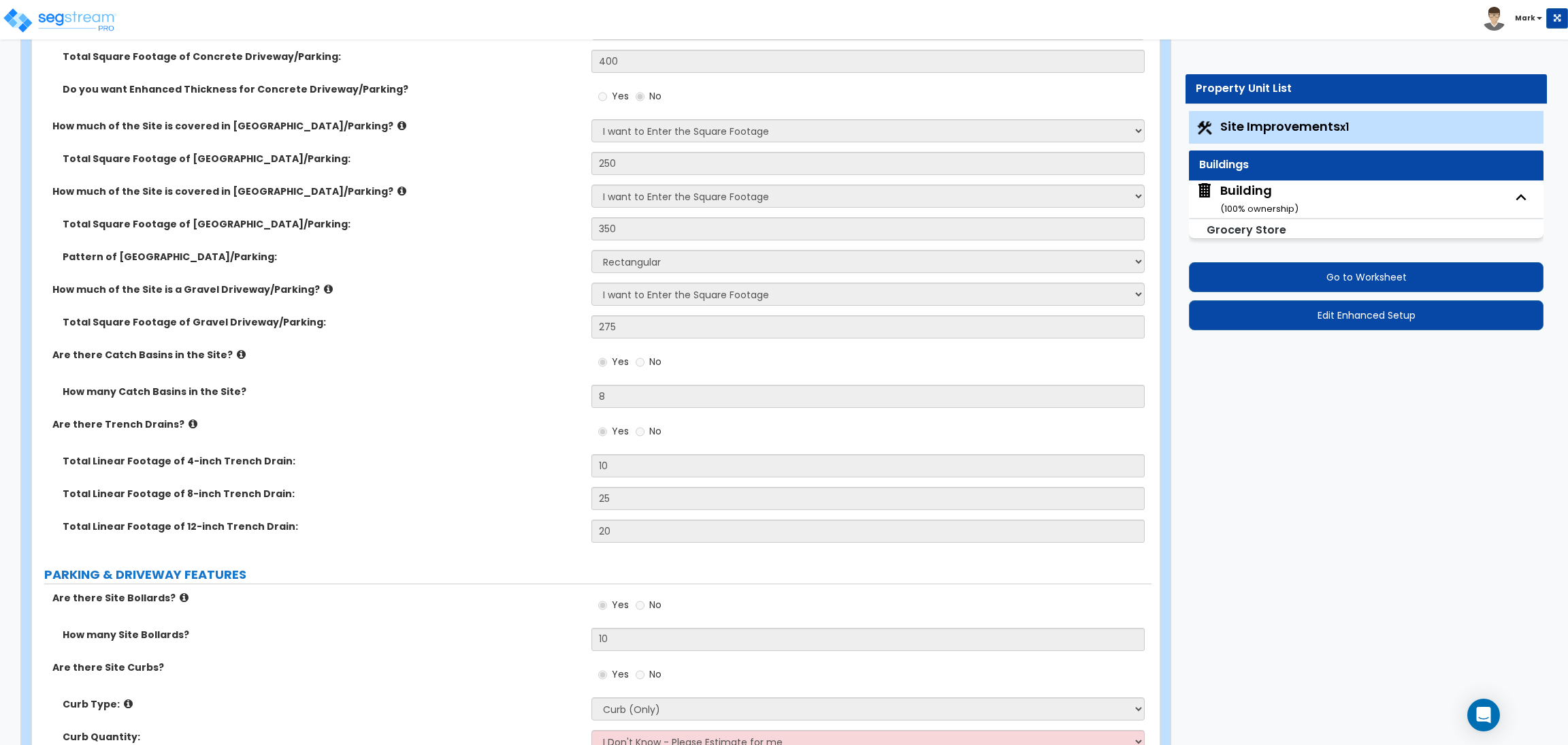
select select "1"
select select "2"
select select "1"
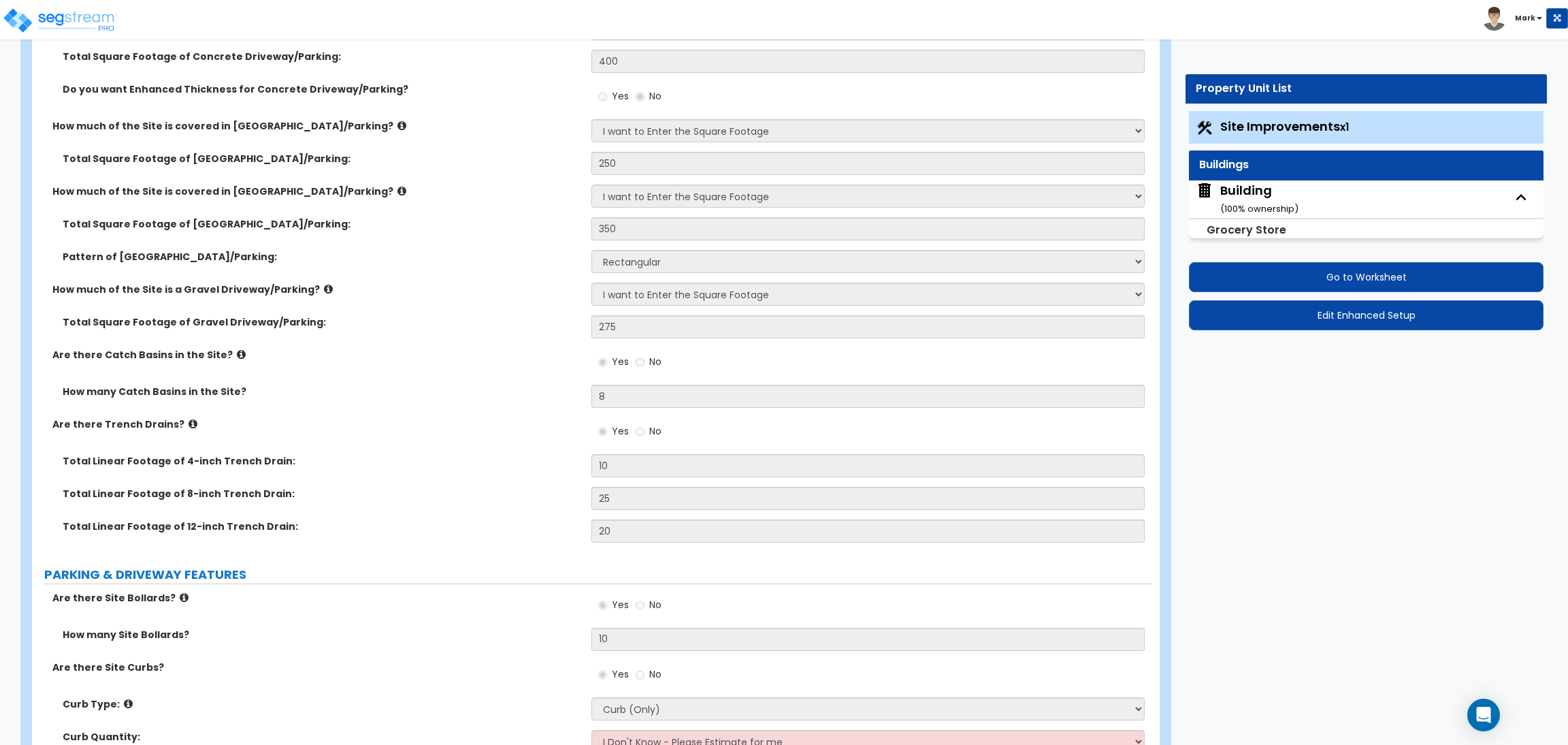
select select "2"
select select "1"
select select "2"
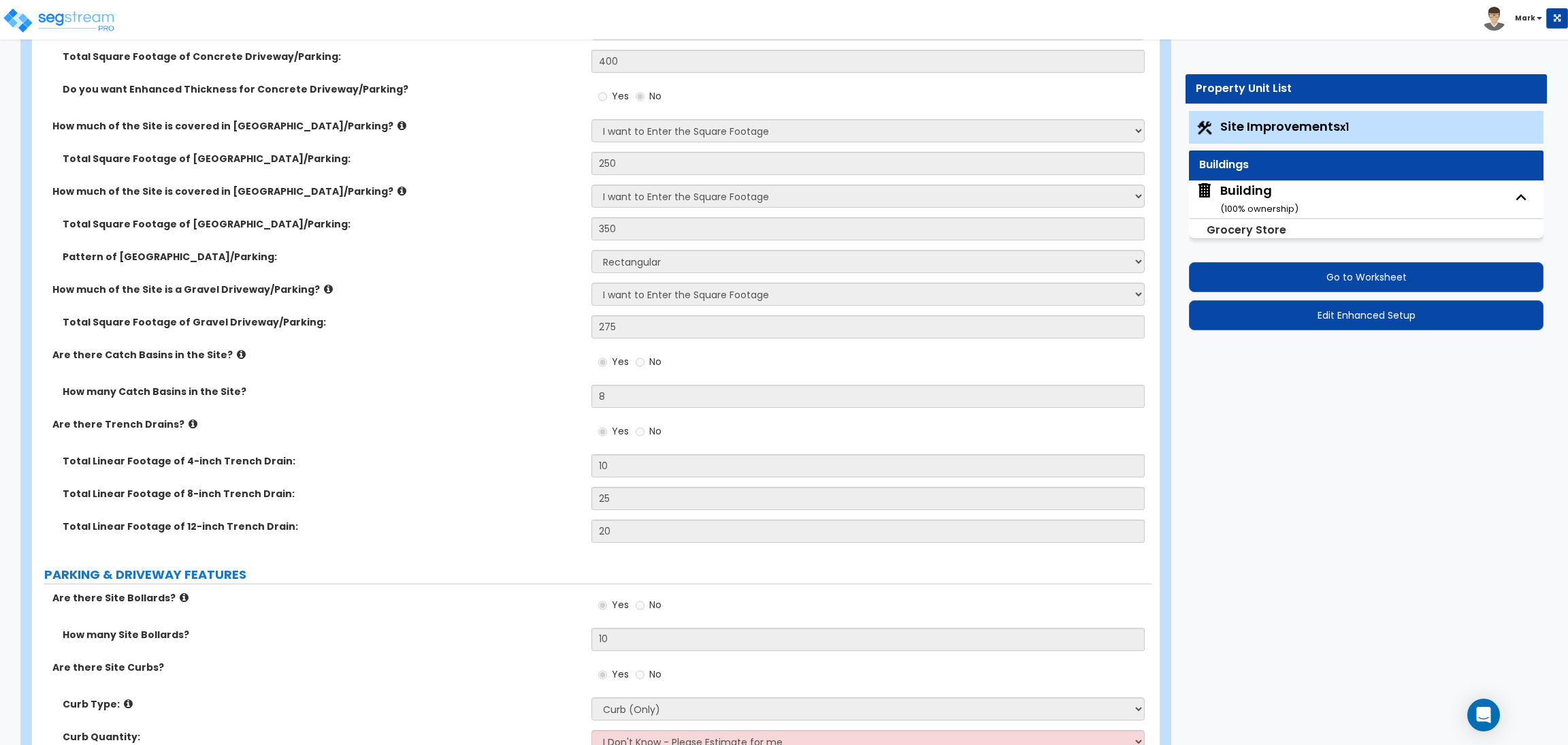
select select "2"
select select "1"
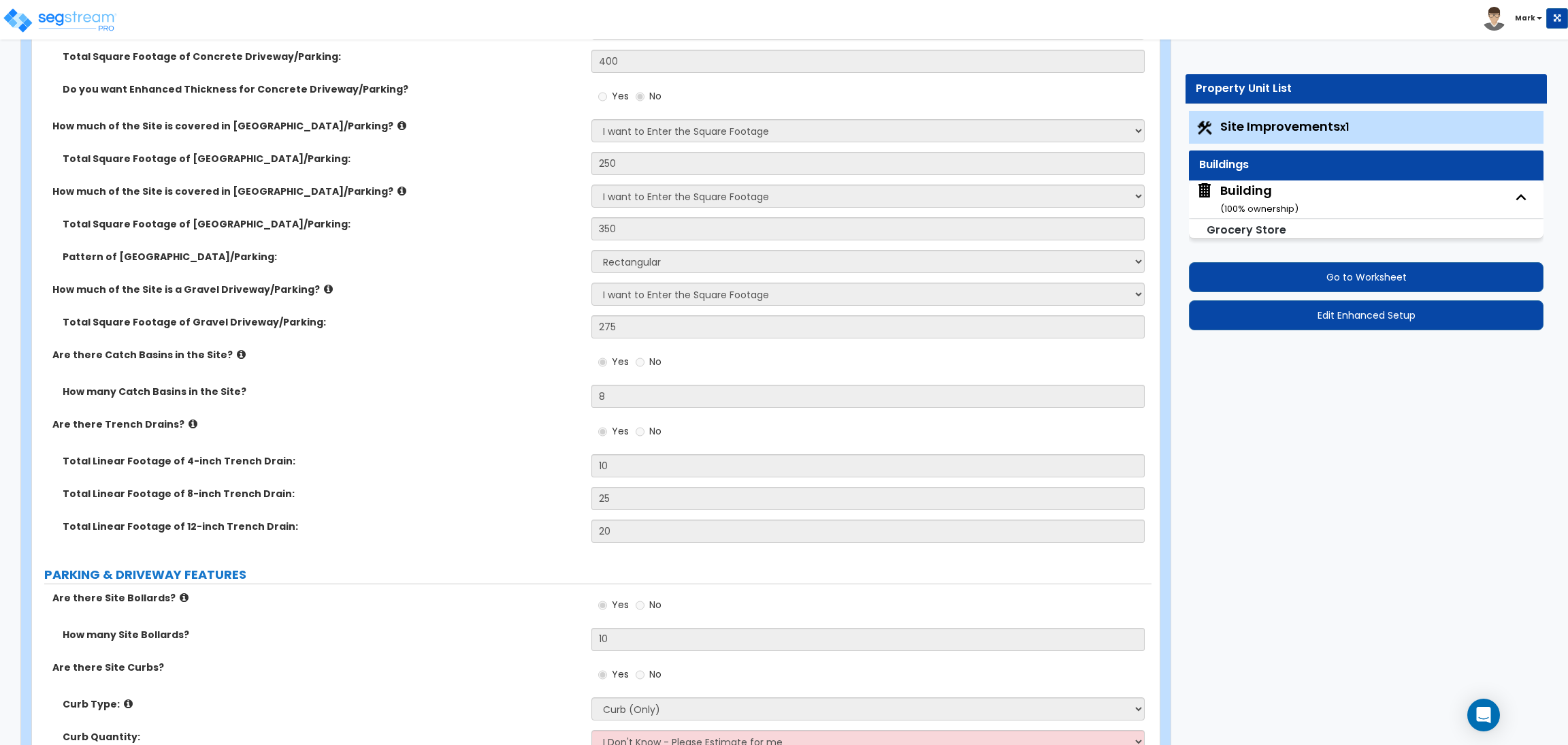
select select "2"
select select "4"
select select "1"
select select "3"
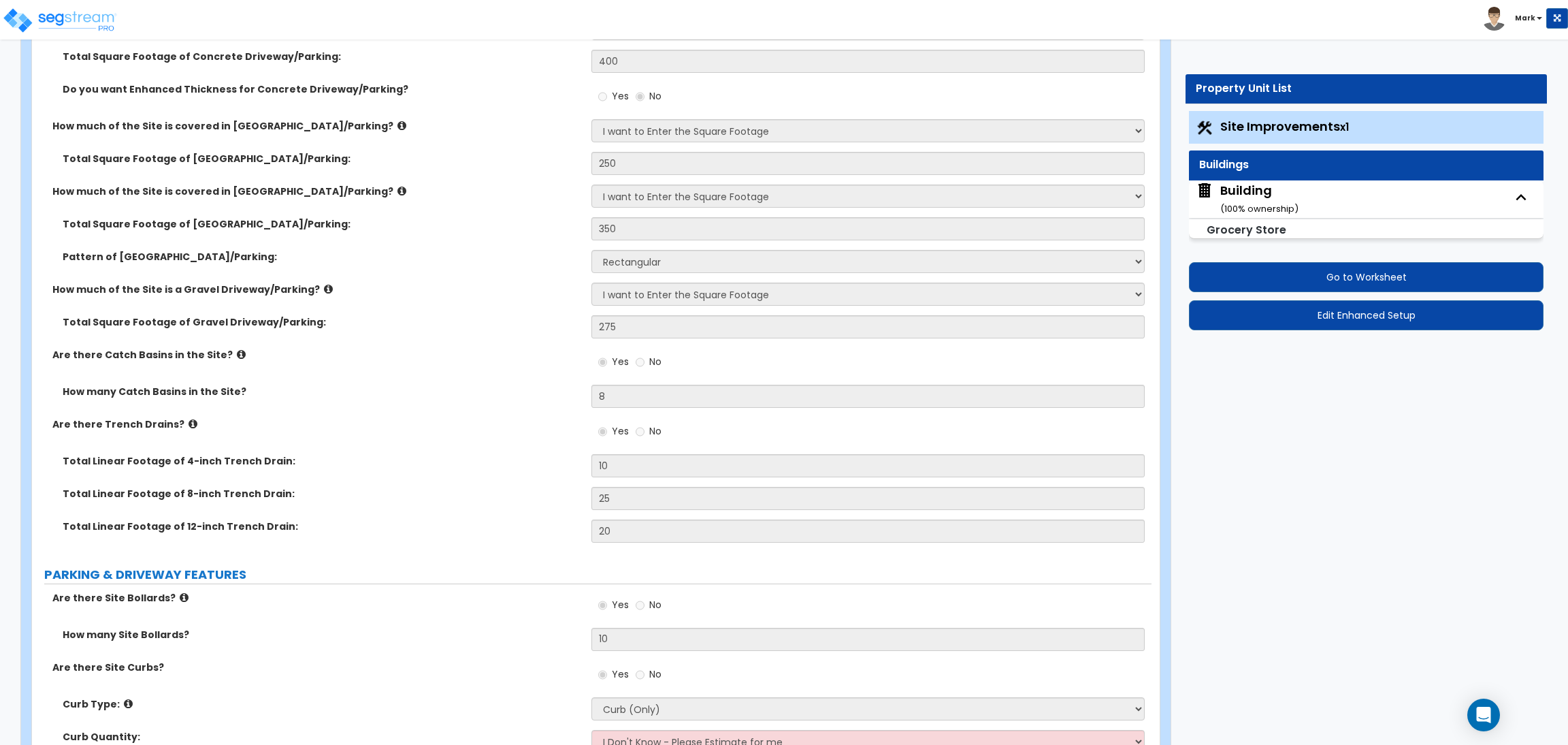
select select "5"
select select "2"
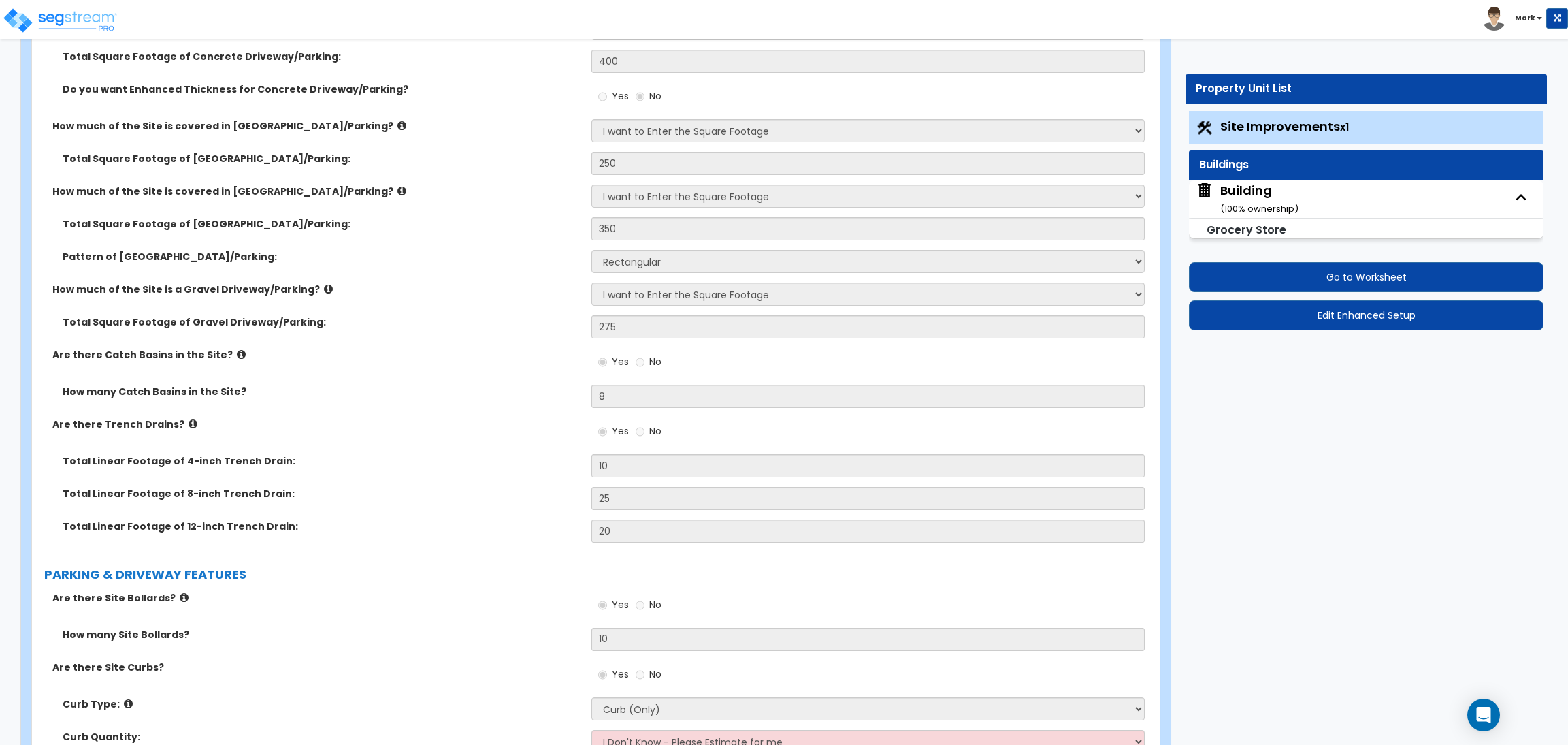
select select "1"
select select "3"
select select "1"
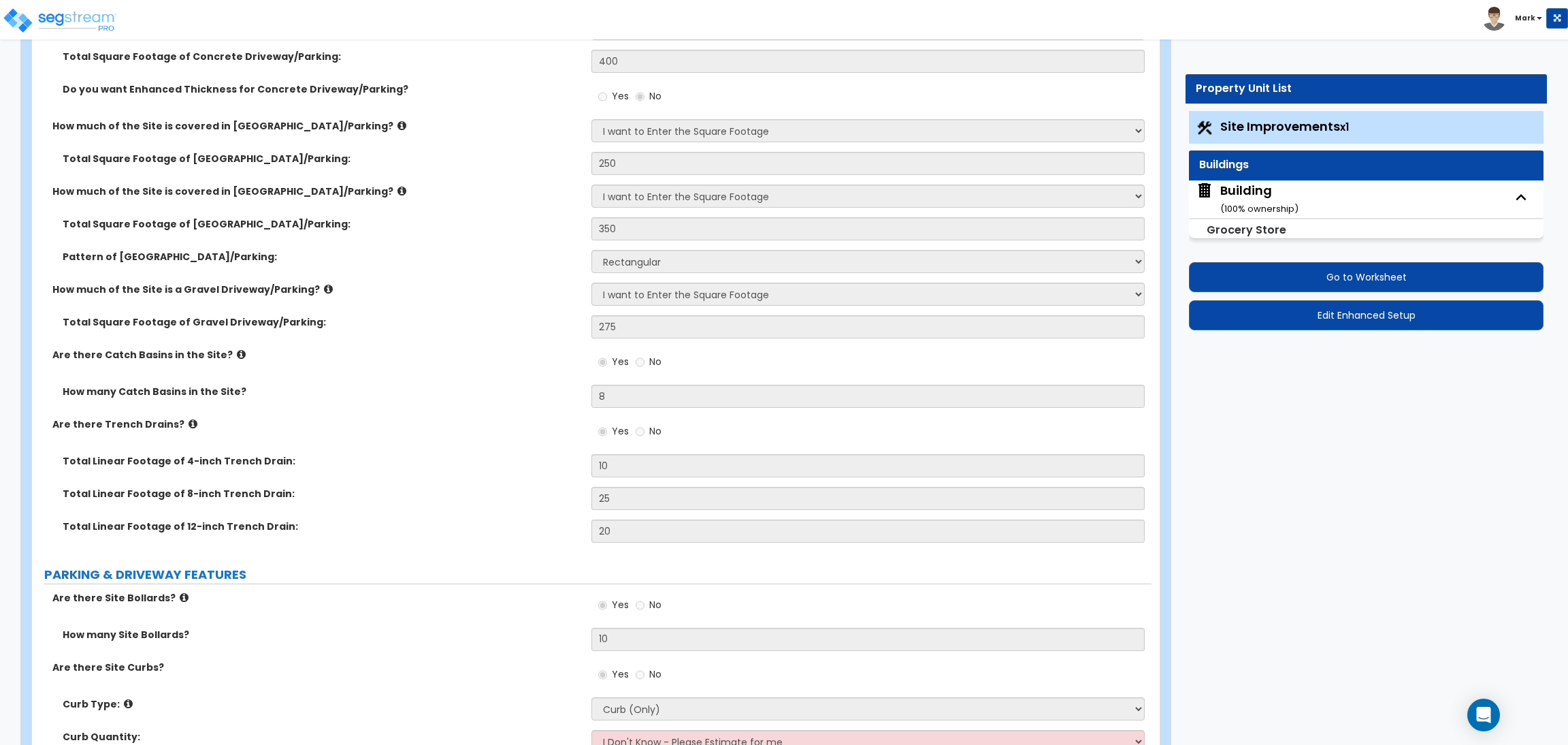
select select "1"
select select "2"
select select "4"
select select "1"
select select "3"
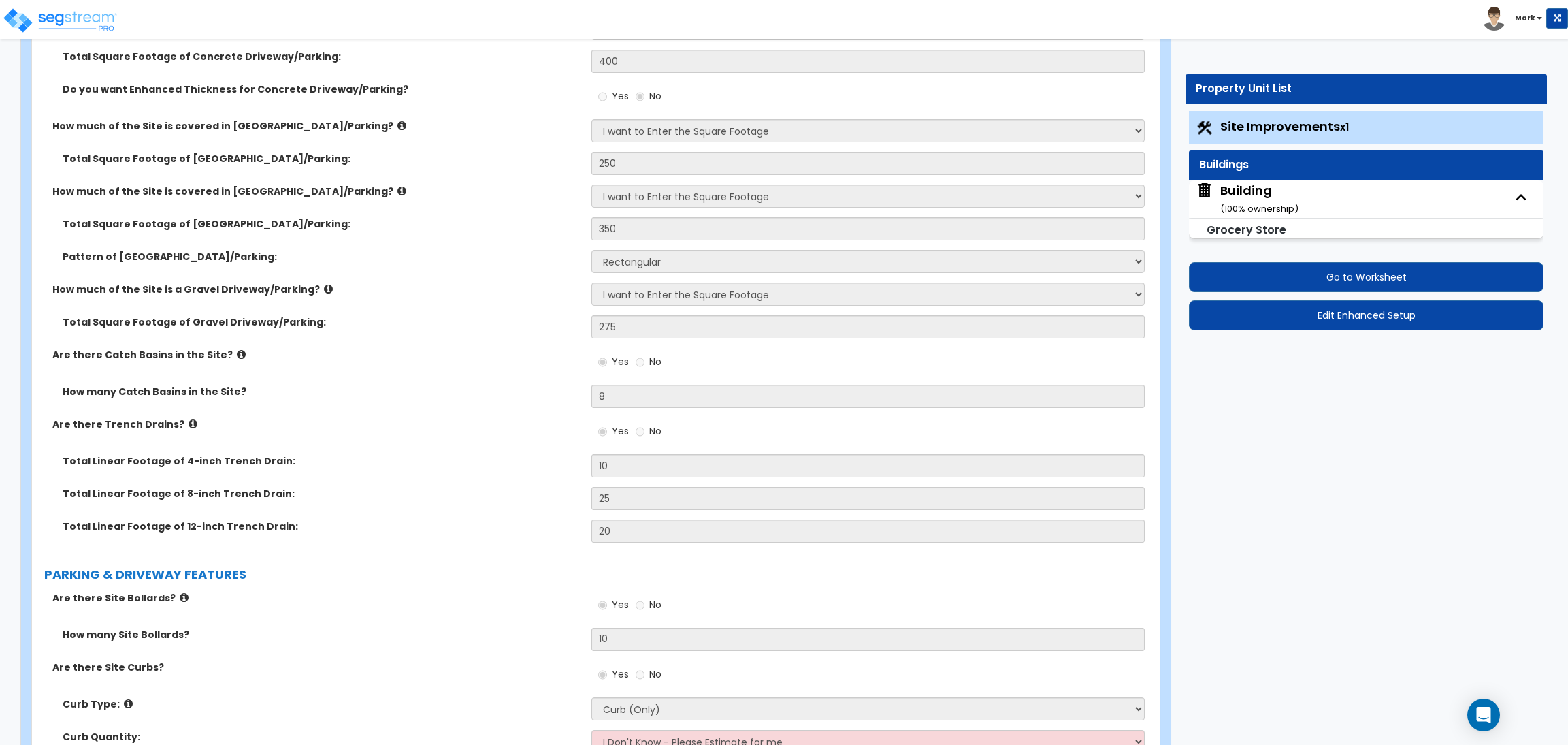
select select "1"
select select "2"
select select "3"
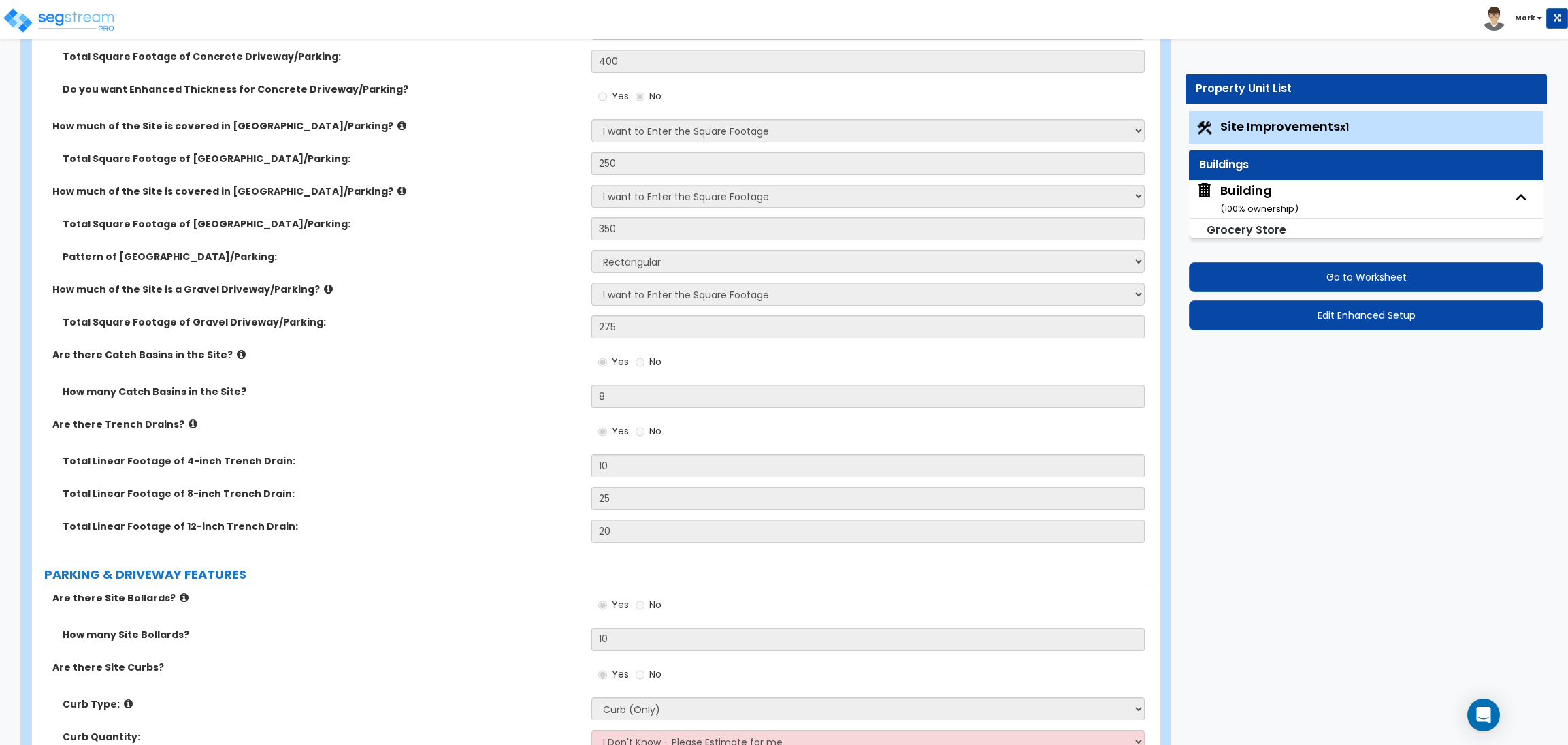
select select "2"
select select "1"
select select "2"
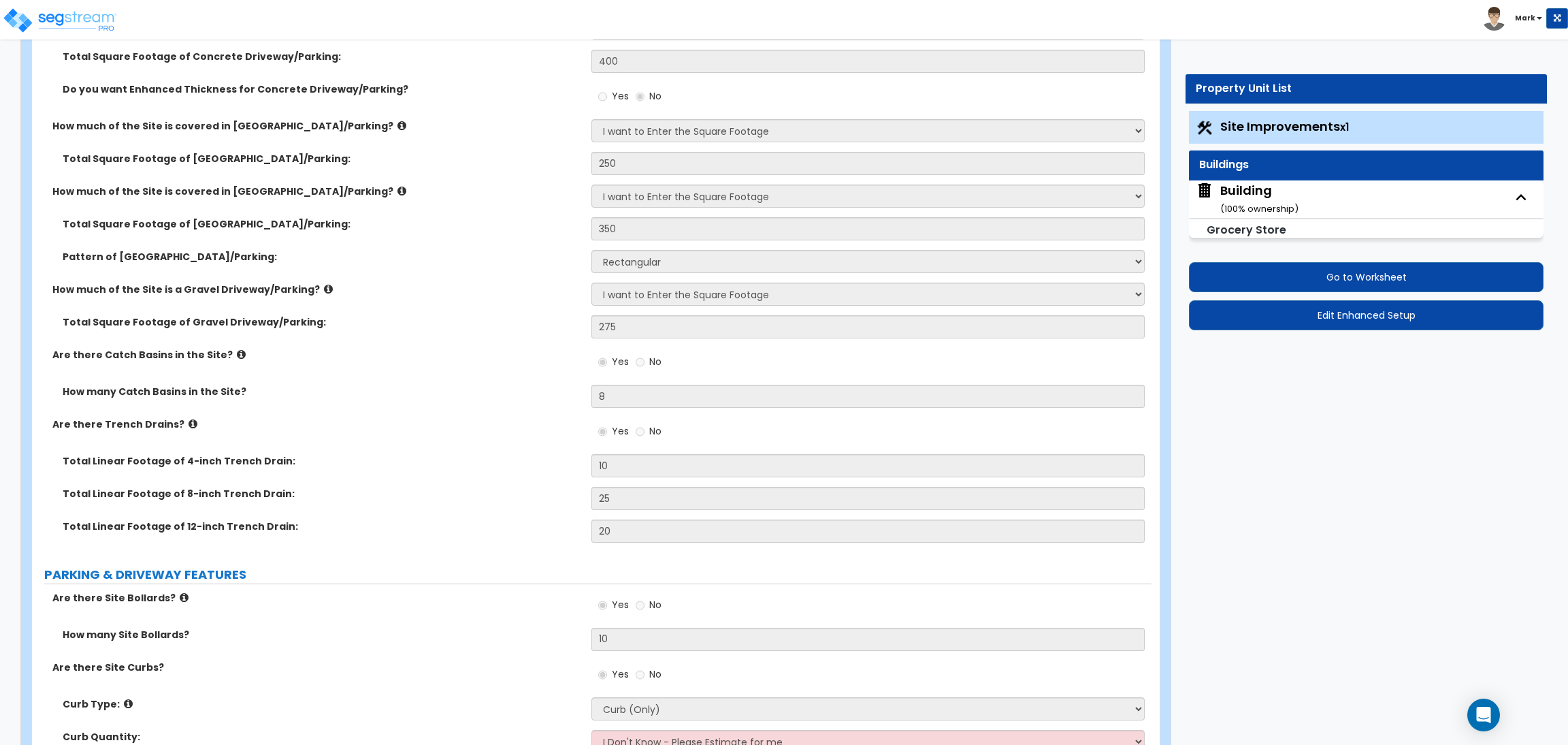
select select "2"
select select "4"
select select "5"
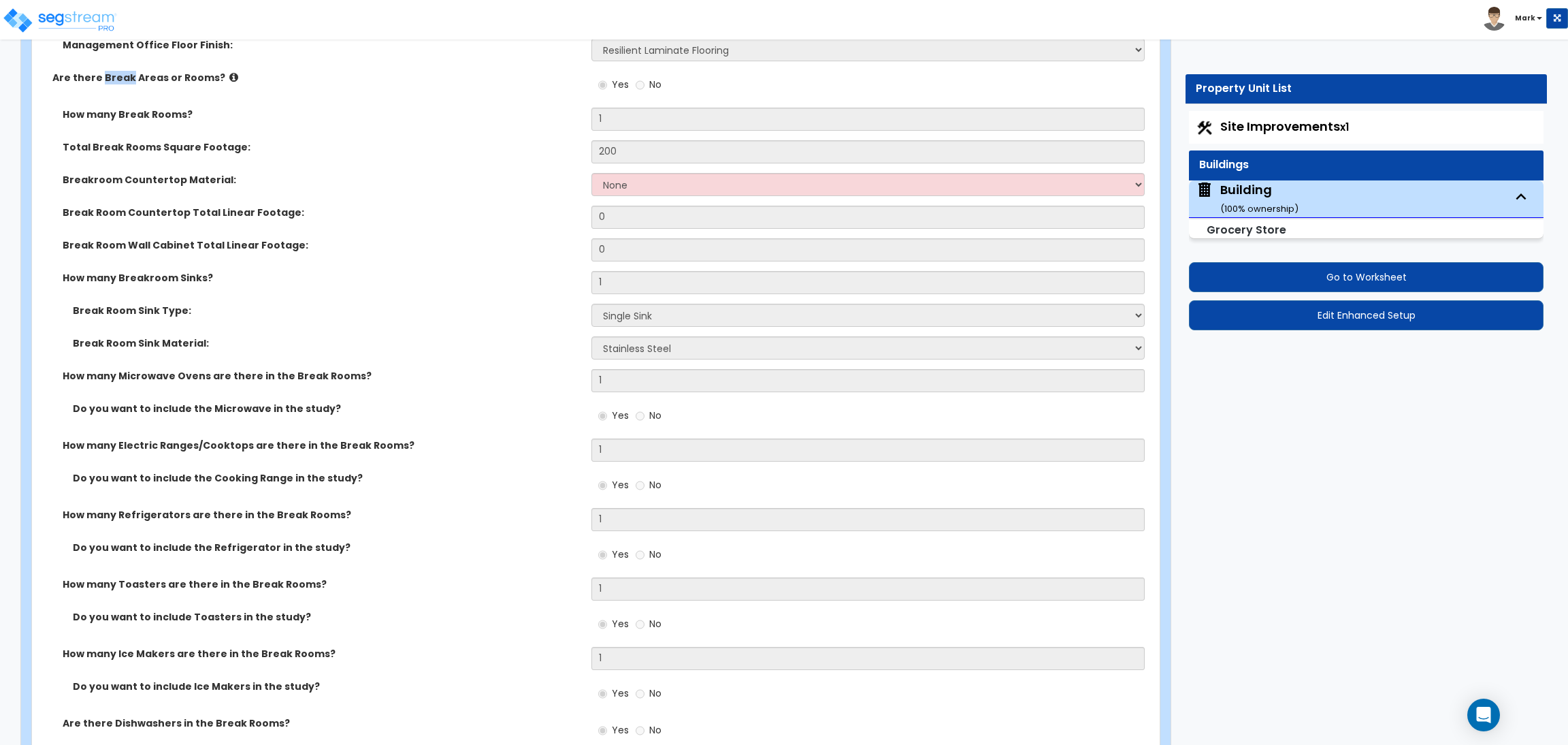
scroll to position [11262, 0]
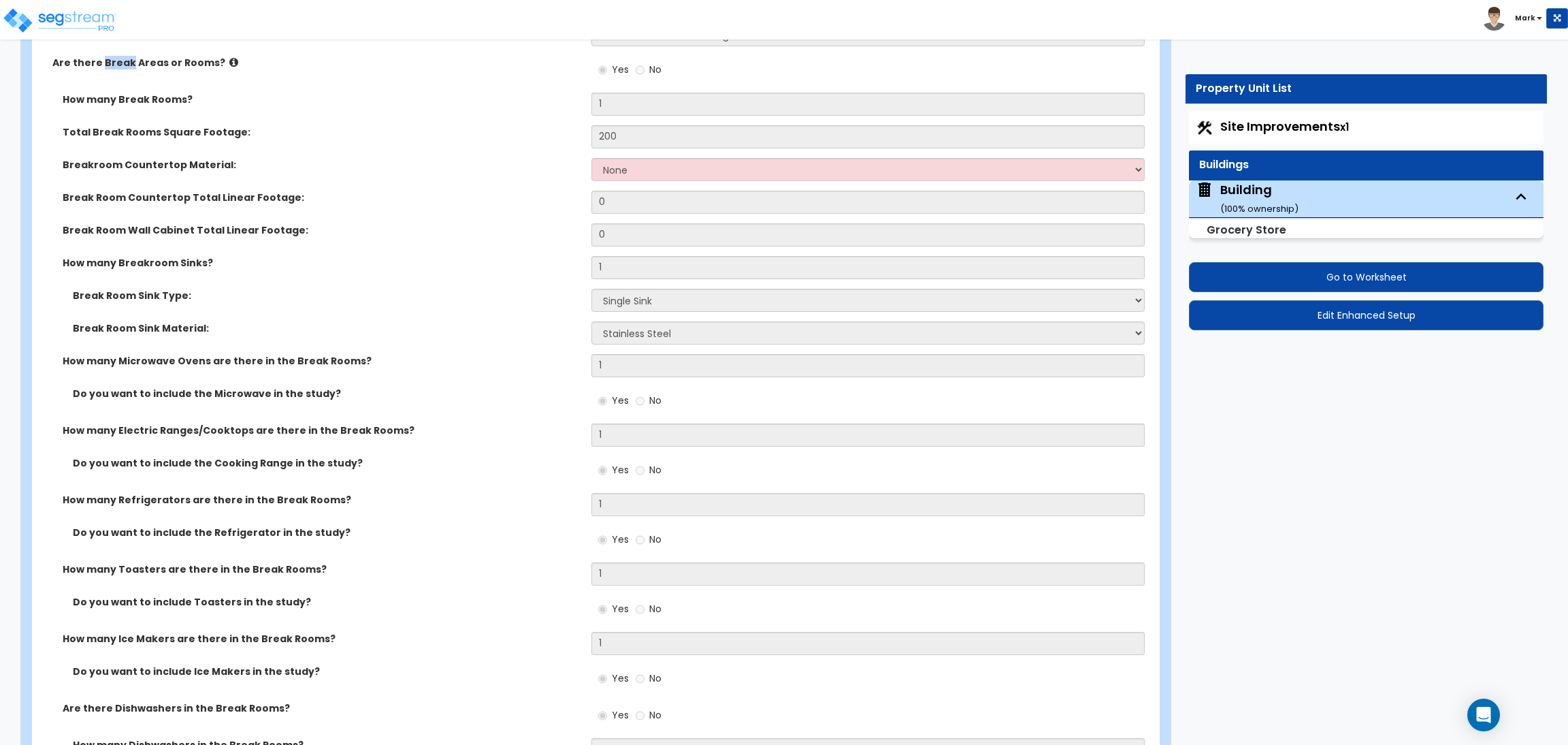
drag, startPoint x: 472, startPoint y: 422, endPoint x: 471, endPoint y: 455, distance: 33.0
click at [472, 441] on div "How many Break Rooms? 1 Total Break Rooms Square Footage: 200 Breakroom Counter…" at bounding box center [592, 431] width 1100 height 678
click at [309, 304] on div "Break Room Sink Type: Please Choose One Single Sink Double Sink" at bounding box center [592, 305] width 1120 height 33
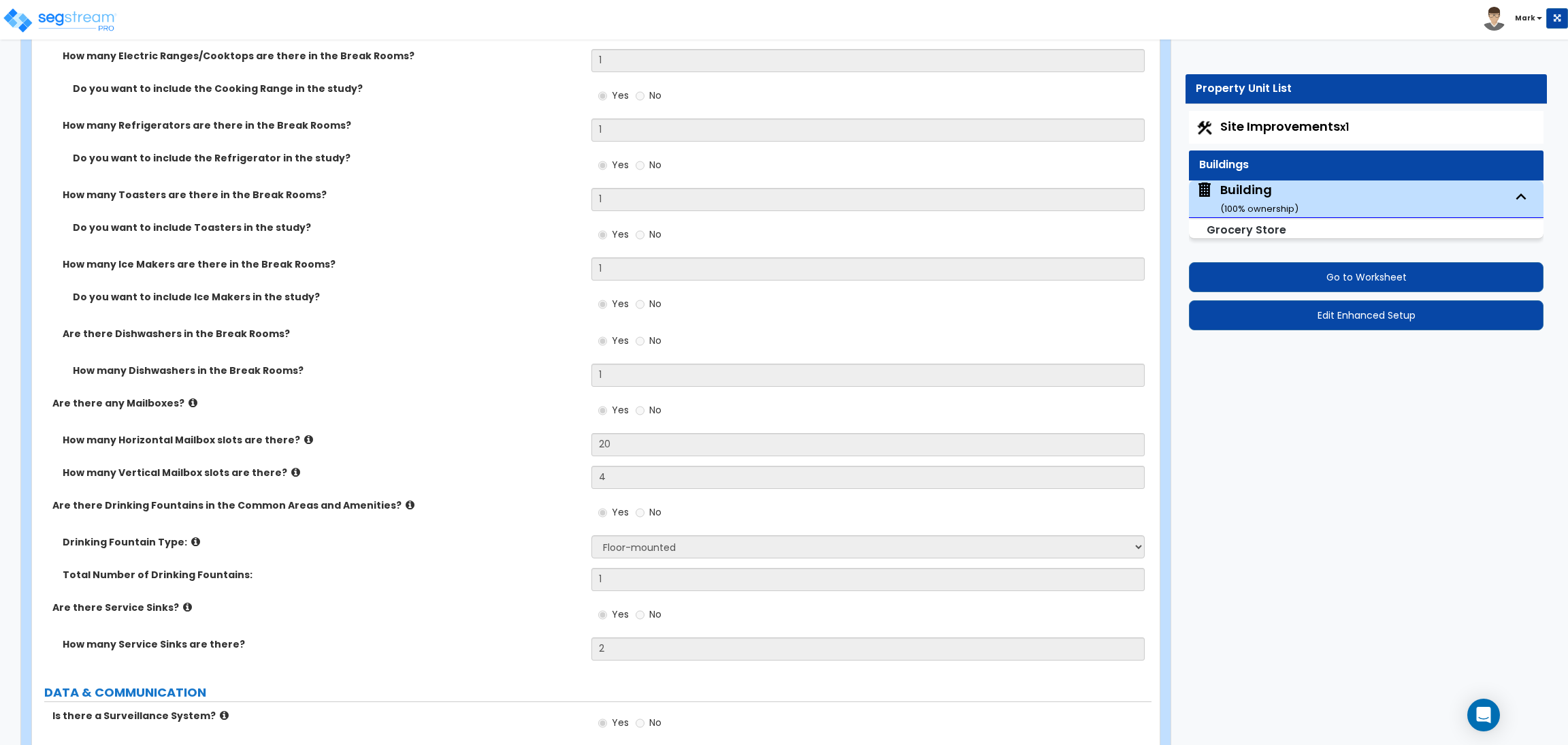
scroll to position [11977, 0]
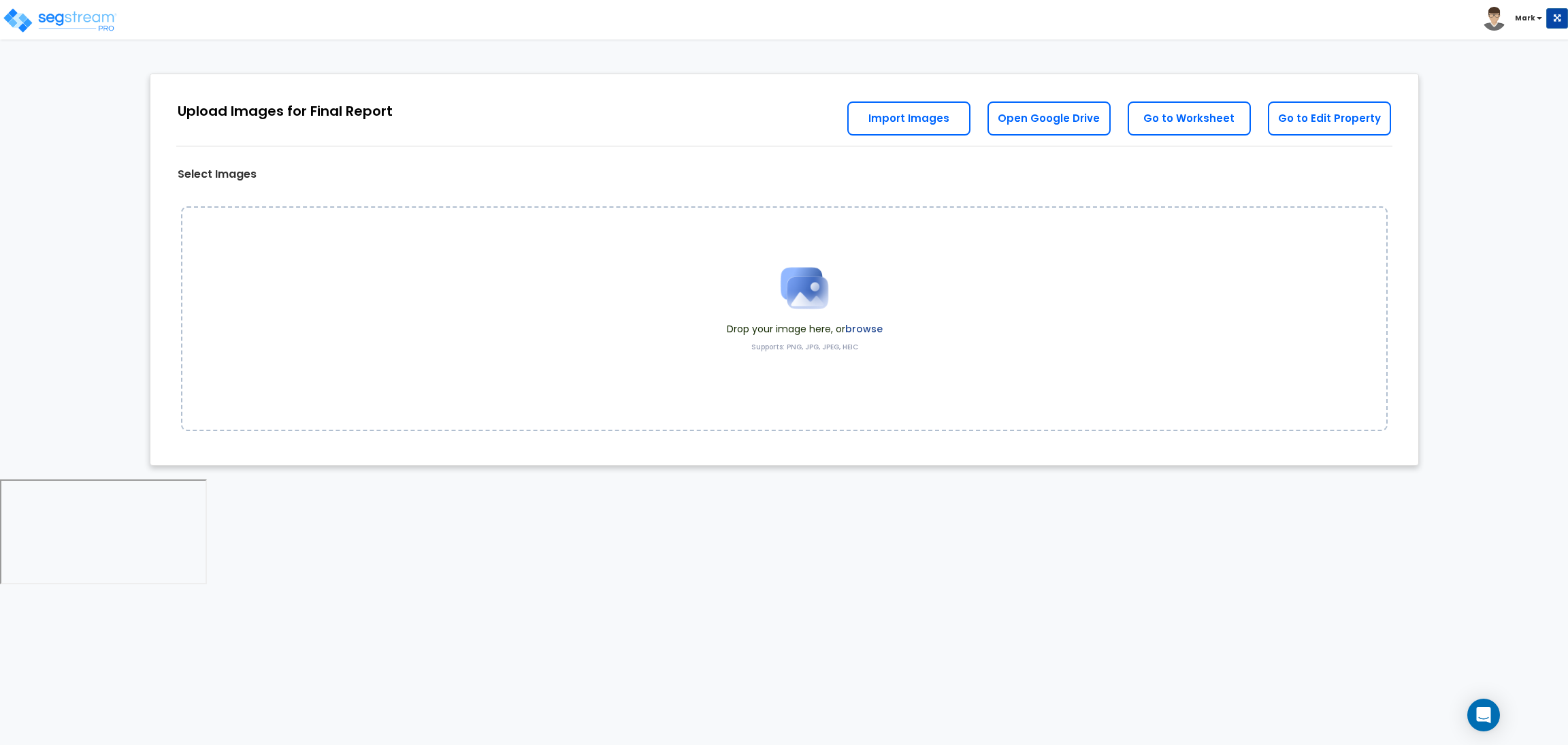
click at [863, 323] on label "browse" at bounding box center [864, 328] width 37 height 14
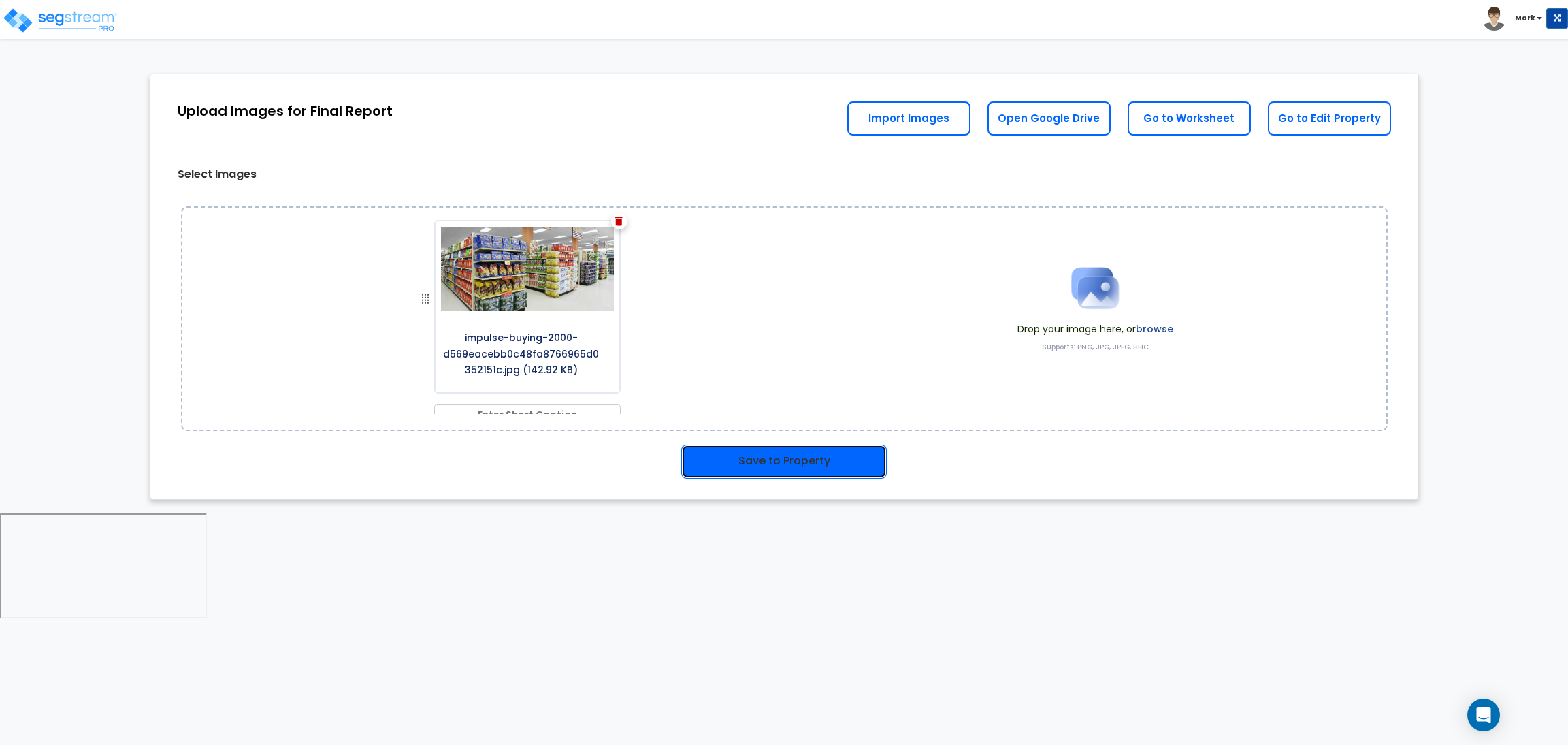
click at [773, 466] on button "Save to Property" at bounding box center [784, 461] width 206 height 34
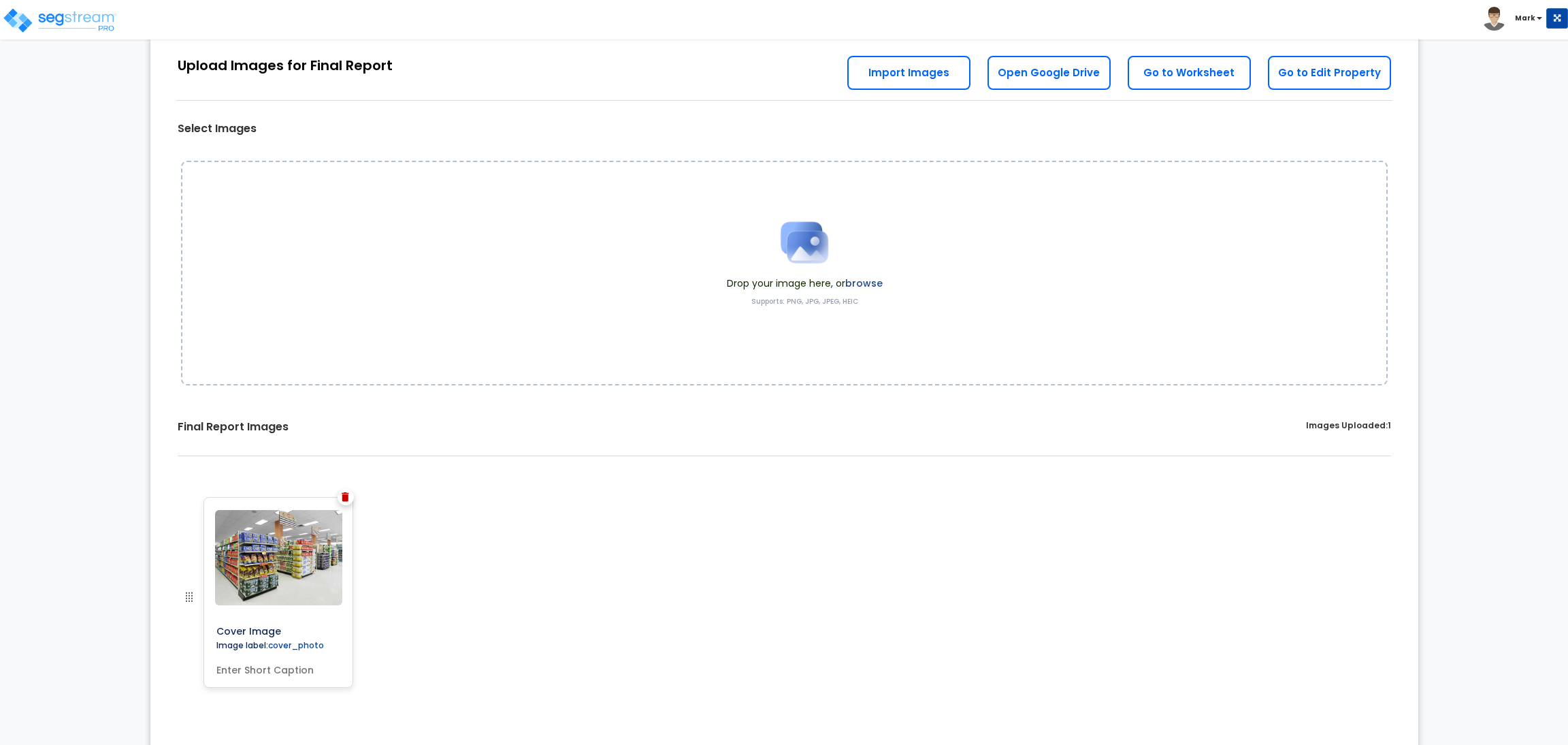
scroll to position [73, 0]
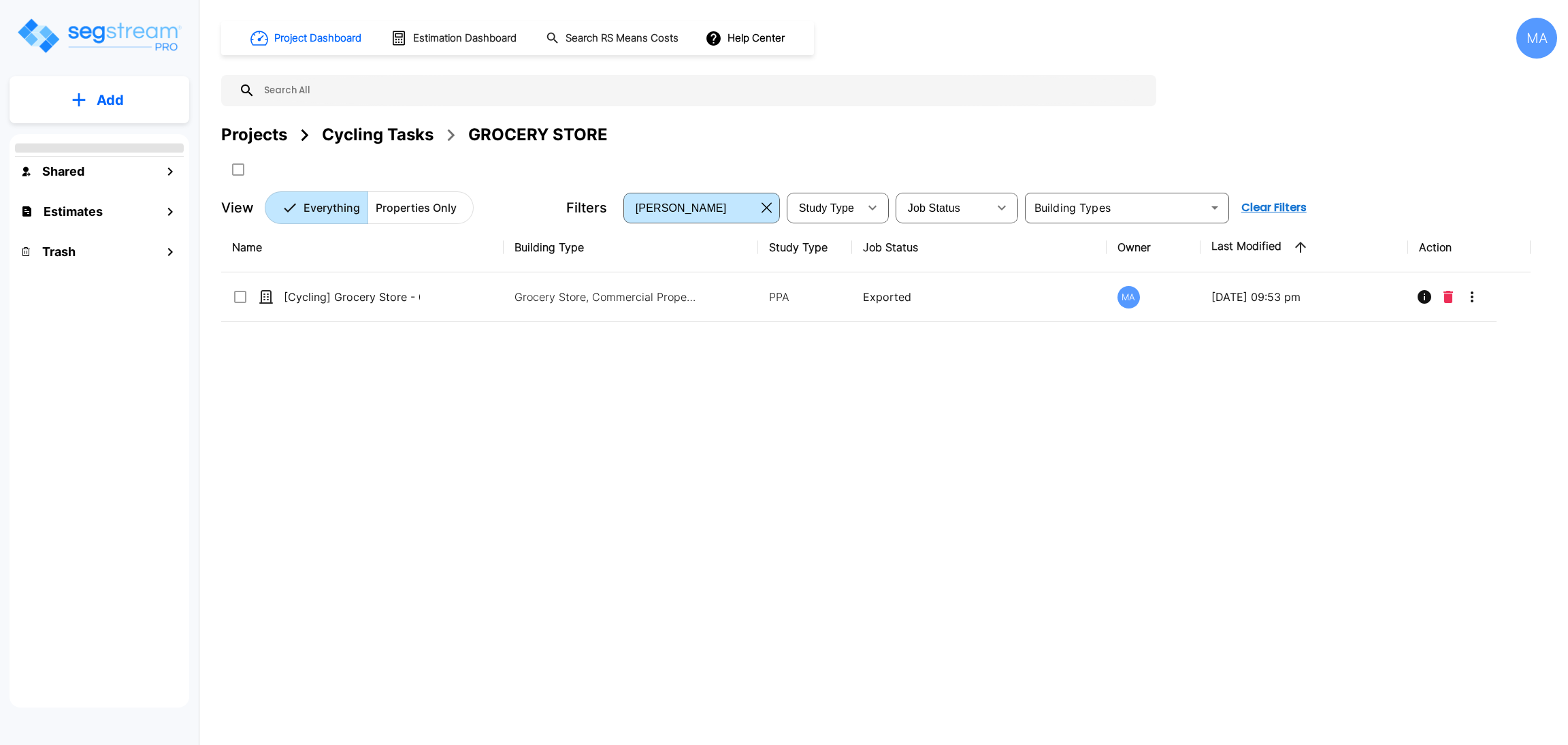
click at [393, 132] on div "Cycling Tasks" at bounding box center [377, 135] width 112 height 25
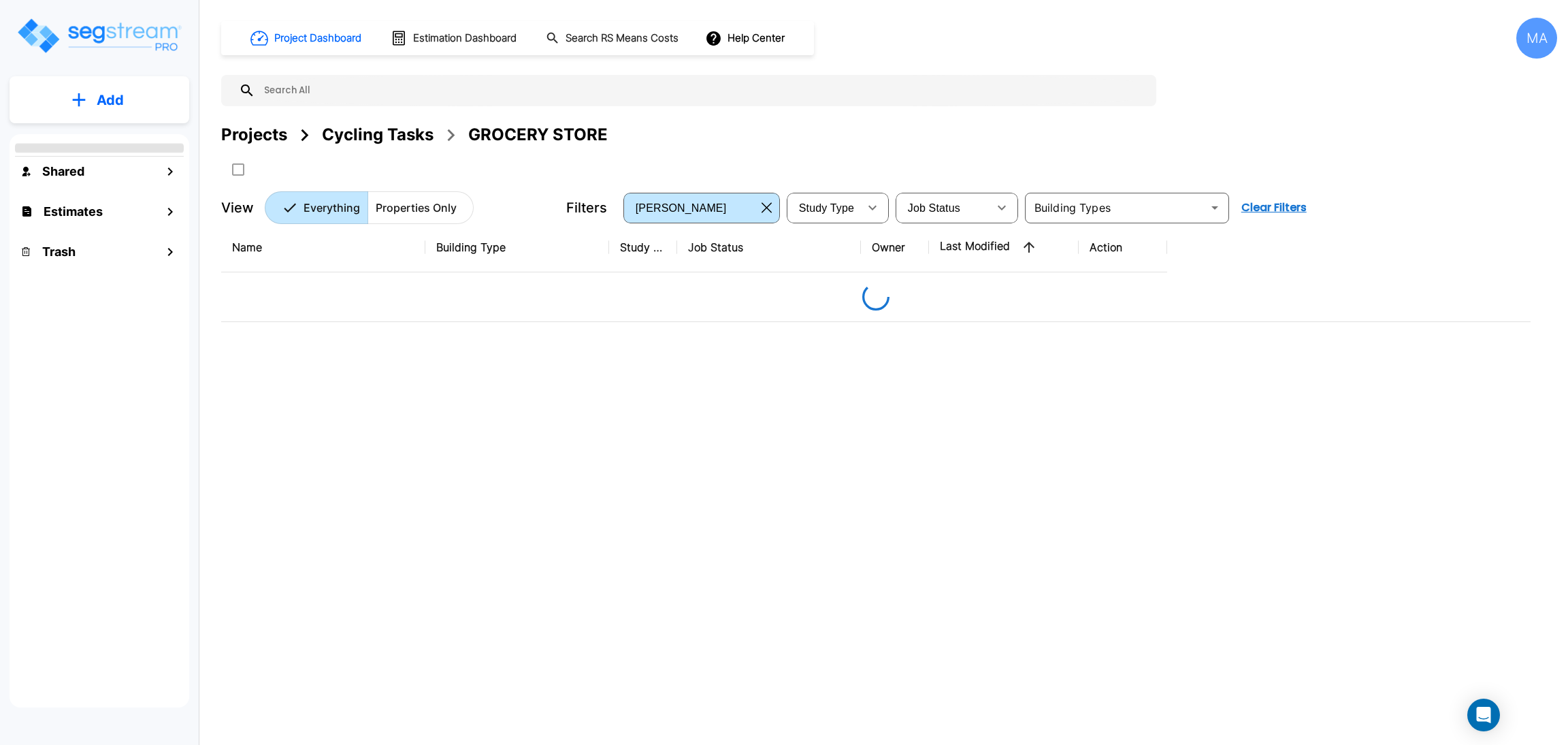
click at [393, 132] on div "Cycling Tasks" at bounding box center [377, 135] width 112 height 25
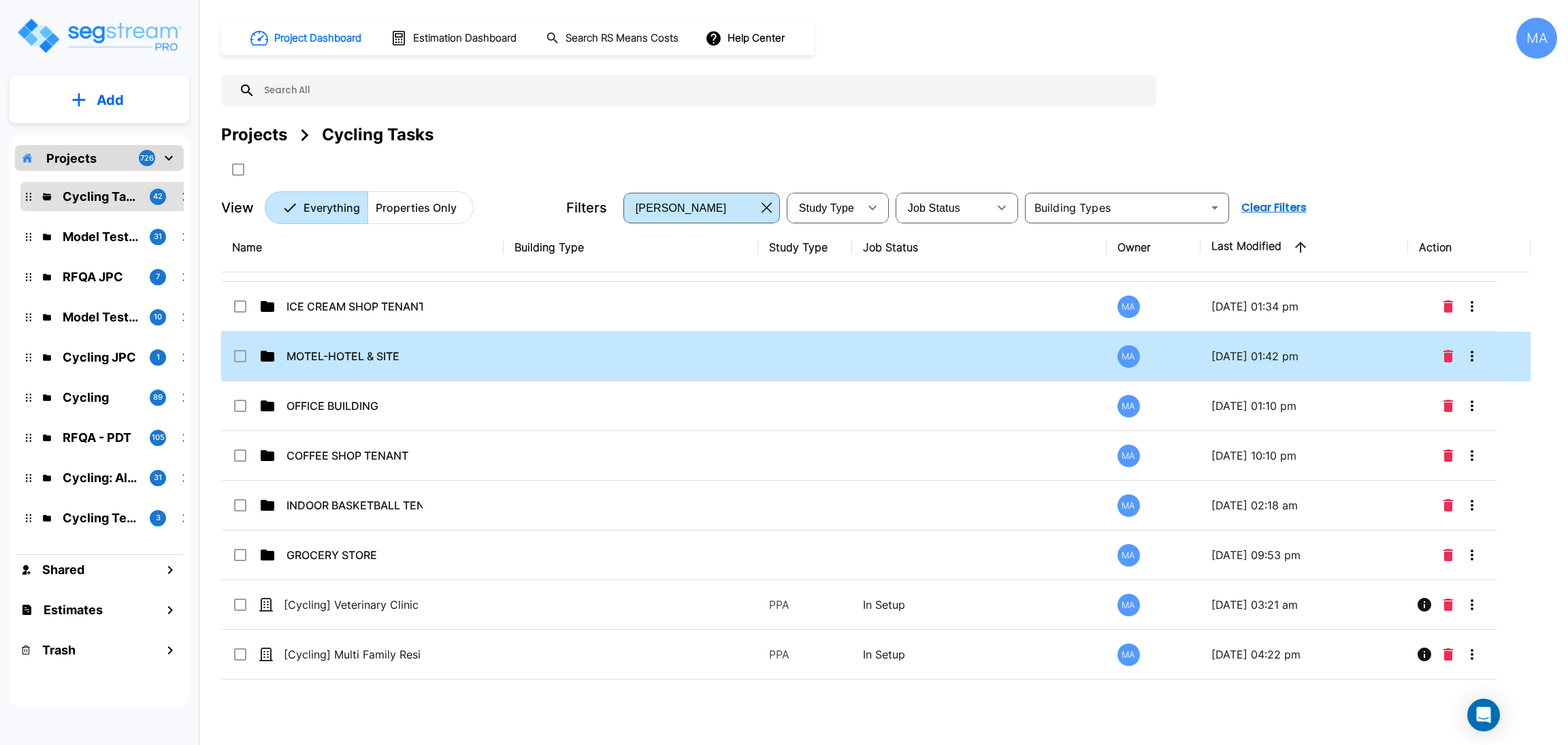
scroll to position [1680, 0]
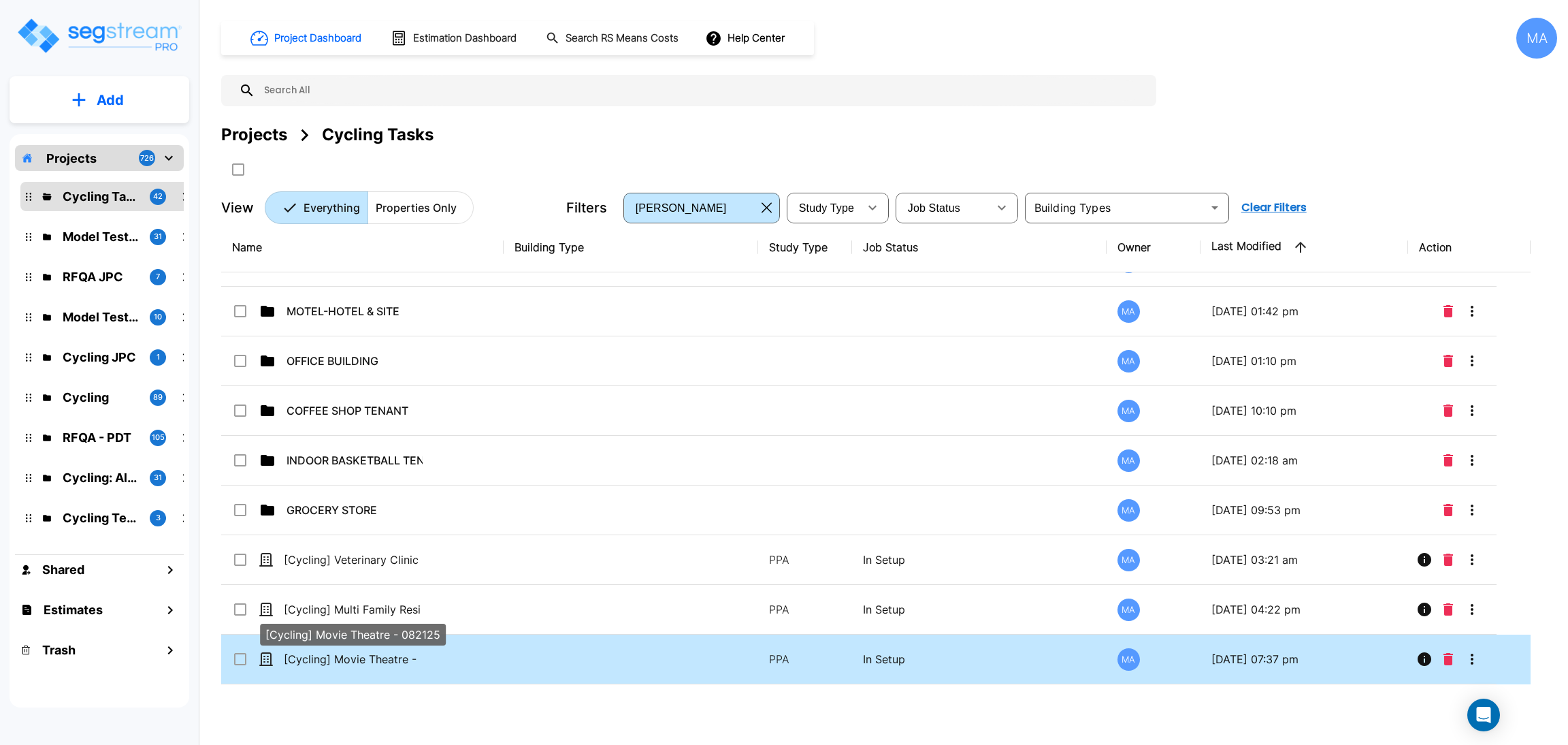
click at [382, 652] on p "[Cycling] Movie Theatre - 082125" at bounding box center [352, 659] width 136 height 16
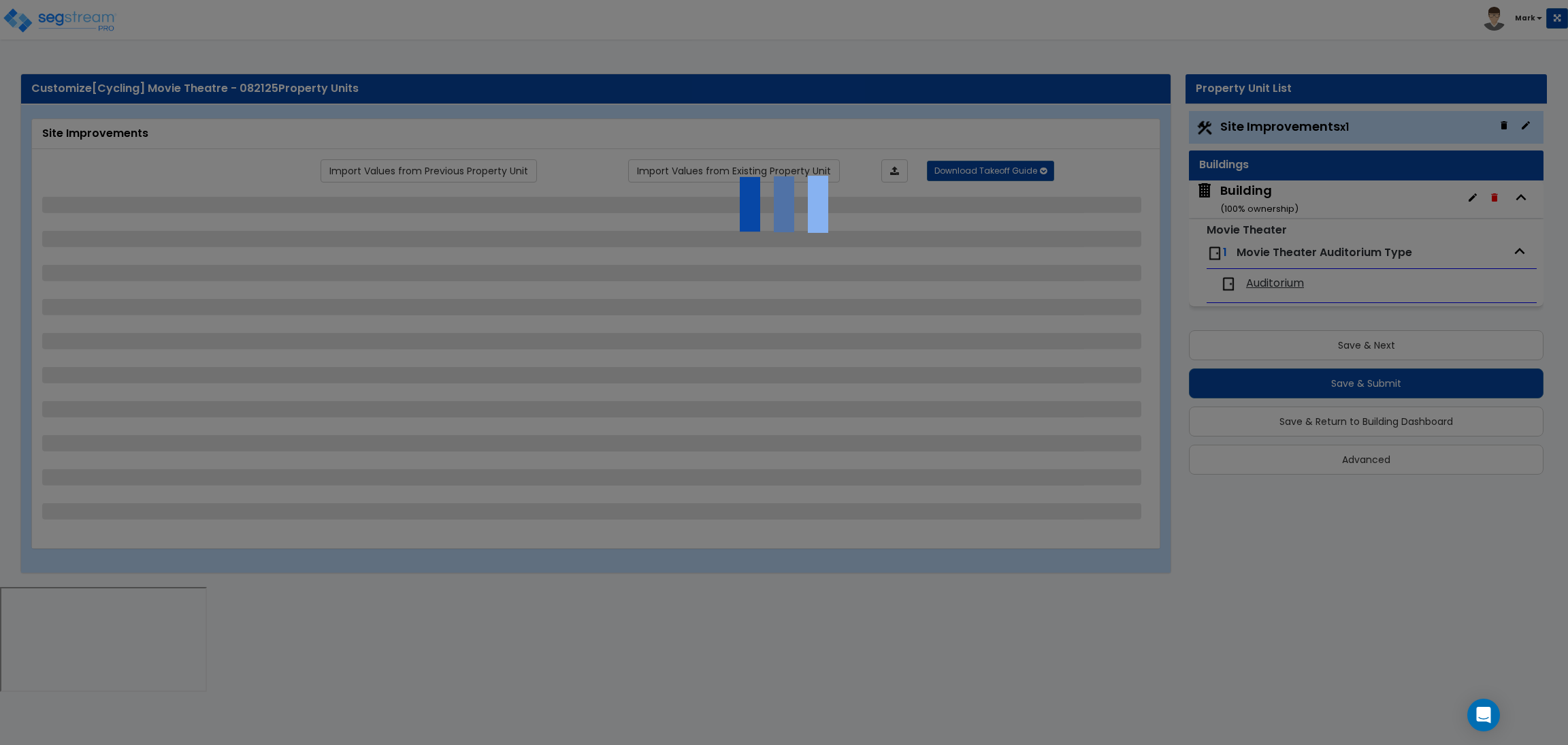
select select "2"
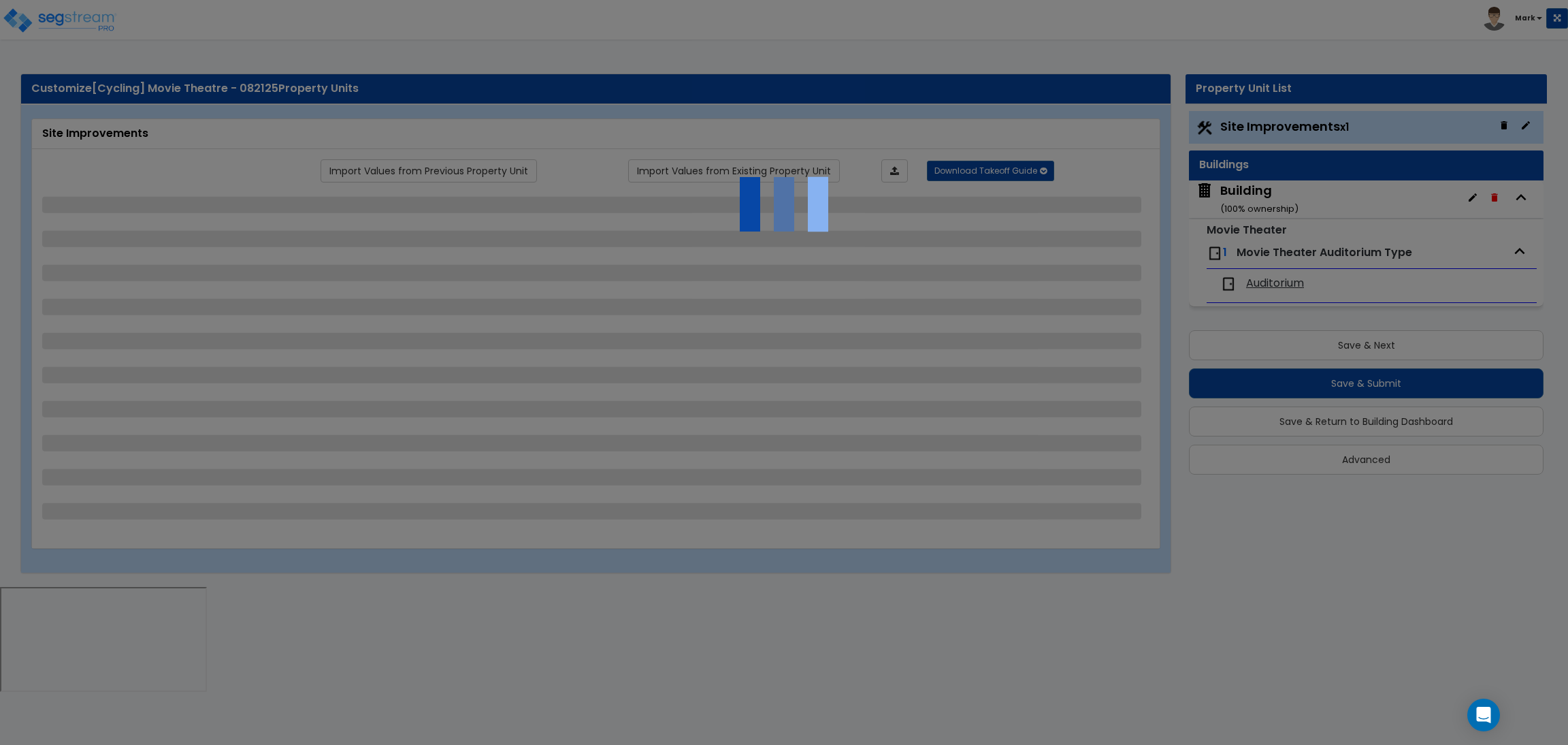
select select "2"
select select "1"
select select "2"
select select "1"
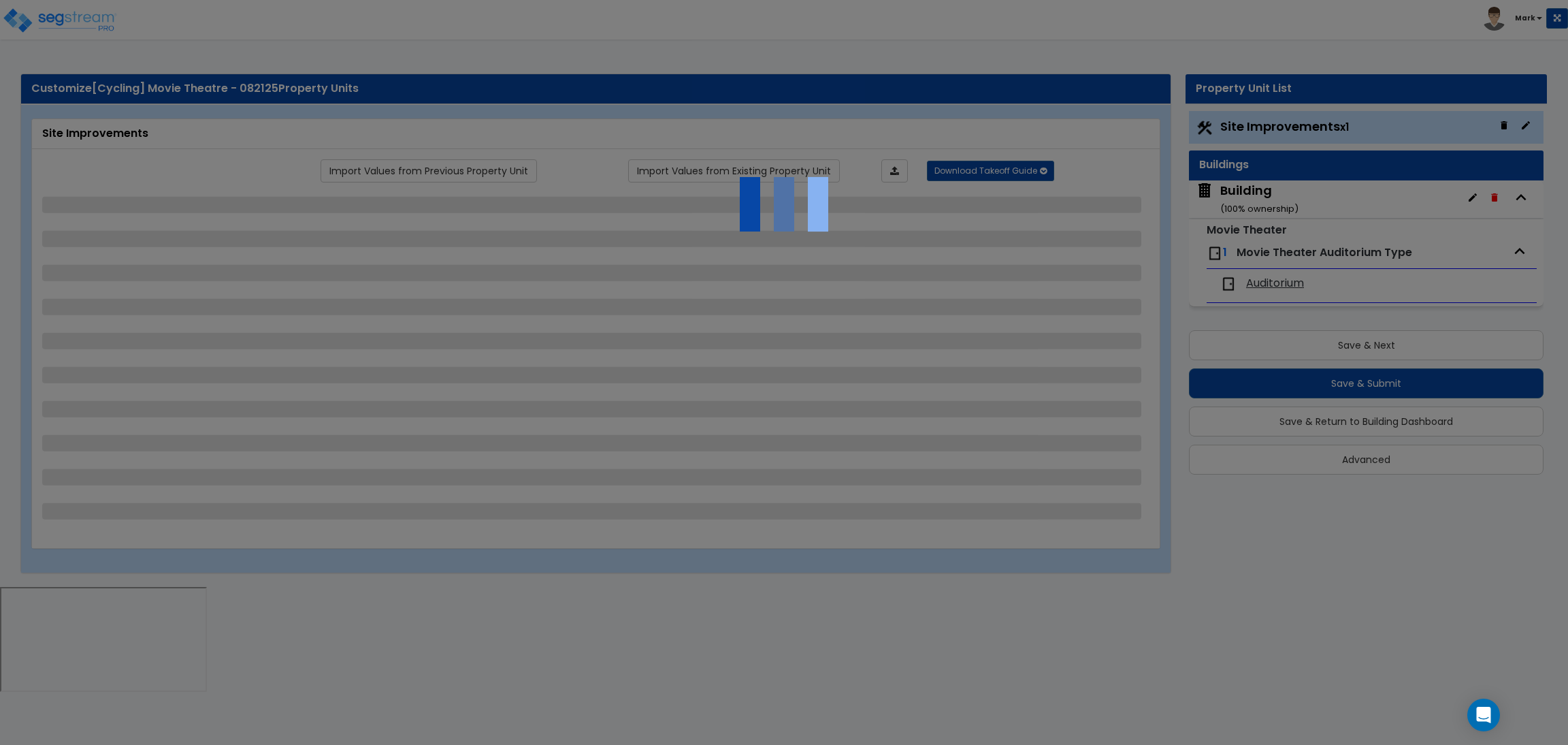
select select "1"
select select "2"
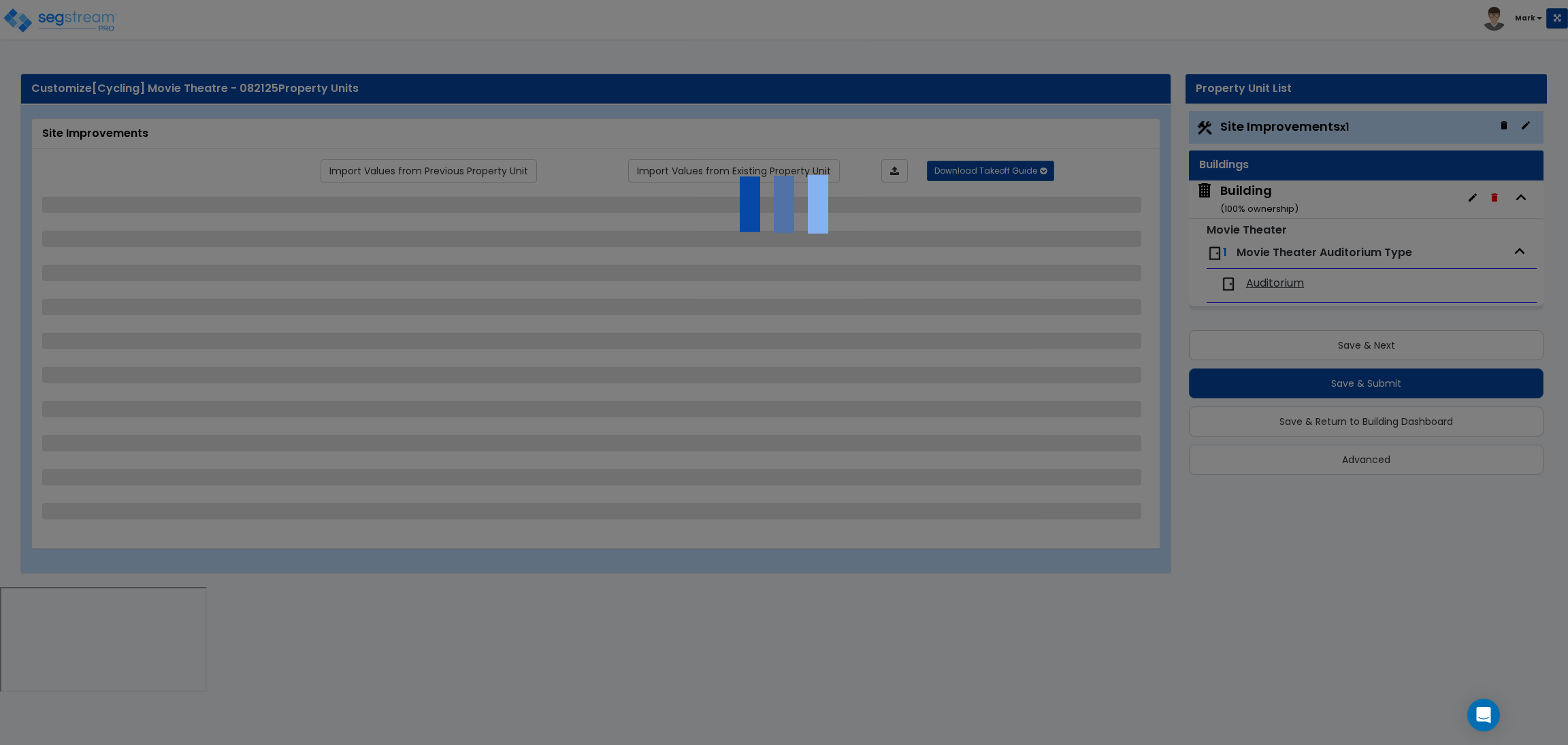
select select "2"
select select "1"
select select "10"
select select "1"
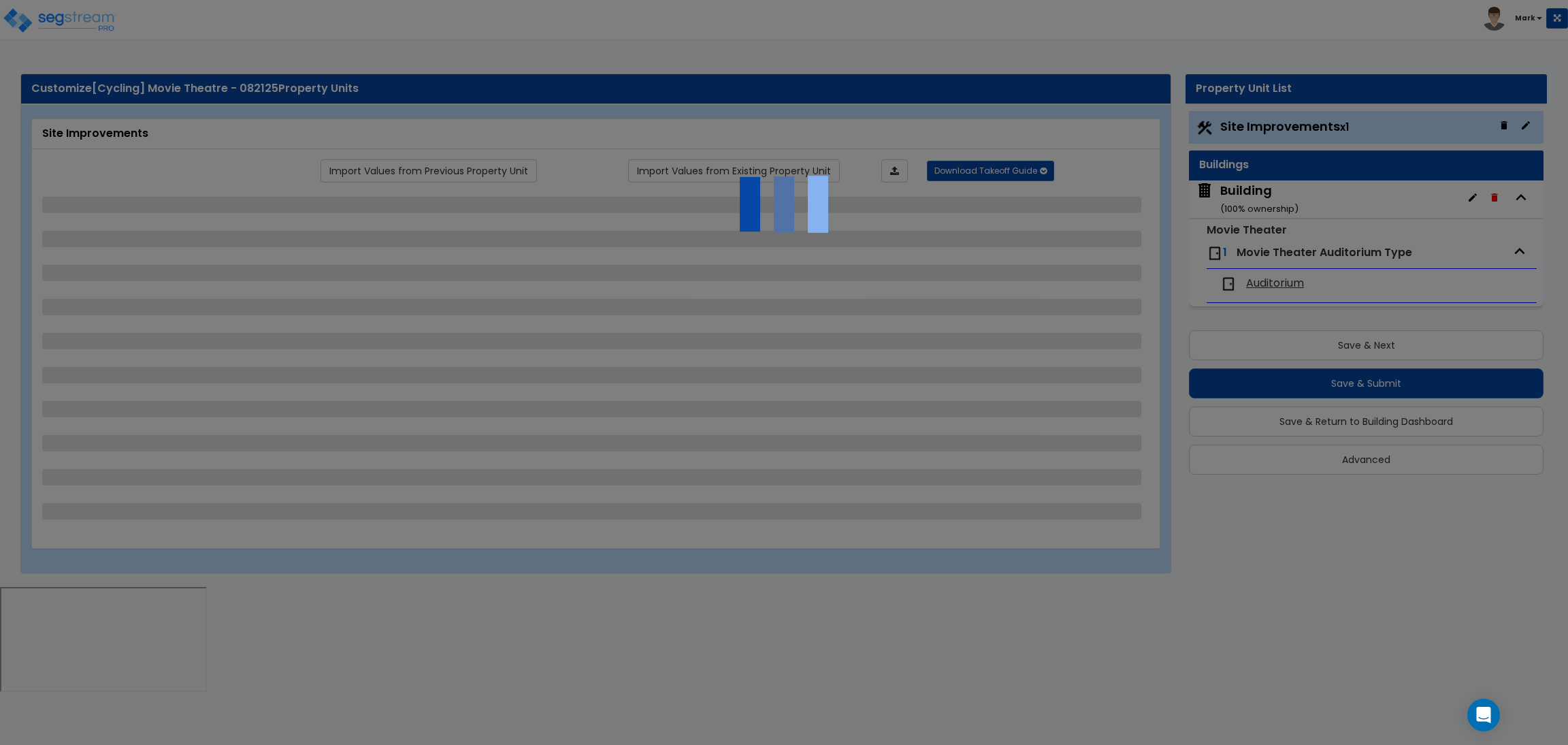
select select "1"
select select "3"
select select "2"
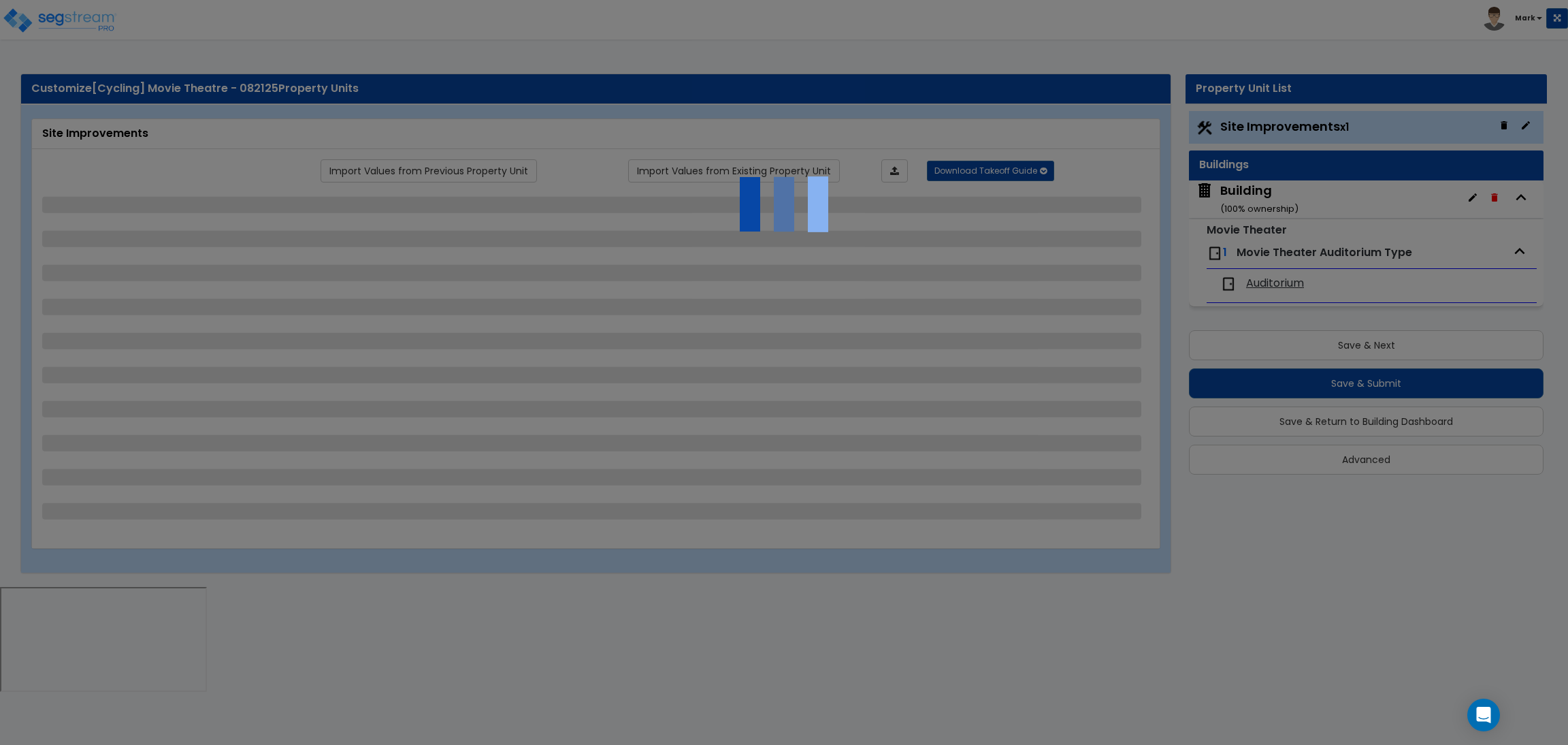
select select "4"
select select "1"
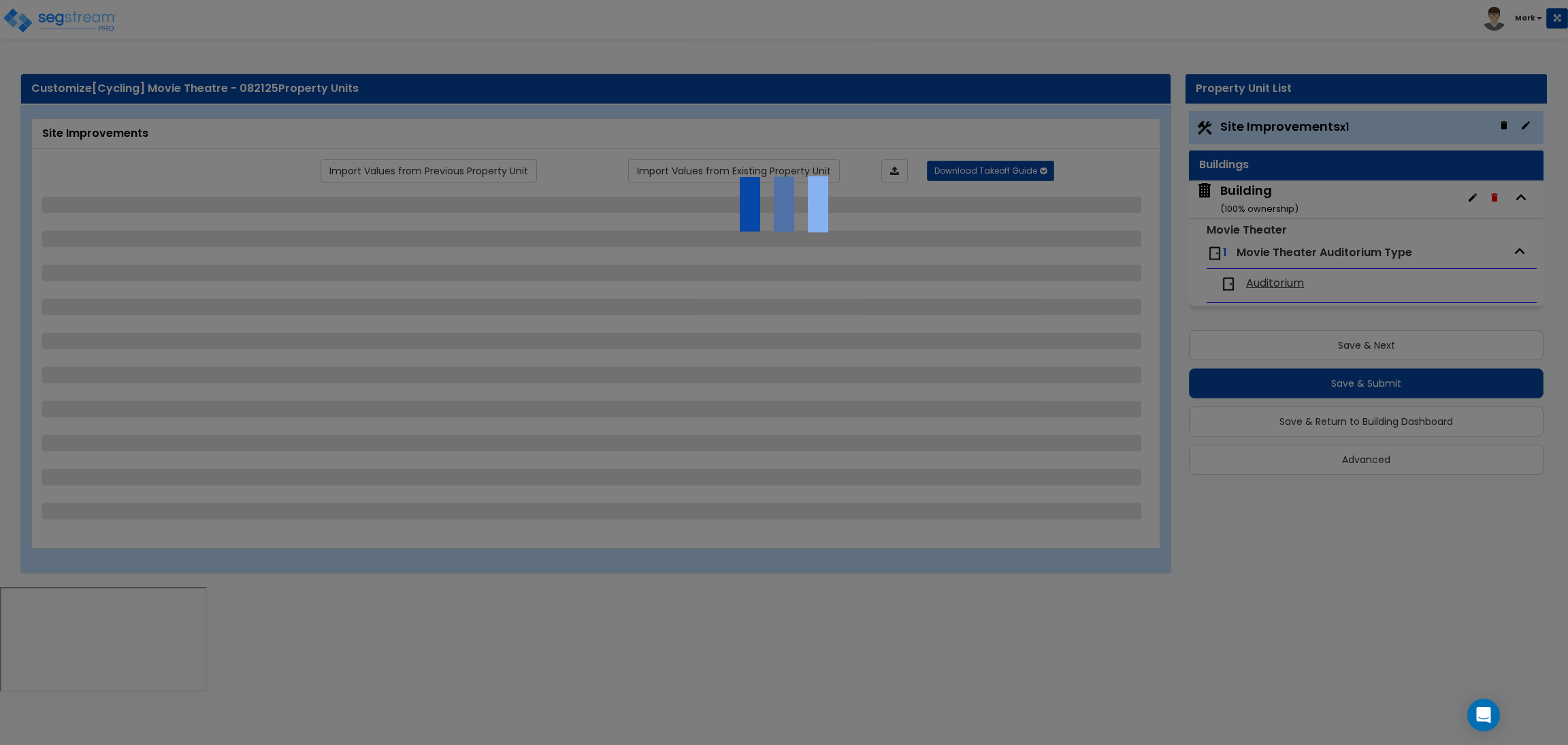
select select "6"
select select "2"
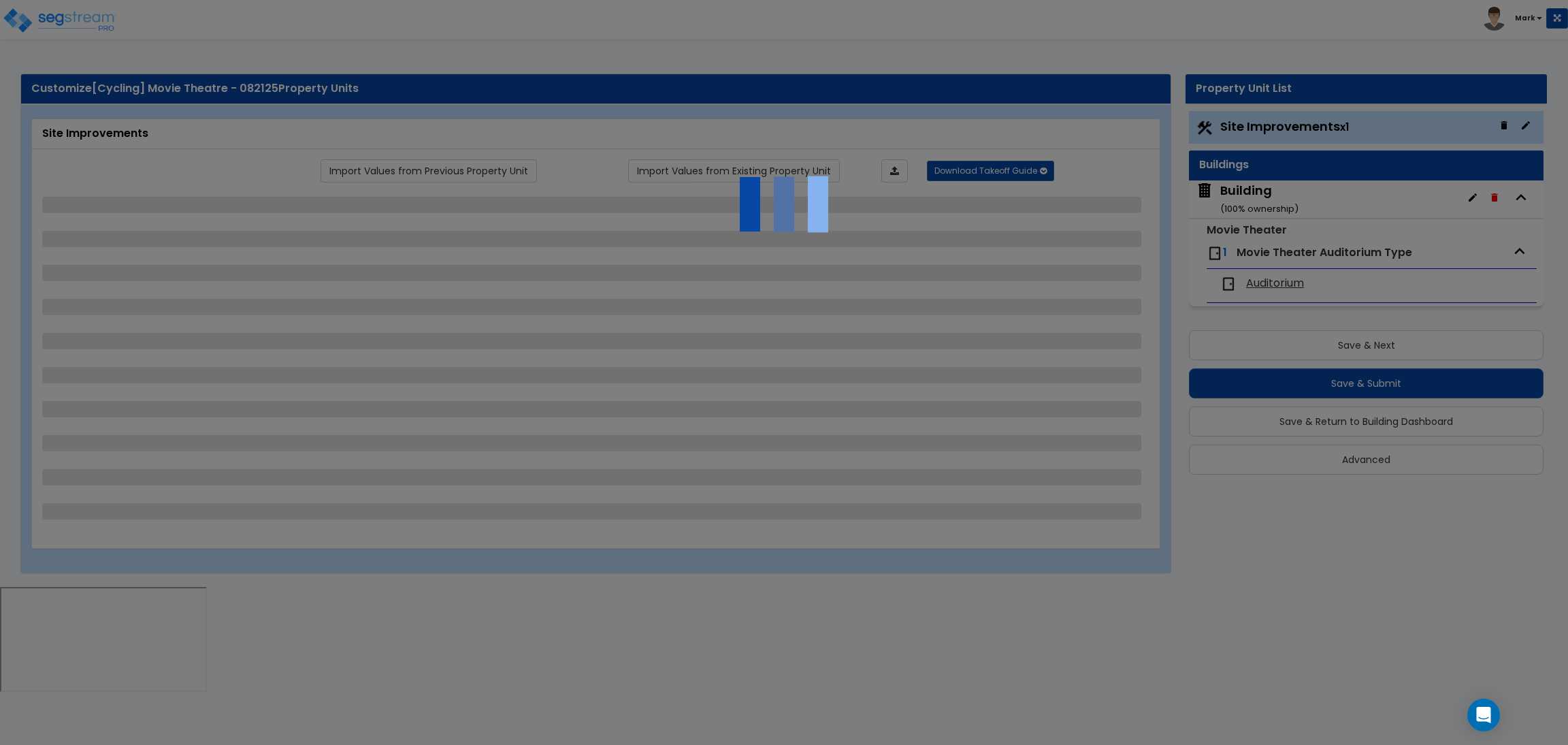
select select "2"
select select "1"
select select "2"
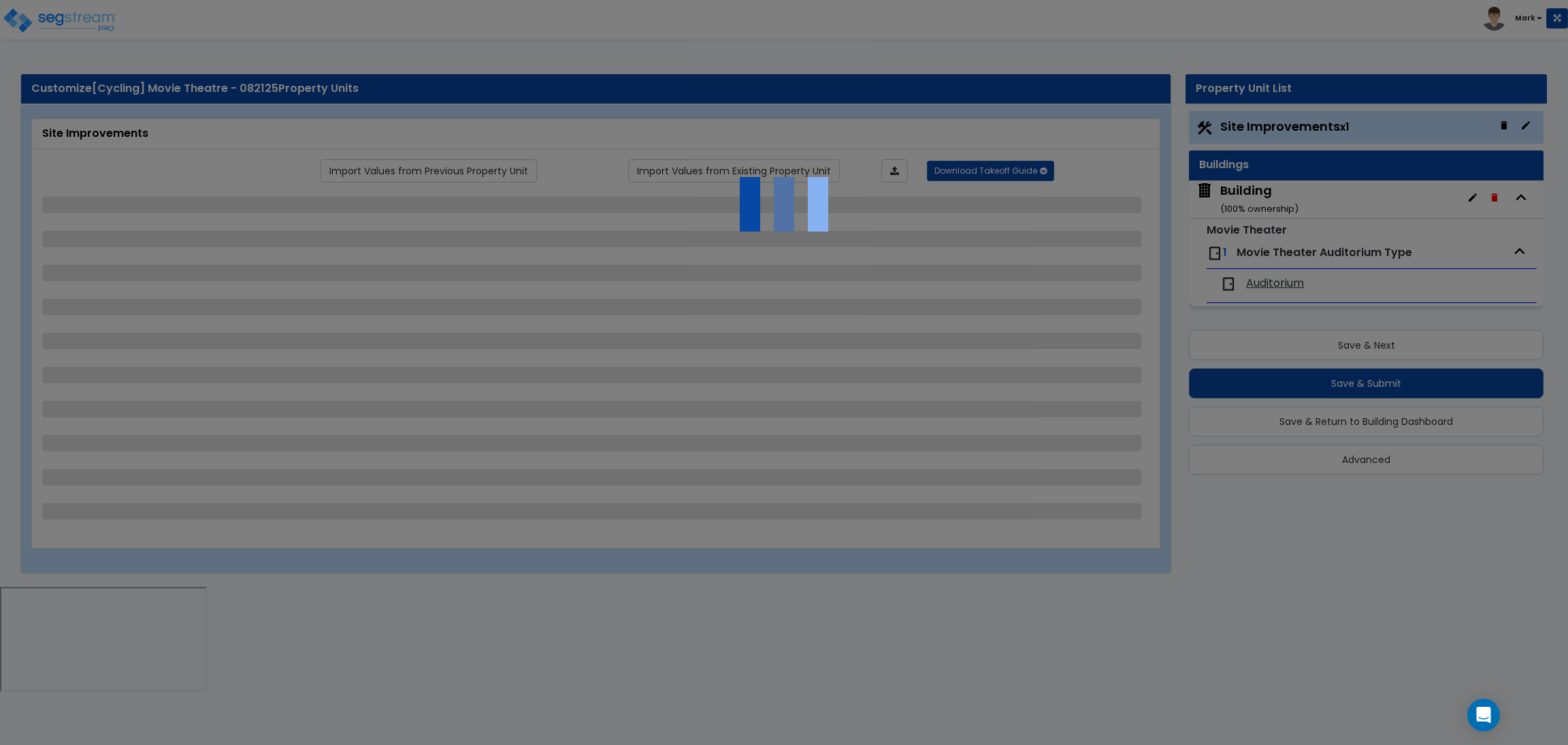
select select "1"
select select "8"
select select "2"
select select "4"
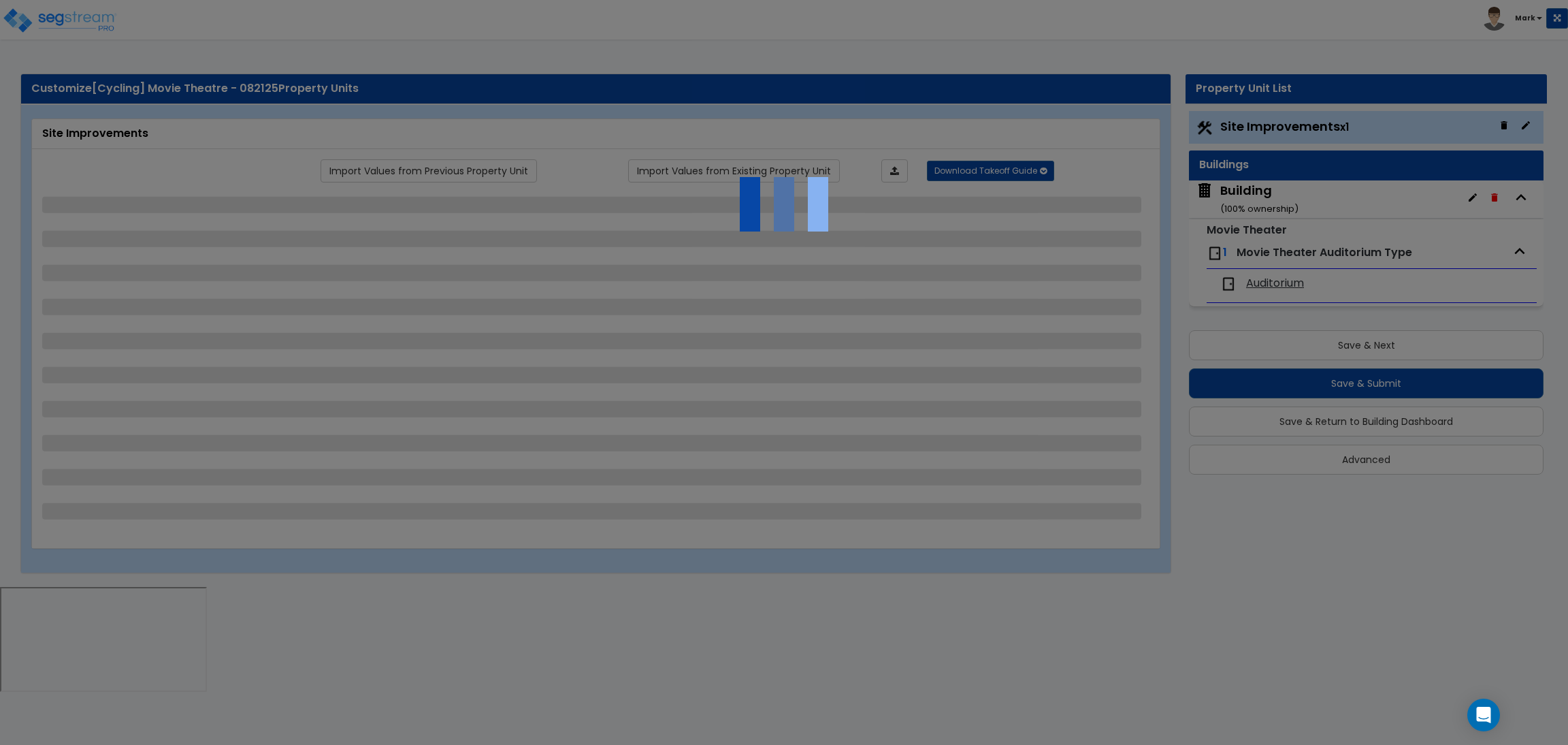
select select "1"
select select "20"
select select "2"
select select "5"
select select "3"
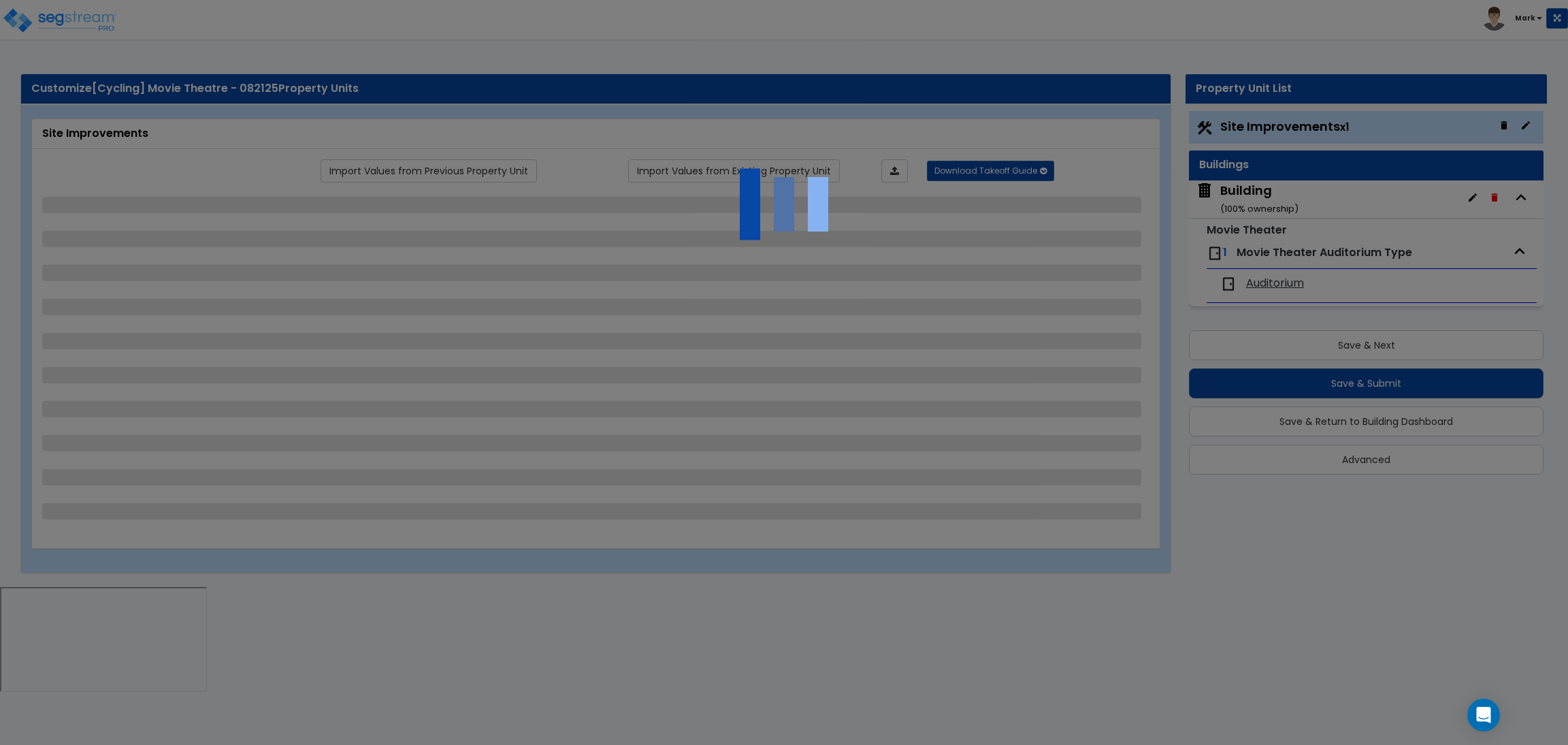
select select "1"
select select "2"
select select "1"
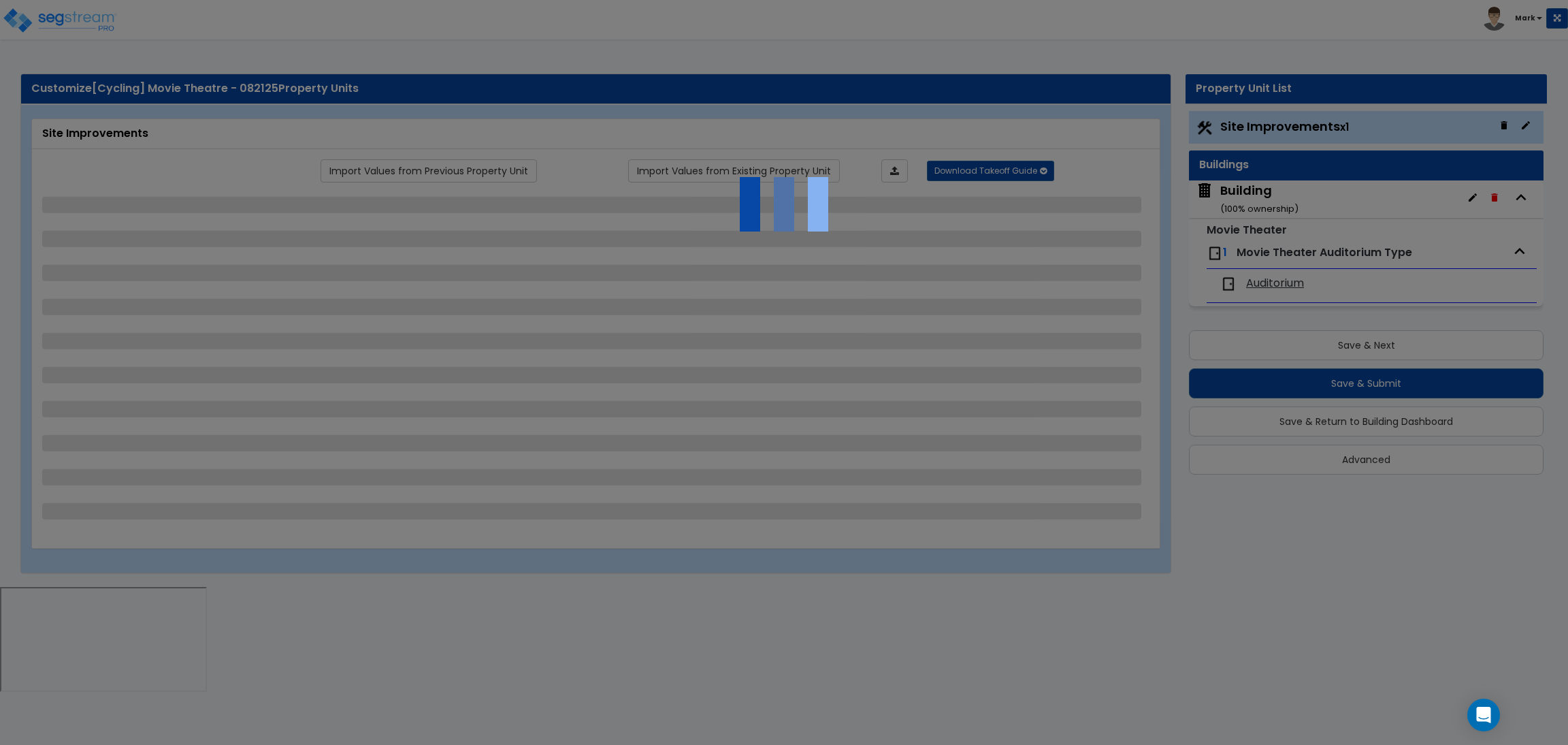
select select "4"
select select "2"
select select "1"
select select "2"
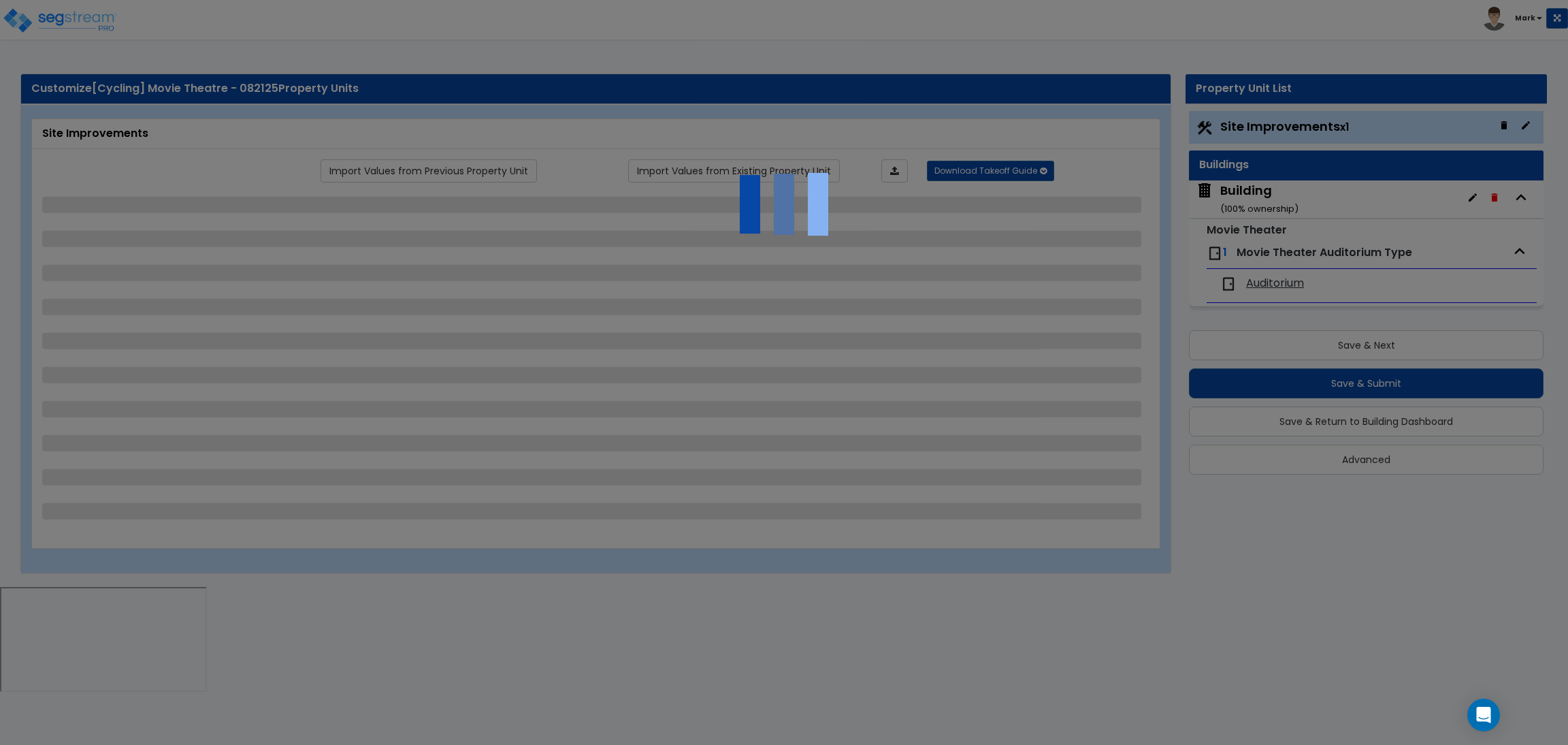
select select "1"
select select "2"
select select "6"
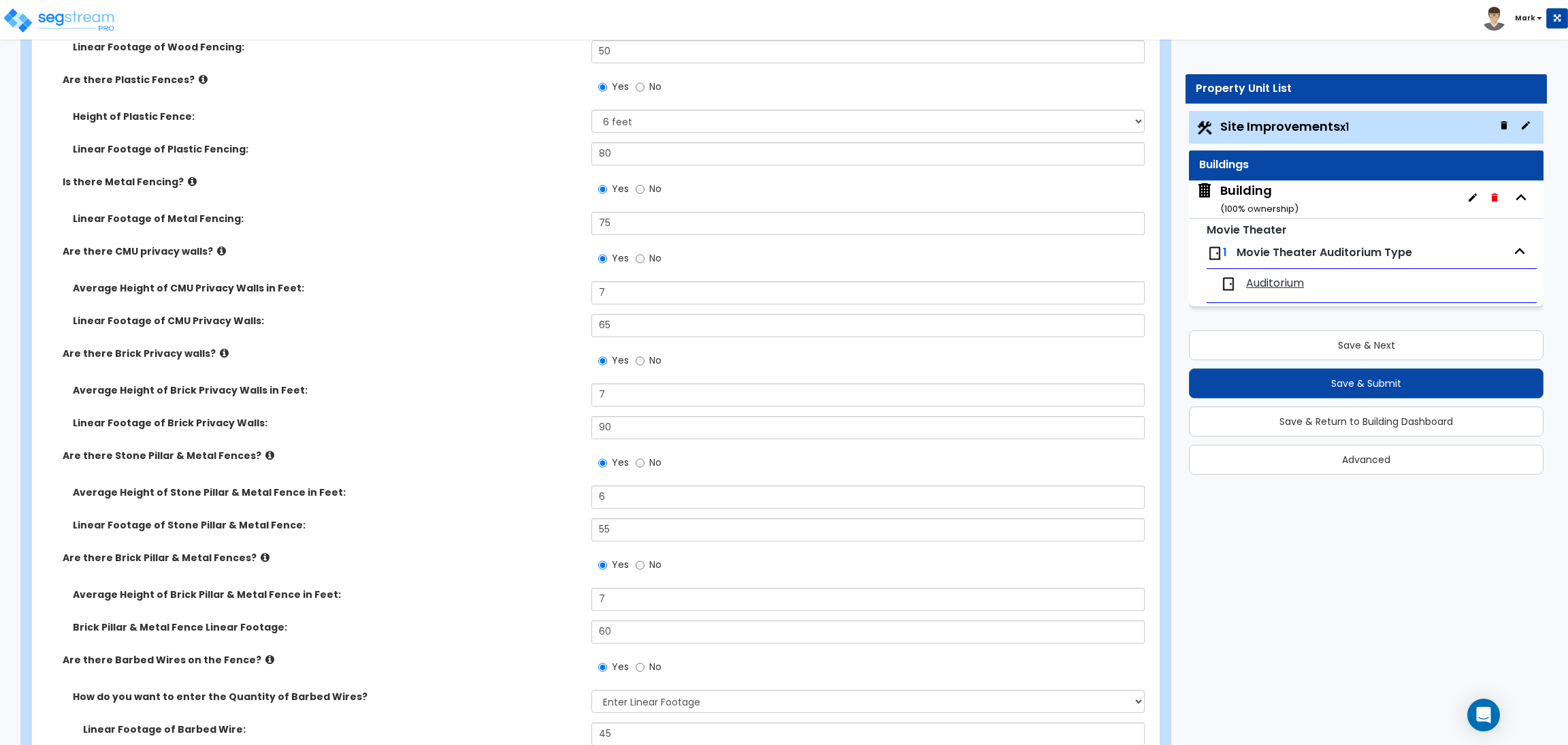
scroll to position [3573, 0]
